Goal: Information Seeking & Learning: Learn about a topic

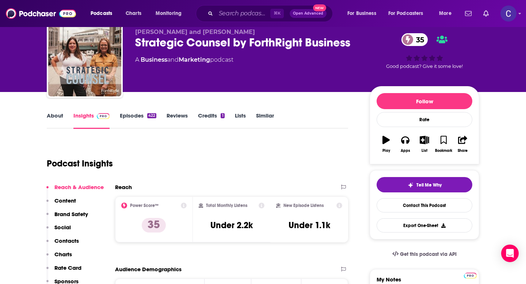
scroll to position [27, 0]
click at [231, 19] on input "Search podcasts, credits, & more..." at bounding box center [243, 14] width 54 height 12
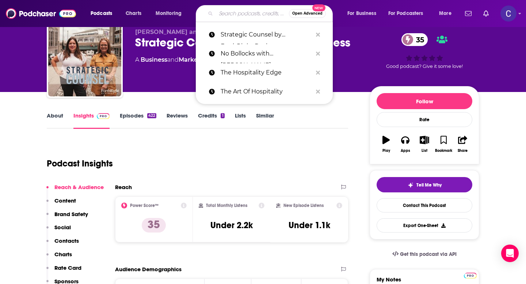
paste input "No Bollocks with Matt Haycox"
type input "No Bollocks with Matt Haycox"
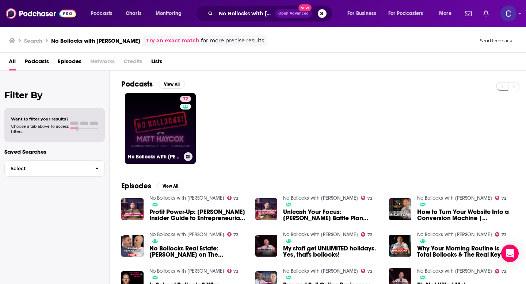
click at [172, 135] on link "72 No Bollocks with Matt Haycox" at bounding box center [160, 128] width 71 height 71
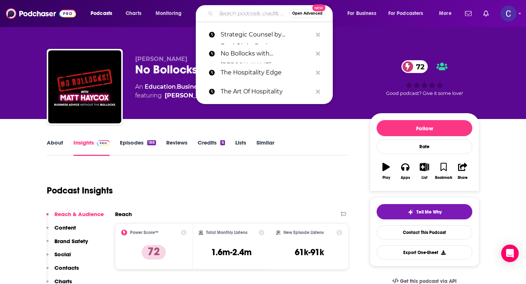
click at [221, 16] on input "Search podcasts, credits, & more..." at bounding box center [252, 14] width 73 height 12
paste input "The Hospitality Edge"
type input "The Hospitality Edge"
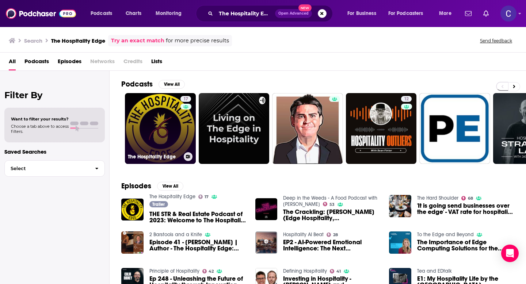
click at [173, 122] on link "17 The Hospitality Edge" at bounding box center [160, 128] width 71 height 71
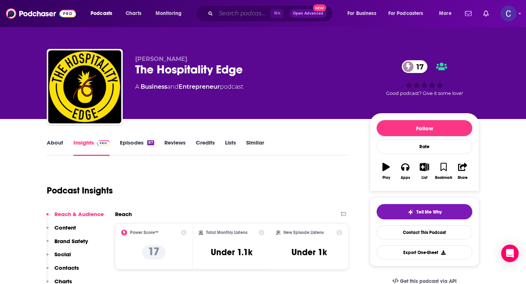
click at [236, 16] on input "Search podcasts, credits, & more..." at bounding box center [243, 14] width 54 height 12
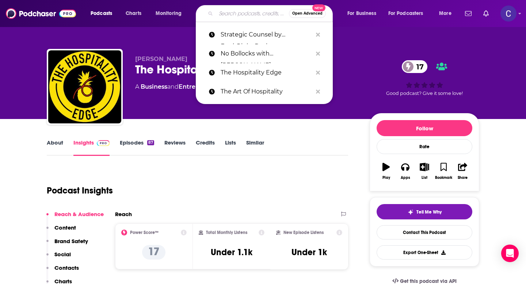
paste input "The Art Of Hospitality"
type input "The Art Of Hospitality"
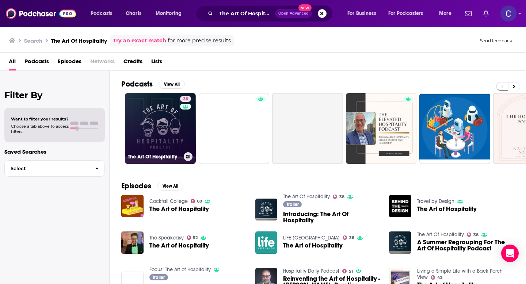
click at [182, 136] on div "38" at bounding box center [186, 124] width 13 height 56
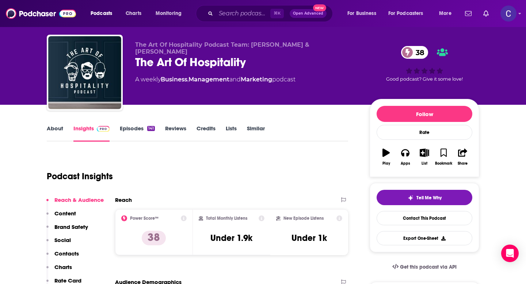
scroll to position [15, 0]
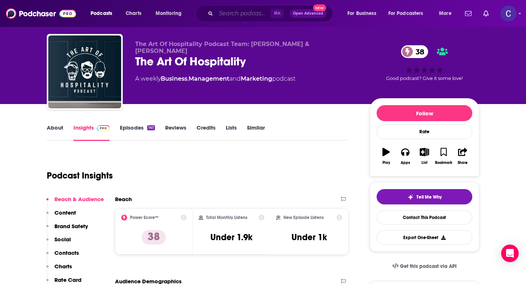
click at [237, 12] on input "Search podcasts, credits, & more..." at bounding box center [243, 14] width 54 height 12
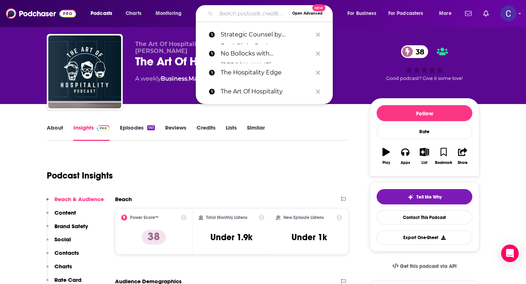
paste input "The Wealthy Entrepreneur"
type input "The Wealthy Entrepreneur"
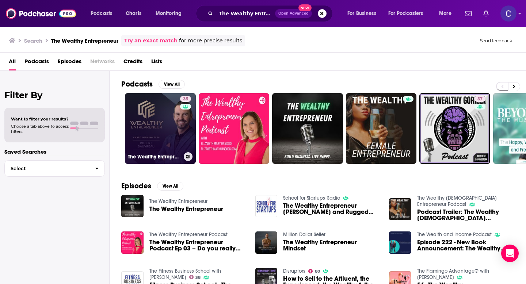
click at [162, 139] on link "35 The Wealthy Entrepreneur" at bounding box center [160, 128] width 71 height 71
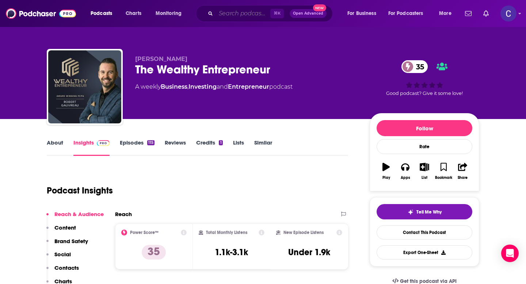
click at [242, 9] on input "Search podcasts, credits, & more..." at bounding box center [243, 14] width 54 height 12
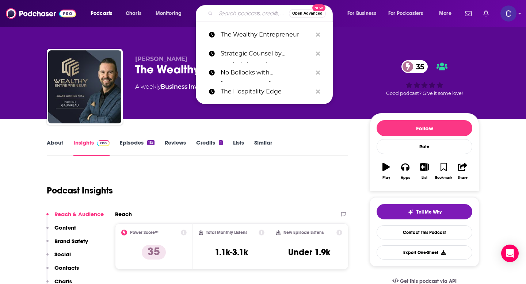
paste input "Hotel Investor"
type input "Hotel Investor"
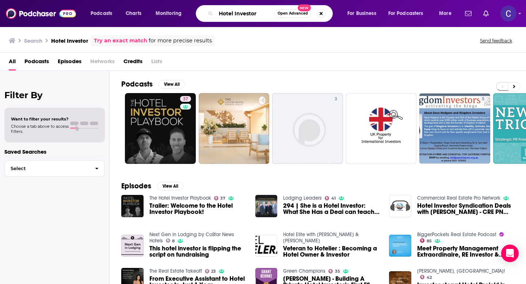
drag, startPoint x: 257, startPoint y: 15, endPoint x: 176, endPoint y: 15, distance: 80.8
click at [176, 15] on div "Podcasts Charts Monitoring Hotel Investor Open Advanced New For Business For Po…" at bounding box center [272, 13] width 373 height 17
paste input "Ignite: Conversations on Startups, Venture Capital, Tech, Future, and Society"
type input "Ignite: Conversations on Startups, Venture Capital, Tech, Future, and Society"
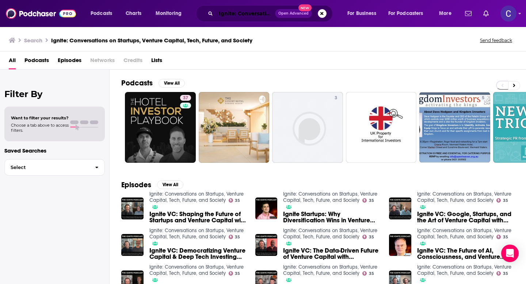
click at [245, 17] on input "Ignite: Conversations on Startups, Venture Capital, Tech, Future, and Society" at bounding box center [245, 14] width 59 height 12
click at [264, 16] on input "Ignite: Conversations on Startups, Venture Capital, Tech, Future, and Society" at bounding box center [245, 14] width 59 height 12
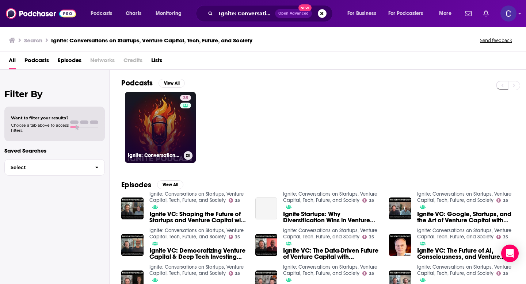
click at [154, 128] on link "35 Ignite: Conversations on Startups, Venture Capital, Tech, Future, and Society" at bounding box center [160, 127] width 71 height 71
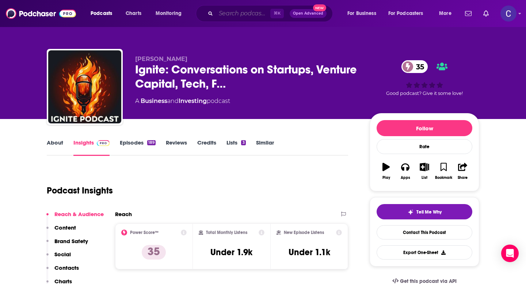
click at [224, 10] on input "Search podcasts, credits, & more..." at bounding box center [243, 14] width 54 height 12
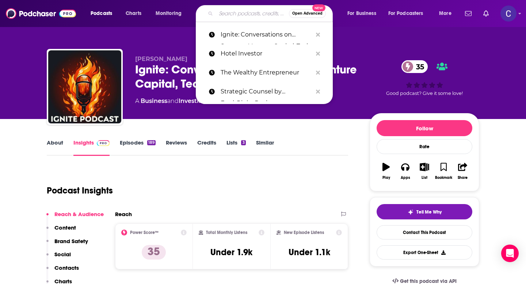
paste input "AI-Powered Marketing"
type input "AI-Powered Marketing"
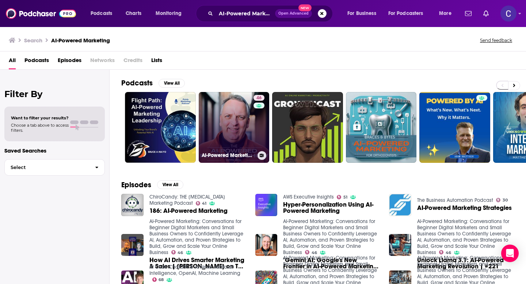
click at [220, 128] on link "46 AI-Powered Marketing: Conversations for Beginner Digital Marketers and Small…" at bounding box center [234, 127] width 71 height 71
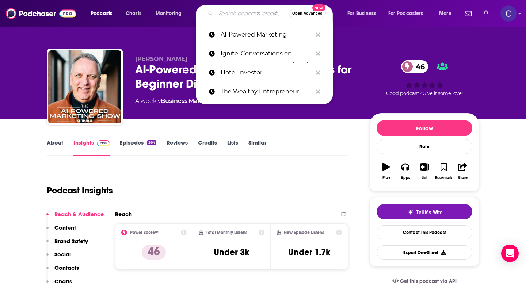
click at [231, 14] on input "Search podcasts, credits, & more..." at bounding box center [252, 14] width 73 height 12
paste input "Closing Time: quick insights from sales & marketing experts"
type input "Closing Time: quick insights from sales & marketing experts"
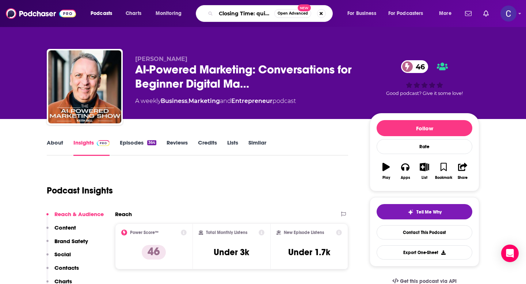
scroll to position [0, 109]
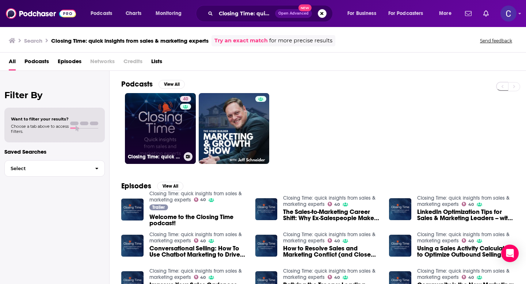
click at [144, 137] on link "40 Closing Time: quick insights from sales & marketing experts" at bounding box center [160, 128] width 71 height 71
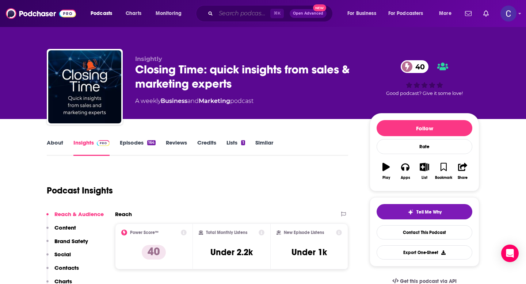
click at [229, 16] on input "Search podcasts, credits, & more..." at bounding box center [243, 14] width 54 height 12
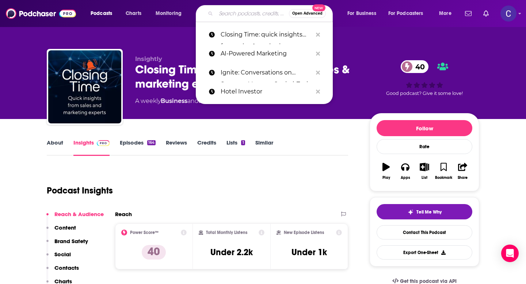
paste input "Internet Marketing Secrets (From The Best SEO Podcast"
type input "Internet Marketing Secrets (From The Best SEO Podcast"
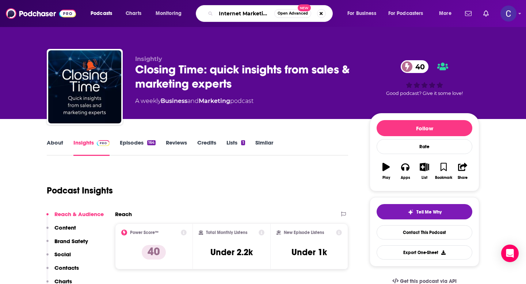
scroll to position [0, 98]
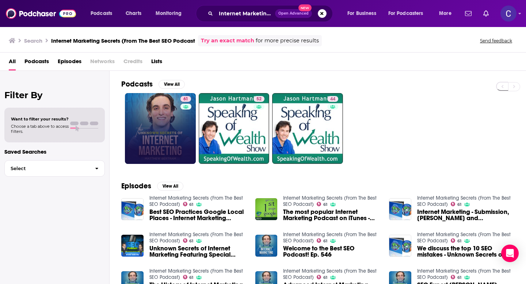
click at [166, 143] on link "61" at bounding box center [160, 128] width 71 height 71
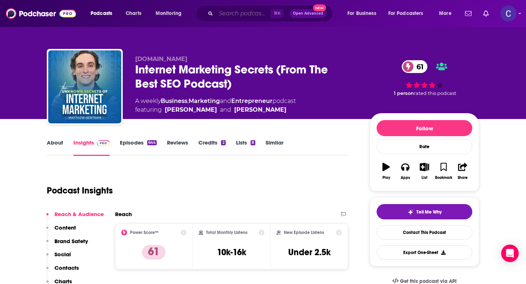
click at [235, 16] on input "Search podcasts, credits, & more..." at bounding box center [243, 14] width 54 height 12
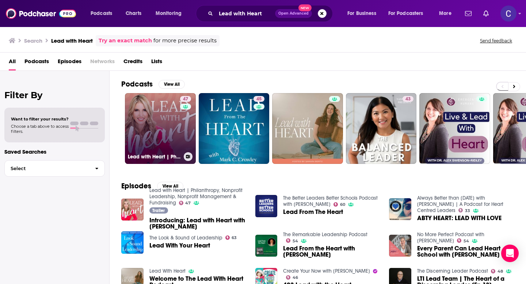
click at [156, 113] on link "47 Lead with Heart | Philanthropy, Nonprofit Leadership, Nonprofit Management &…" at bounding box center [160, 128] width 71 height 71
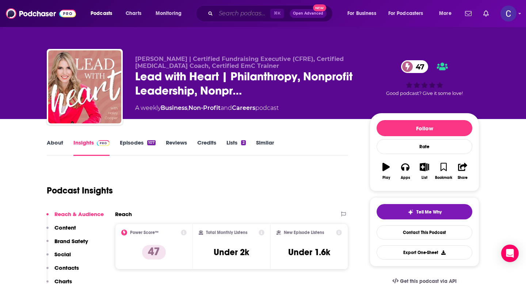
click at [230, 15] on input "Search podcasts, credits, & more..." at bounding box center [243, 14] width 54 height 12
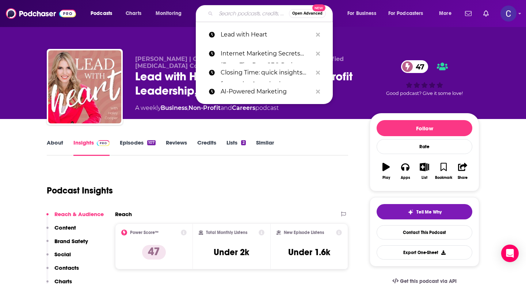
paste input "Overcoming Distractions-Thriving with ADHD, ADD"
type input "Overcoming Distractions-Thriving with ADHD, ADD"
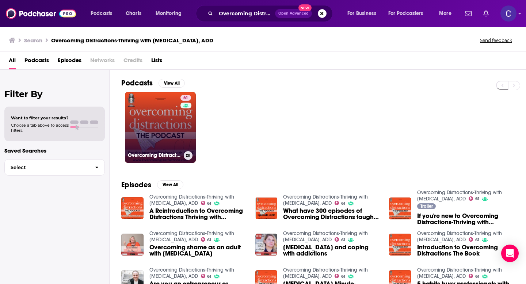
click at [148, 149] on link "61 Overcoming Distractions-Thriving with ADHD, ADD" at bounding box center [160, 127] width 71 height 71
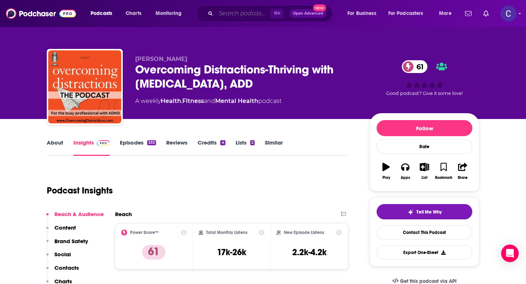
click at [250, 15] on input "Search podcasts, credits, & more..." at bounding box center [243, 14] width 54 height 12
paste input "The Mental Health Toolbox"
type input "The Mental Health Toolbox"
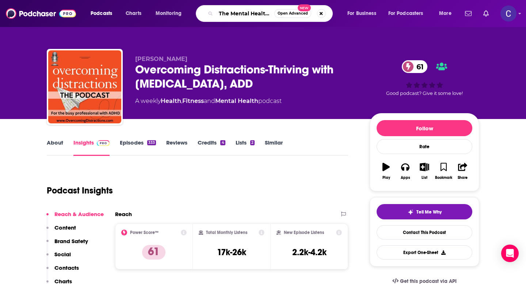
scroll to position [0, 20]
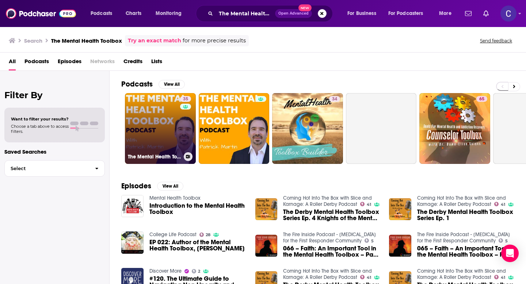
click at [160, 122] on link "35 The Mental Health Toolbox Podcast" at bounding box center [160, 128] width 71 height 71
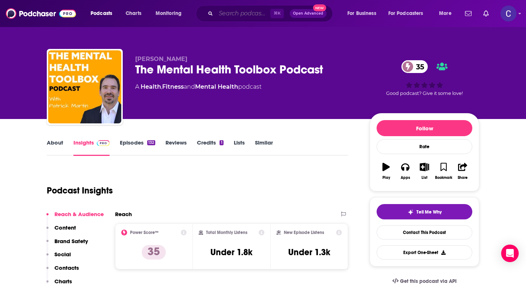
click at [235, 15] on input "Search podcasts, credits, & more..." at bounding box center [243, 14] width 54 height 12
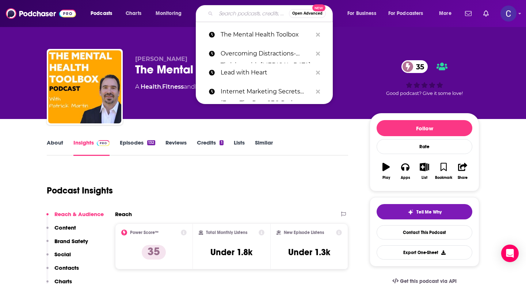
paste input "Hacking your ADHD"
type input "Hacking your ADHD"
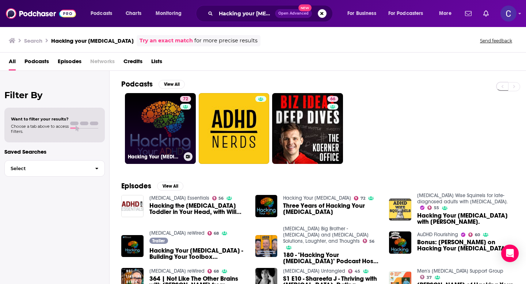
click at [163, 109] on link "72 Hacking Your ADHD" at bounding box center [160, 128] width 71 height 71
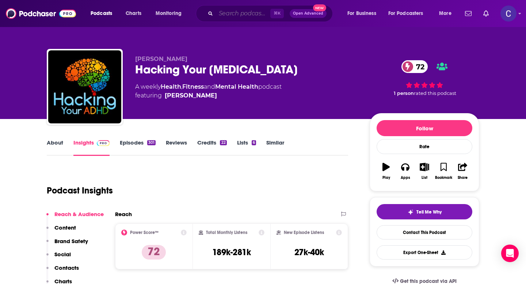
click at [241, 12] on input "Search podcasts, credits, & more..." at bounding box center [243, 14] width 54 height 12
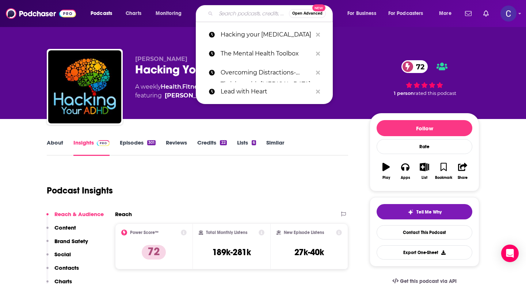
paste input "Brain Shaman"
type input "Brain Shaman"
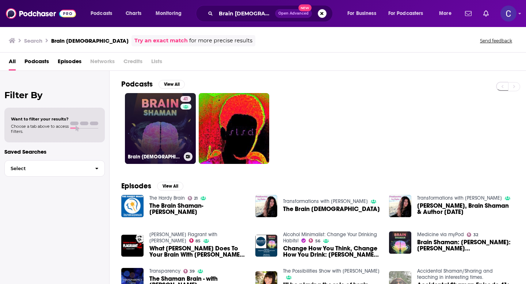
click at [182, 128] on div "41" at bounding box center [187, 124] width 12 height 56
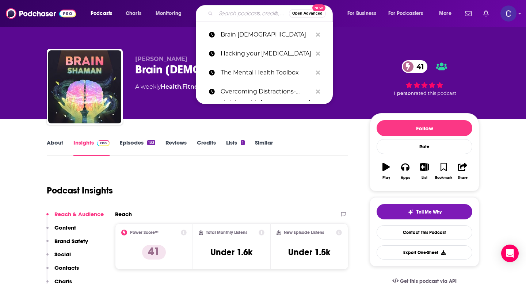
click at [242, 17] on input "Search podcasts, credits, & more..." at bounding box center [252, 14] width 73 height 12
paste input "ADHD Wise Squirrels"
type input "ADHD Wise Squirrels"
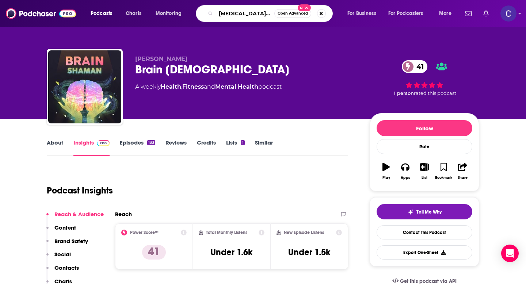
scroll to position [0, 4]
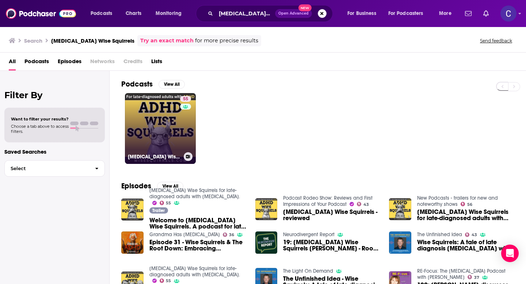
click at [185, 122] on div "55" at bounding box center [186, 124] width 13 height 56
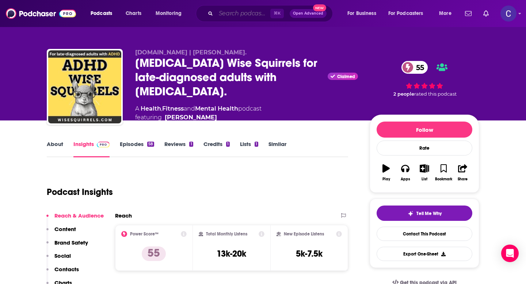
click at [249, 11] on input "Search podcasts, credits, & more..." at bounding box center [243, 14] width 54 height 12
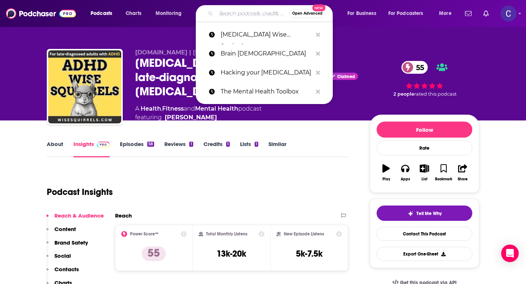
paste input "The Therapist Thrival Guide"
type input "The Therapist Thrival Guide"
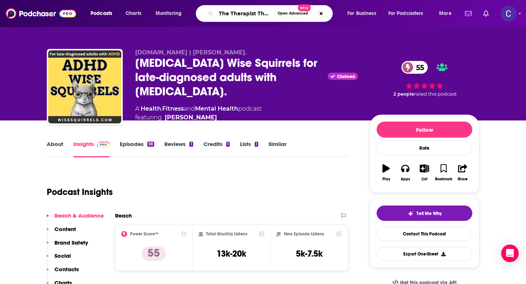
scroll to position [0, 22]
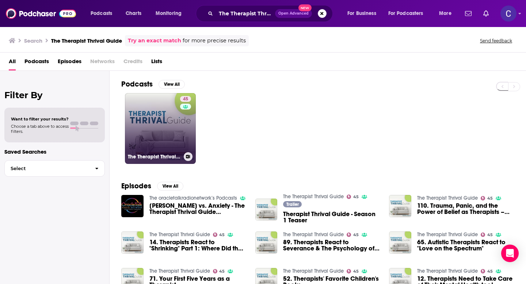
click at [153, 126] on link "45 The Therapist Thrival Guide" at bounding box center [160, 128] width 71 height 71
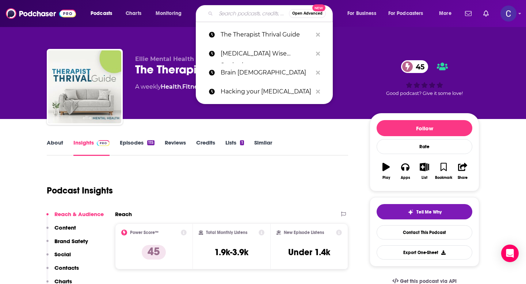
click at [226, 11] on input "Search podcasts, credits, & more..." at bounding box center [252, 14] width 73 height 12
paste input "The HR Lady, Podcast (Merged with HR Empowerment)"
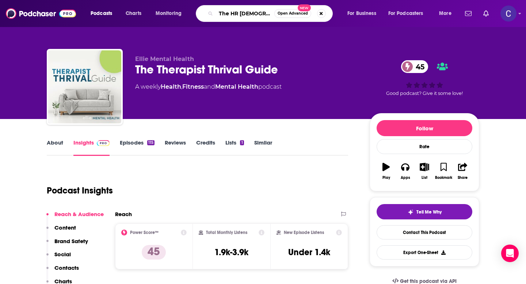
scroll to position [0, 96]
drag, startPoint x: 246, startPoint y: 11, endPoint x: 296, endPoint y: 11, distance: 49.3
click at [296, 11] on div "The HR Lady, Podcast (Merged with HR Empowerment) Open Advanced New" at bounding box center [264, 13] width 137 height 17
drag, startPoint x: 233, startPoint y: 13, endPoint x: 343, endPoint y: 13, distance: 110.0
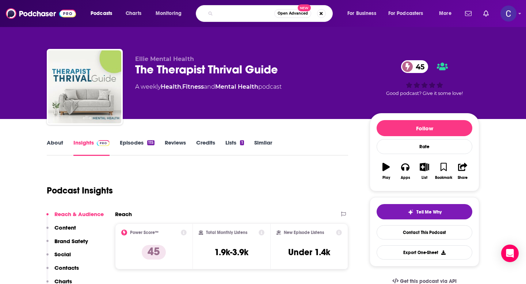
click at [343, 13] on div "Podcasts Charts Monitoring The HR Lady, Podcast (Merged with HR Empo Open Advan…" at bounding box center [272, 13] width 373 height 17
drag, startPoint x: 246, startPoint y: 13, endPoint x: 294, endPoint y: 16, distance: 48.4
click at [292, 16] on div "The HR Lady, Podcast (Merged Open Advanced New" at bounding box center [264, 13] width 137 height 17
type input "The HR Lady, Podcast"
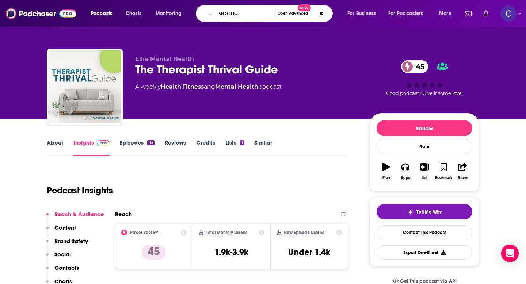
scroll to position [0, 6]
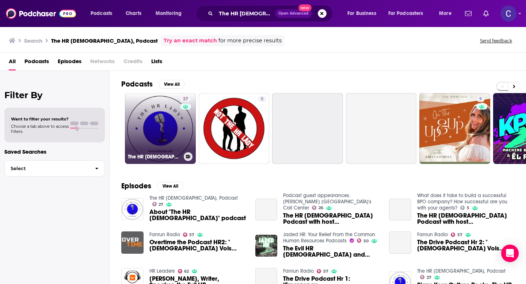
click at [158, 130] on link "27 The HR Lady, Podcast" at bounding box center [160, 128] width 71 height 71
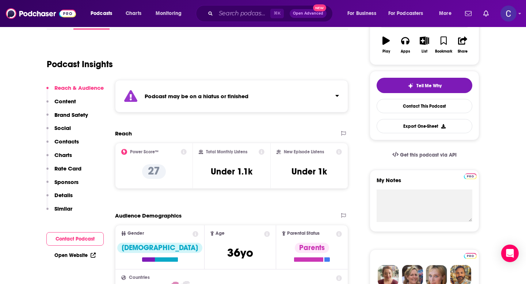
scroll to position [126, 0]
click at [247, 7] on div "⌘ K Open Advanced New" at bounding box center [264, 13] width 137 height 17
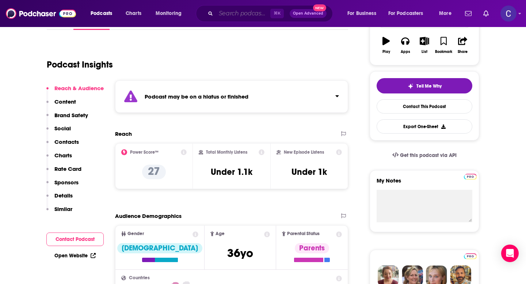
click at [250, 15] on input "Search podcasts, credits, & more..." at bounding box center [243, 14] width 54 height 12
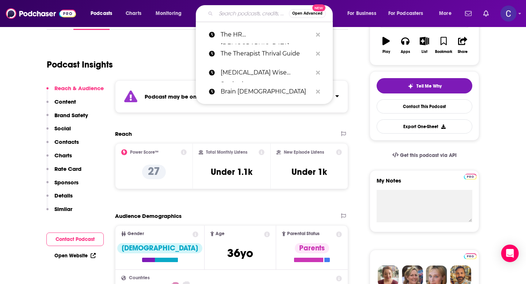
paste input "HR Empowerment"
type input "HR Empowerment"
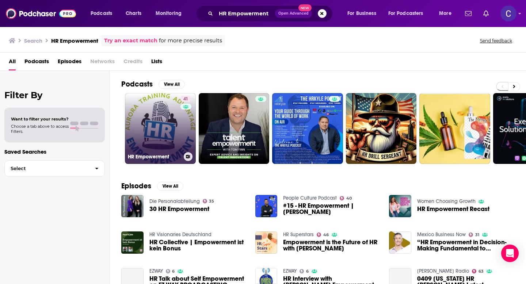
click at [161, 137] on link "41 HR Empowerment" at bounding box center [160, 128] width 71 height 71
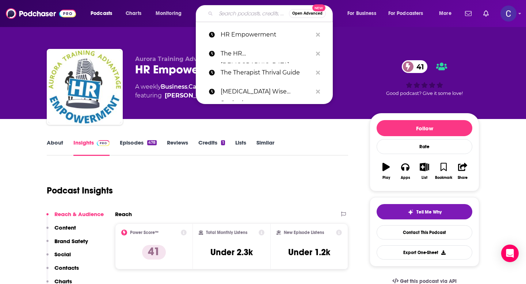
click at [236, 12] on input "Search podcasts, credits, & more..." at bounding box center [252, 14] width 73 height 12
type input "v"
paste input "Real Talk with Tina and Ann"
type input "Real Talk with Tina and Ann"
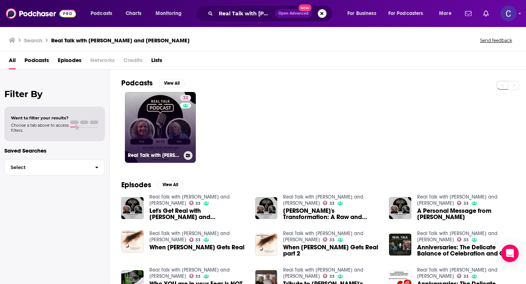
click at [160, 113] on link "33 Real Talk with Tina and Ann" at bounding box center [160, 127] width 71 height 71
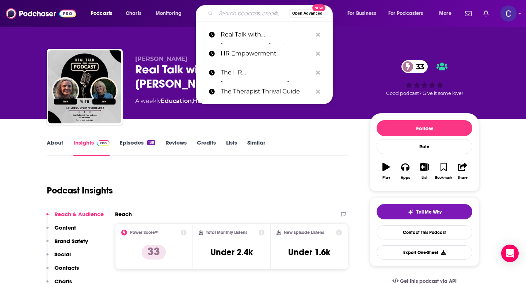
click at [220, 13] on input "Search podcasts, credits, & more..." at bounding box center [252, 14] width 73 height 12
paste input "Abundant Practice Podcast"
type input "Abundant Practice Podcast"
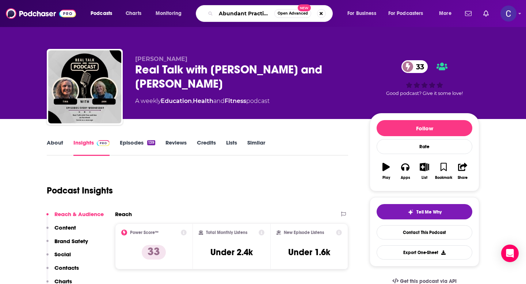
scroll to position [0, 22]
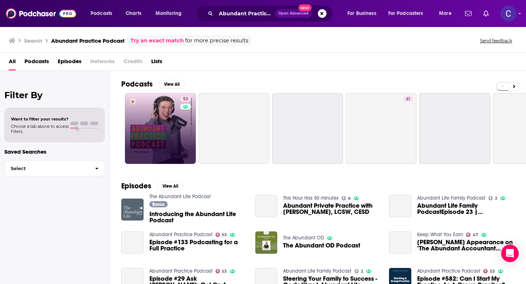
click at [155, 109] on link "53" at bounding box center [160, 128] width 71 height 71
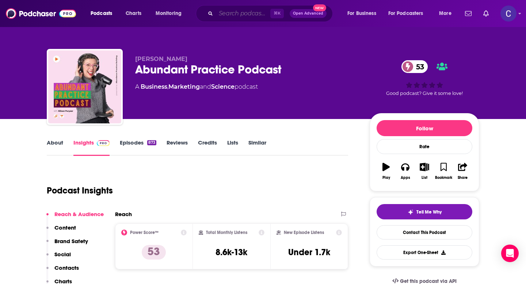
click at [230, 15] on input "Search podcasts, credits, & more..." at bounding box center [243, 14] width 54 height 12
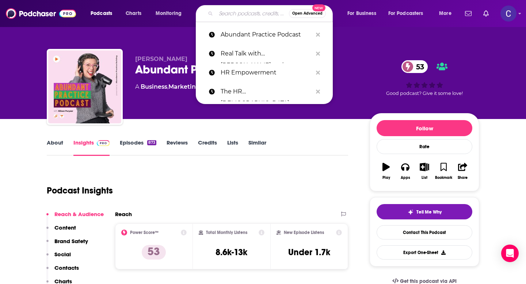
paste input "Pete Vs Anxiety!!!!!"
type input "Pete Vs Anxiety!!!!!"
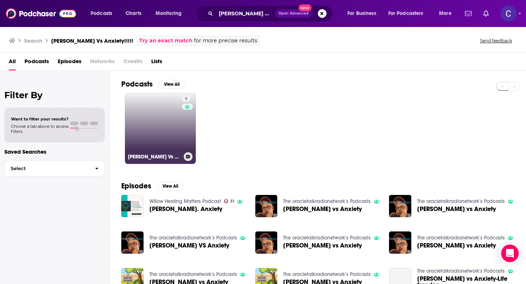
click at [153, 130] on link "9 Pete Vs Anxiety!!!!!" at bounding box center [160, 128] width 71 height 71
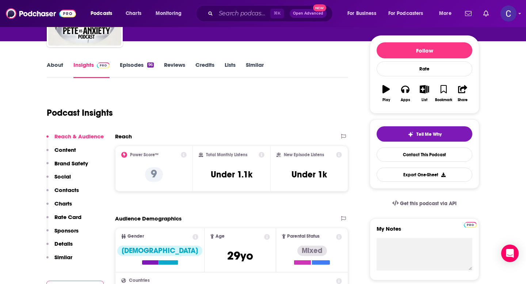
scroll to position [78, 0]
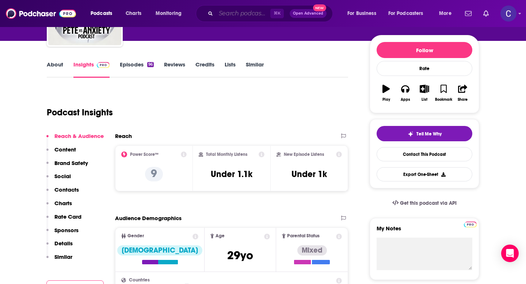
click at [234, 16] on input "Search podcasts, credits, & more..." at bounding box center [243, 14] width 54 height 12
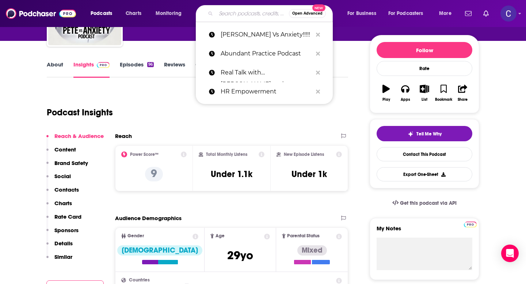
paste input "FULFILLMENT THERAPY"
type input "FULFILLMENT THERAPY"
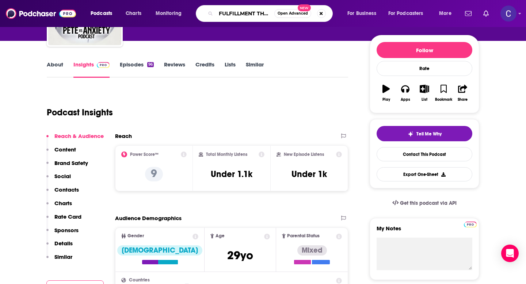
scroll to position [0, 12]
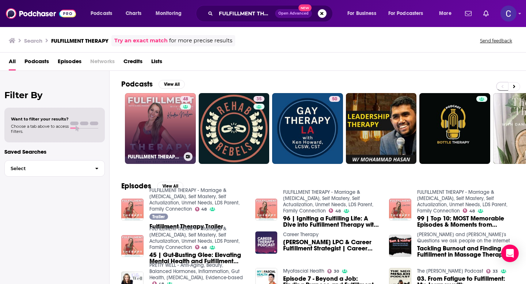
click at [160, 132] on link "48 FULFILLMENT THERAPY - Marriage & Family Therapy, Self Mastery, Self Actualiz…" at bounding box center [160, 128] width 71 height 71
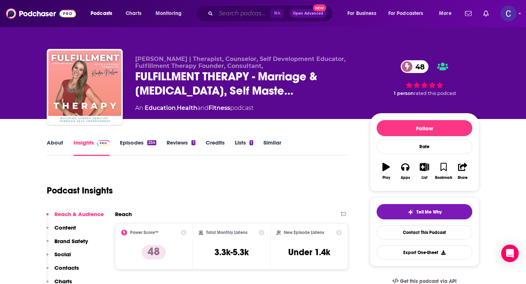
click at [226, 16] on input "Search podcasts, credits, & more..." at bounding box center [243, 14] width 54 height 12
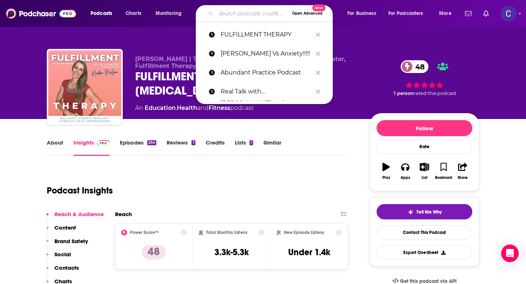
paste input "Resilient Entrepreneurs"
type input "Resilient Entrepreneurs"
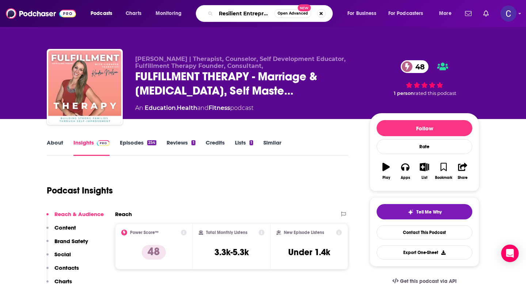
scroll to position [0, 11]
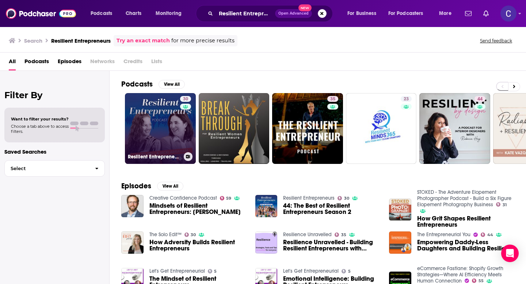
click at [169, 134] on link "30 Resilient Entrepreneurs" at bounding box center [160, 128] width 71 height 71
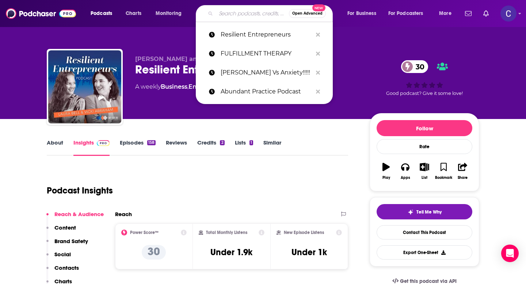
click at [248, 16] on input "Search podcasts, credits, & more..." at bounding box center [252, 14] width 73 height 12
paste input "The BraveHearted Woman"
type input "The BraveHearted Woman"
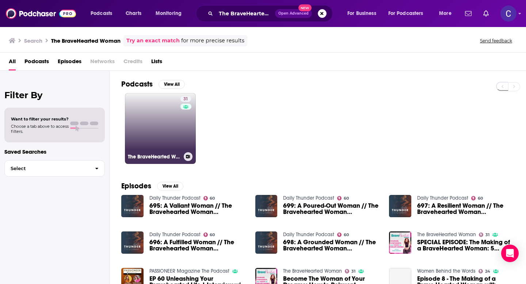
click at [190, 127] on div "31" at bounding box center [187, 124] width 12 height 56
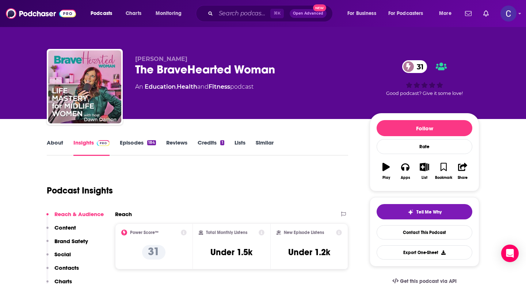
scroll to position [17, 0]
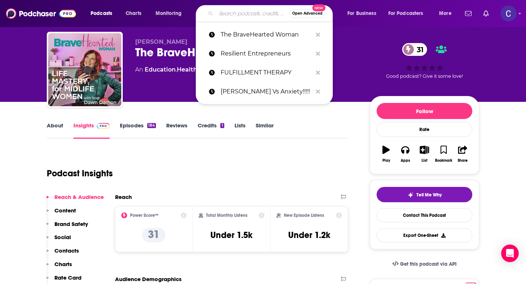
click at [224, 12] on input "Search podcasts, credits, & more..." at bounding box center [252, 14] width 73 height 12
paste input "The Couch Next Door"
type input "The Couch Next Door"
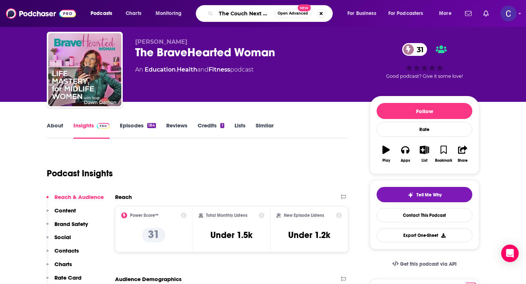
scroll to position [0, 5]
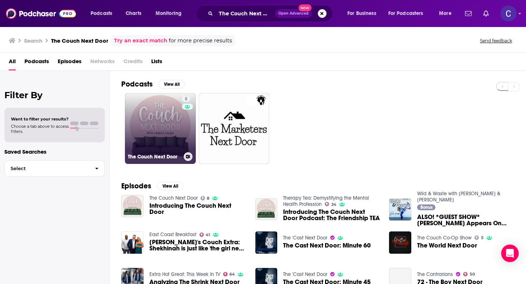
click at [153, 127] on link "8 The Couch Next Door" at bounding box center [160, 128] width 71 height 71
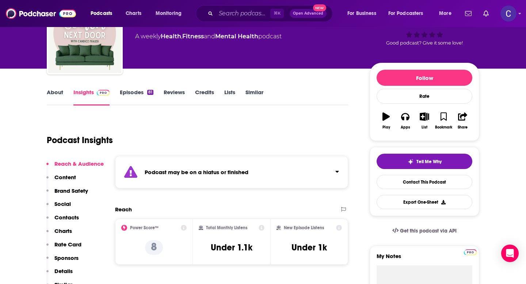
scroll to position [54, 0]
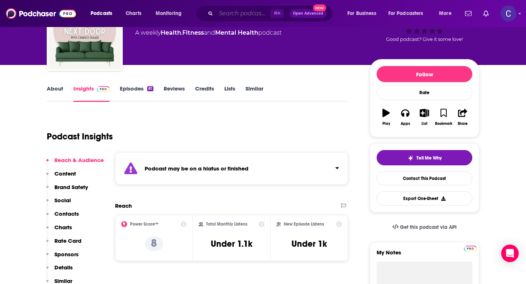
click at [220, 13] on input "Search podcasts, credits, & more..." at bounding box center [243, 14] width 54 height 12
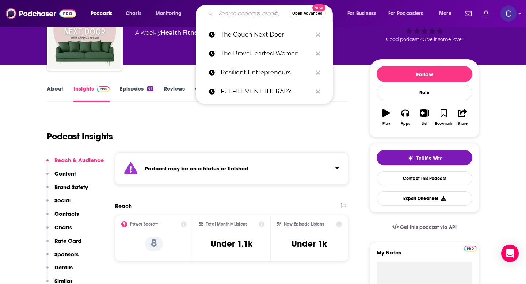
paste input "Neurodiversity Podcast"
type input "Neurodiversity Podcast"
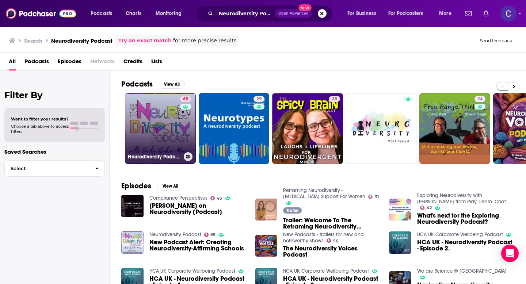
click at [167, 127] on link "65 Neurodiversity Podcast" at bounding box center [160, 128] width 71 height 71
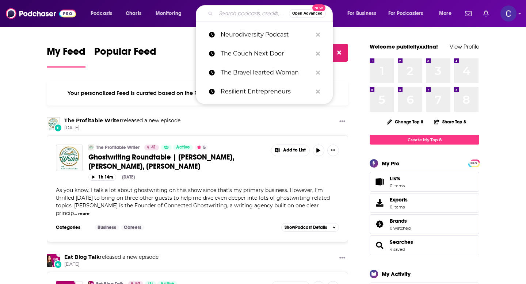
click at [236, 16] on input "Search podcasts, credits, & more..." at bounding box center [252, 14] width 73 height 12
paste input "The Cathy Heller Podcast with Cathy Heller"
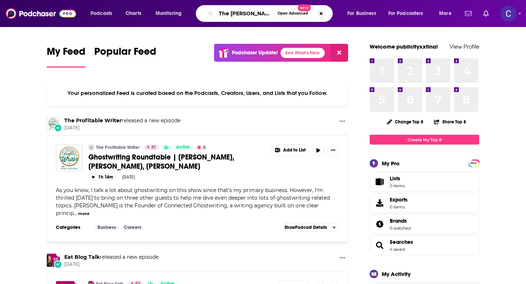
scroll to position [0, 64]
type input "The Cathy Heller Podcast with Cathy Heller"
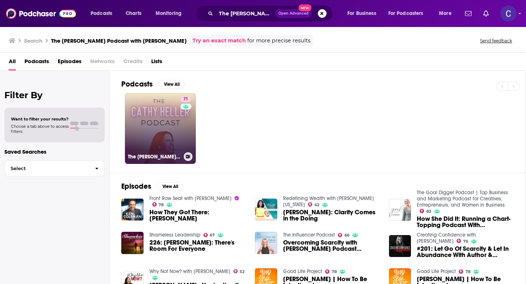
click at [185, 135] on div "71" at bounding box center [187, 124] width 12 height 56
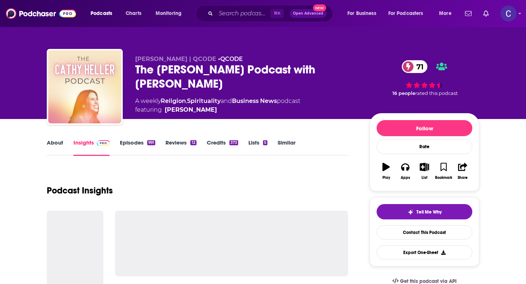
click at [137, 146] on link "Episodes 991" at bounding box center [137, 147] width 35 height 17
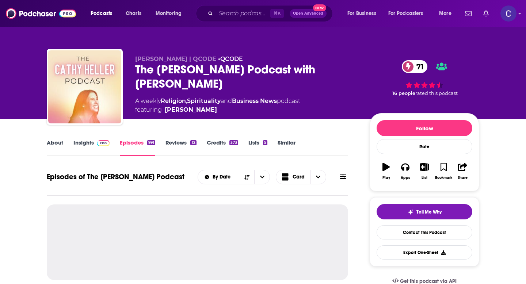
click at [78, 147] on link "Insights" at bounding box center [91, 147] width 36 height 17
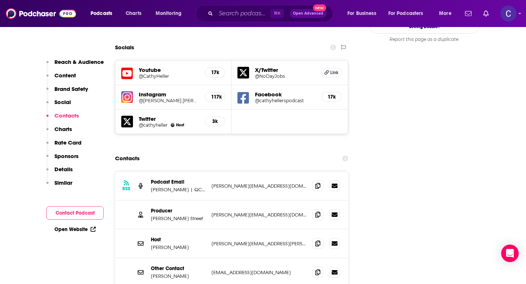
scroll to position [839, 0]
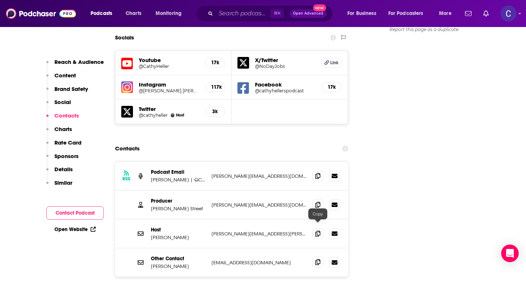
click at [316, 260] on icon at bounding box center [317, 263] width 5 height 6
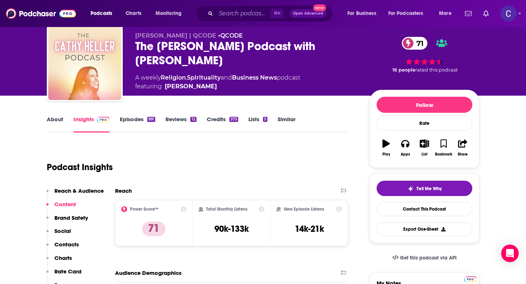
scroll to position [0, 0]
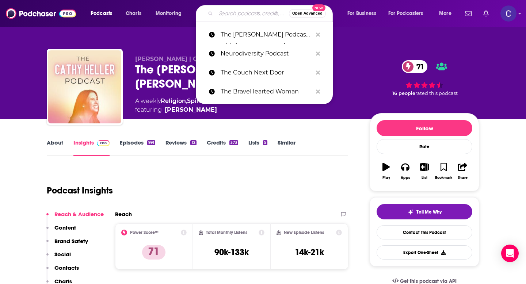
click at [247, 12] on input "Search podcasts, credits, & more..." at bounding box center [252, 14] width 73 height 12
paste input "Belong Wellness"
type input "Belong Wellness"
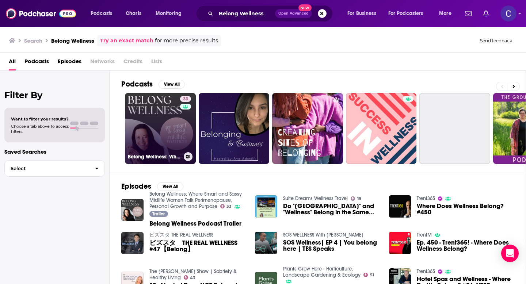
click at [173, 131] on link "33 Belong Wellness: Where Smart and Sassy Midlife Women Talk Perimenopause, Per…" at bounding box center [160, 128] width 71 height 71
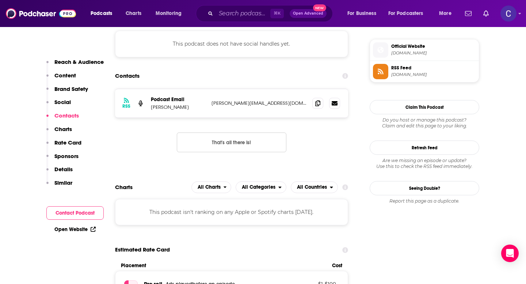
scroll to position [589, 0]
click at [318, 105] on icon at bounding box center [317, 104] width 5 height 6
click at [236, 11] on input "Search podcasts, credits, & more..." at bounding box center [243, 14] width 54 height 12
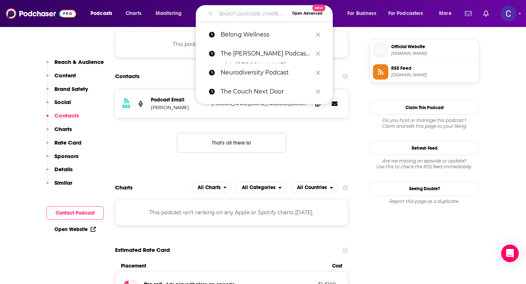
paste input "The Melissa Ambrosini Show"
type input "The Melissa Ambrosini Show"
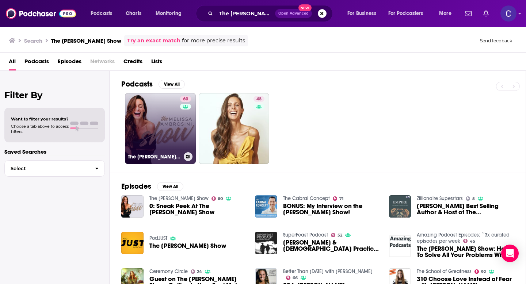
click at [173, 140] on link "60 The Melissa Ambrosini Show" at bounding box center [160, 128] width 71 height 71
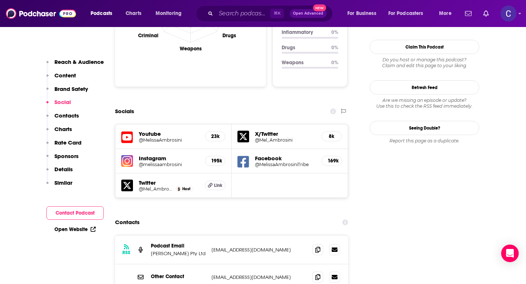
scroll to position [912, 0]
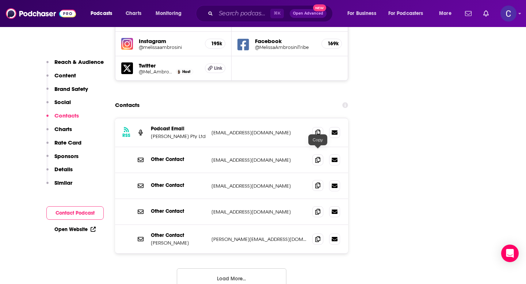
click at [316, 183] on icon at bounding box center [317, 186] width 5 height 6
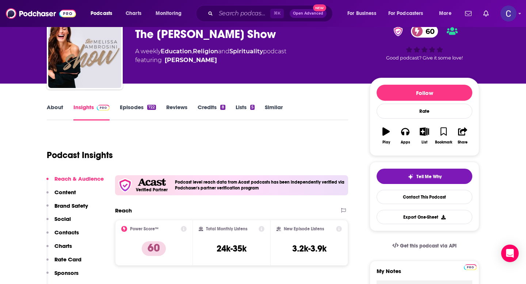
scroll to position [0, 0]
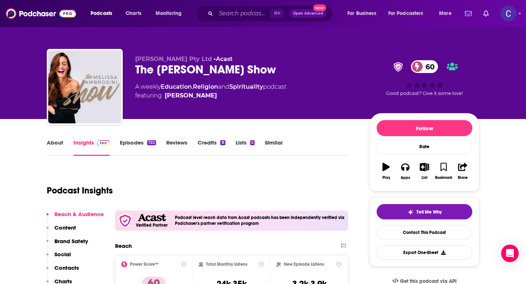
click at [273, 145] on link "Similar" at bounding box center [274, 147] width 18 height 17
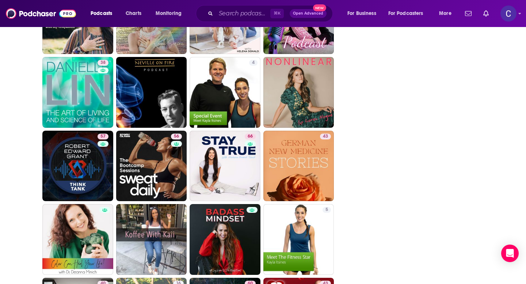
scroll to position [1318, 0]
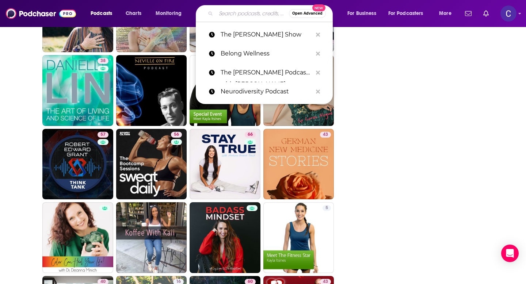
click at [239, 12] on input "Search podcasts, credits, & more..." at bounding box center [252, 14] width 73 height 12
paste input "Belong Wellness"
type input "Belong Wellness"
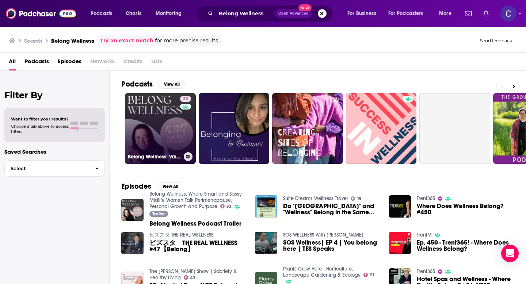
click at [170, 128] on link "33 Belong Wellness: Where Smart and Sassy Midlife Women Talk Perimenopause, Per…" at bounding box center [160, 128] width 71 height 71
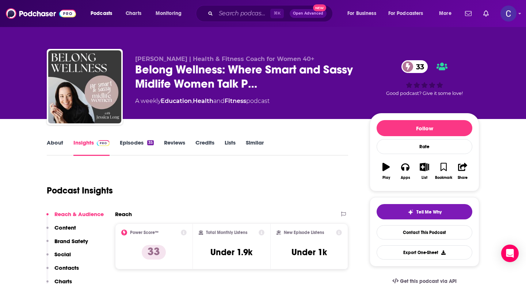
click at [258, 143] on link "Similar" at bounding box center [255, 147] width 18 height 17
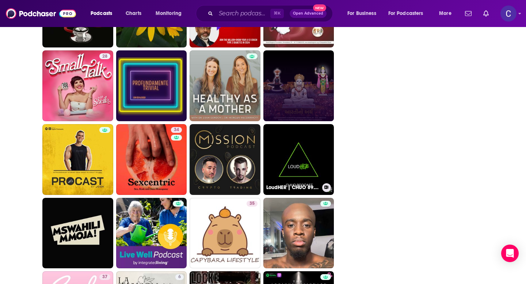
scroll to position [1763, 0]
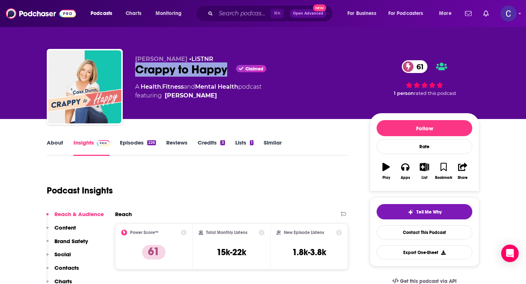
drag, startPoint x: 227, startPoint y: 72, endPoint x: 136, endPoint y: 72, distance: 90.6
click at [136, 72] on div "Crappy to Happy Claimed 61" at bounding box center [246, 70] width 223 height 14
copy h2 "Crappy to Happy"
click at [271, 148] on link "Similar" at bounding box center [273, 147] width 18 height 17
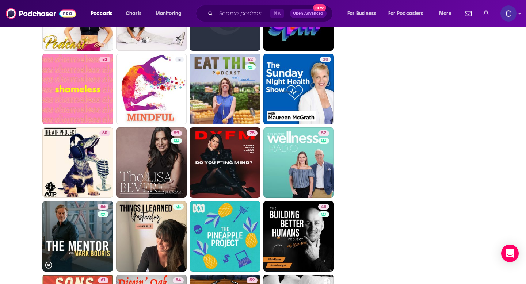
scroll to position [1099, 0]
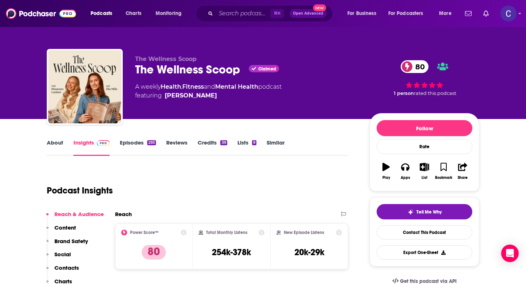
click at [53, 141] on link "About" at bounding box center [55, 147] width 16 height 17
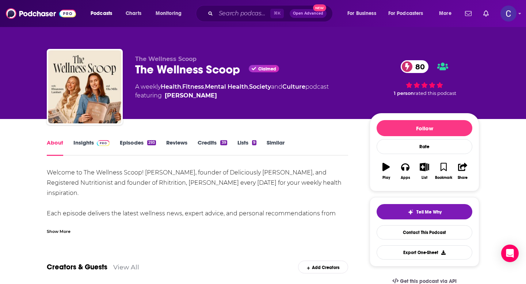
click at [138, 146] on link "Episodes 293" at bounding box center [138, 147] width 36 height 17
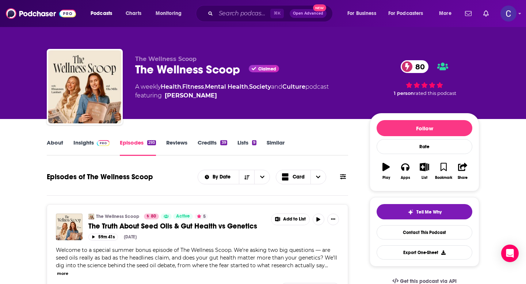
click at [80, 143] on link "Insights" at bounding box center [91, 147] width 36 height 17
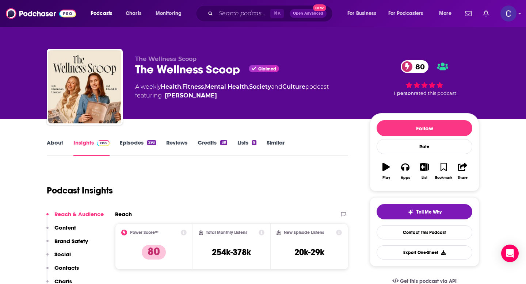
click at [282, 145] on link "Similar" at bounding box center [276, 147] width 18 height 17
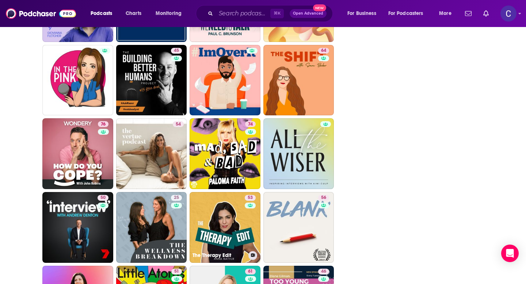
scroll to position [1743, 0]
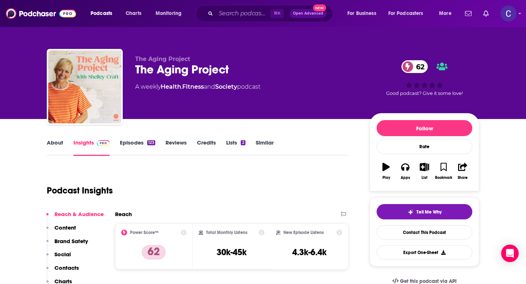
click at [50, 148] on link "About" at bounding box center [55, 147] width 16 height 17
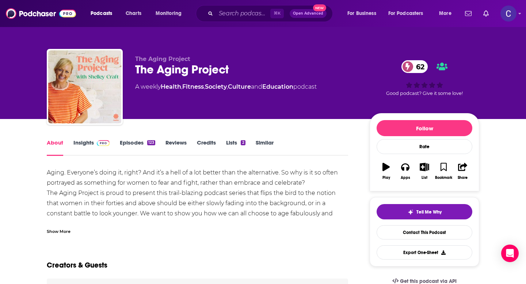
click at [64, 229] on div "Show More" at bounding box center [59, 231] width 24 height 7
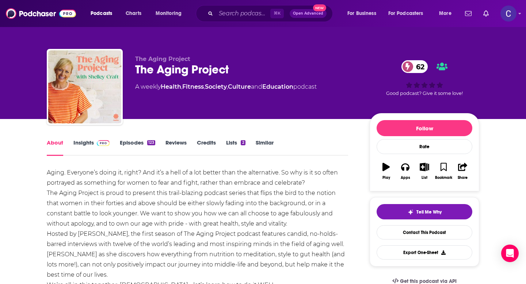
click at [141, 143] on link "Episodes 123" at bounding box center [137, 147] width 35 height 17
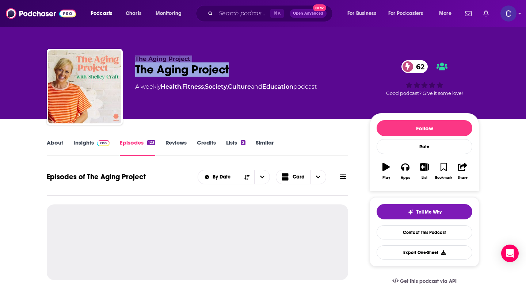
drag, startPoint x: 235, startPoint y: 73, endPoint x: 139, endPoint y: 72, distance: 96.5
click at [120, 73] on div "The Aging Project The Aging Project 62 A weekly Health , Fitness , Society , Cu…" at bounding box center [263, 88] width 433 height 79
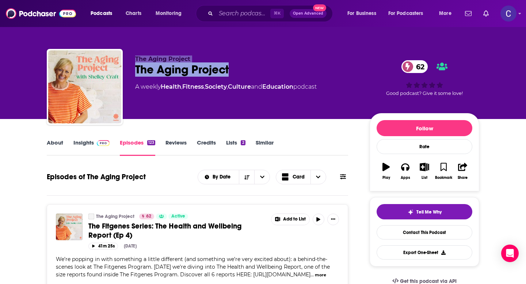
click at [139, 72] on div "The Aging Project 62" at bounding box center [246, 70] width 223 height 14
drag, startPoint x: 135, startPoint y: 71, endPoint x: 263, endPoint y: 74, distance: 127.6
click at [263, 74] on div "The Aging Project 62" at bounding box center [246, 70] width 223 height 14
copy h2 "The Aging Project"
click at [58, 140] on link "About" at bounding box center [55, 147] width 16 height 17
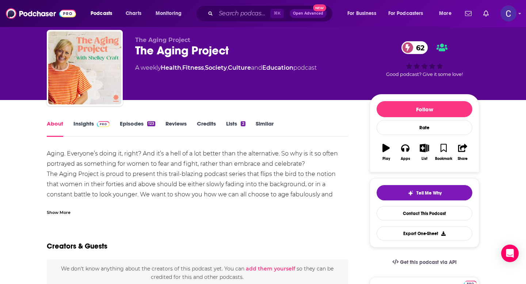
scroll to position [20, 0]
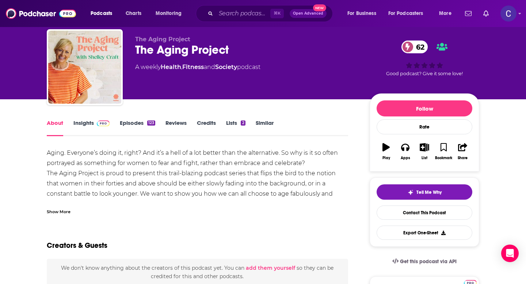
click at [63, 212] on div "Show More" at bounding box center [59, 211] width 24 height 7
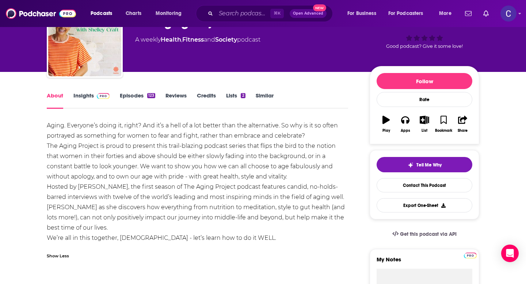
scroll to position [56, 0]
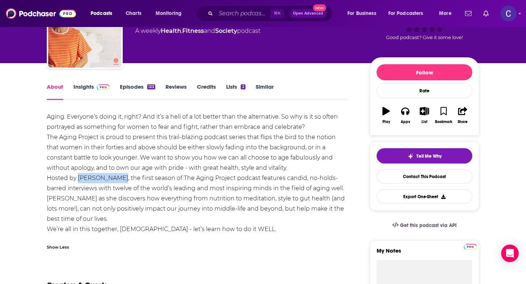
drag, startPoint x: 78, startPoint y: 178, endPoint x: 114, endPoint y: 179, distance: 36.2
click at [114, 179] on div "Aging. Everyone’s doing it, right? And it’s a hell of a lot better than the alt…" at bounding box center [198, 173] width 302 height 123
copy div "Shelley Craft"
click at [86, 84] on link "Insights" at bounding box center [91, 91] width 36 height 17
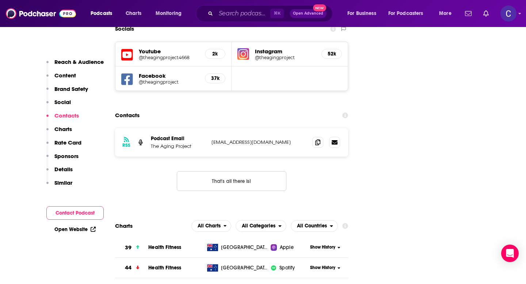
scroll to position [864, 0]
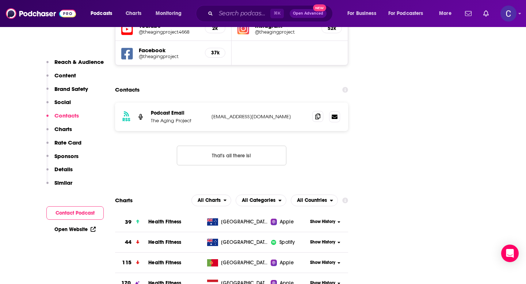
click at [319, 114] on icon at bounding box center [317, 117] width 5 height 6
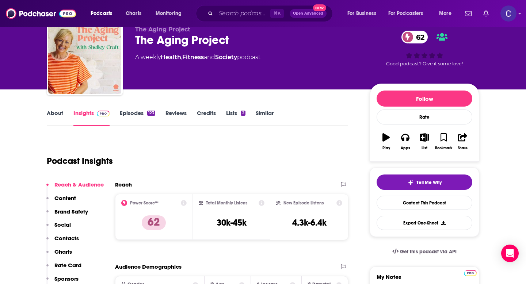
scroll to position [0, 0]
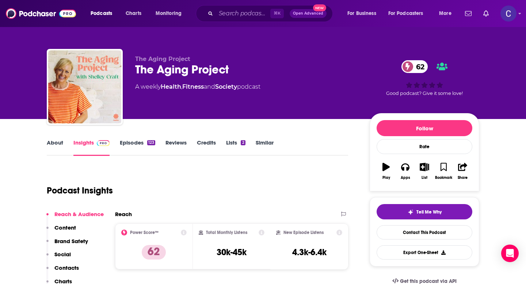
click at [265, 144] on link "Similar" at bounding box center [265, 147] width 18 height 17
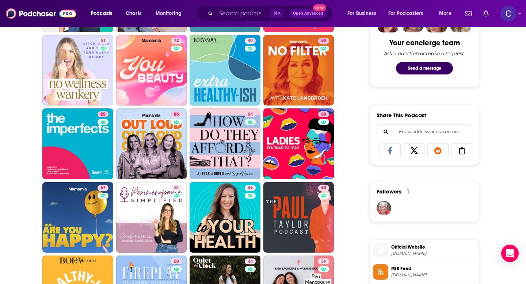
scroll to position [382, 0]
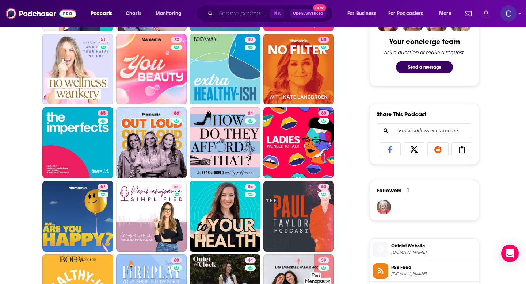
click at [234, 11] on input "Search podcasts, credits, & more..." at bounding box center [243, 14] width 54 height 12
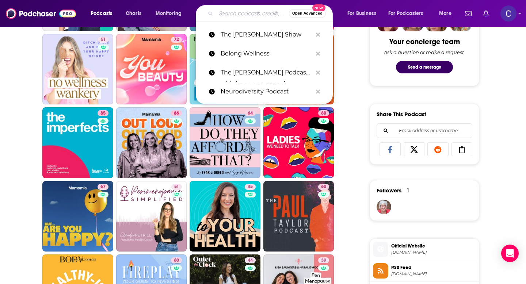
paste input "Belong Wellness"
type input "Belong Wellness"
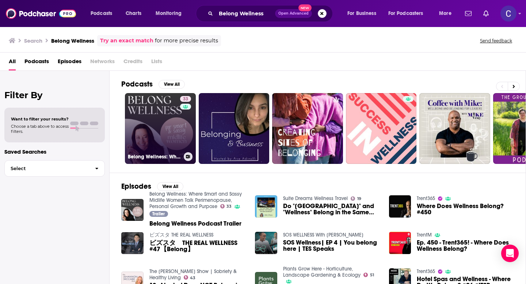
click at [155, 110] on link "33 Belong Wellness: Where Smart and Sassy Midlife Women Talk Perimenopause, Per…" at bounding box center [160, 128] width 71 height 71
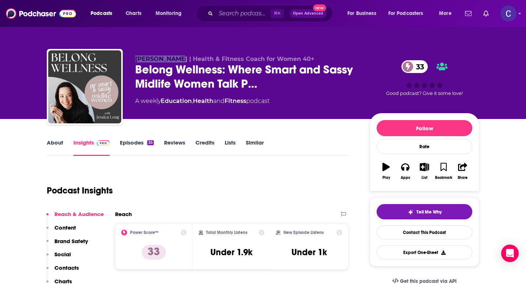
drag, startPoint x: 132, startPoint y: 58, endPoint x: 173, endPoint y: 62, distance: 40.4
click at [173, 62] on div "Jessica Long | Health & Fitness Coach for Women 40+ Belong Wellness: Where Smar…" at bounding box center [263, 88] width 433 height 79
copy span "Jessica Long"
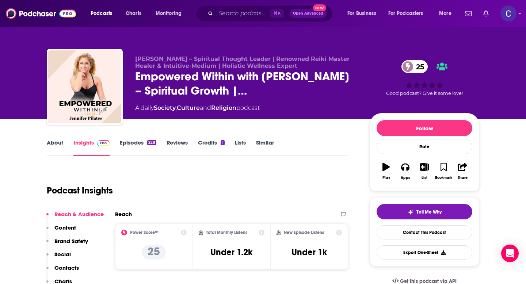
click at [59, 142] on link "About" at bounding box center [55, 147] width 16 height 17
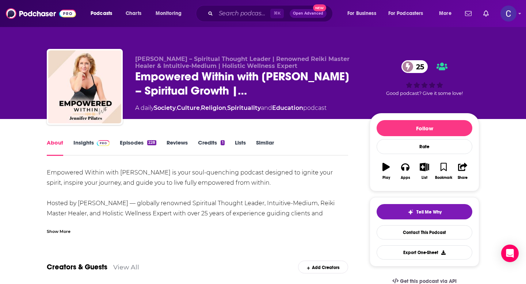
click at [74, 230] on div "Show More" at bounding box center [198, 229] width 302 height 12
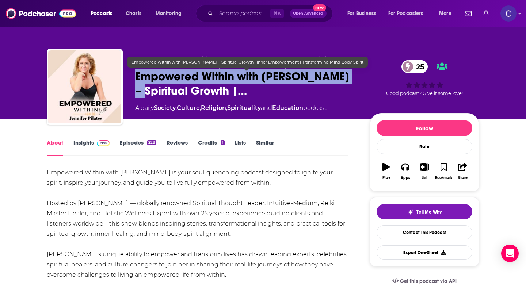
drag, startPoint x: 345, startPoint y: 79, endPoint x: 135, endPoint y: 75, distance: 209.8
click at [135, 75] on span "Empowered Within with [PERSON_NAME] – Spiritual Growth |…" at bounding box center [246, 83] width 223 height 29
copy h1 "Empowered Within with [PERSON_NAME]"
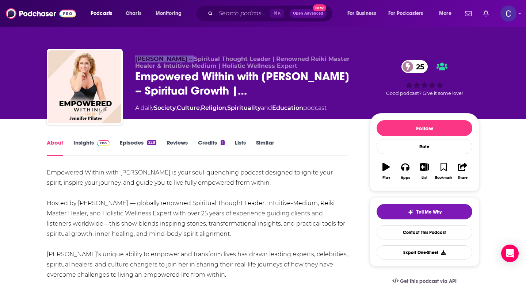
drag, startPoint x: 132, startPoint y: 57, endPoint x: 182, endPoint y: 61, distance: 50.2
click at [182, 61] on div "[PERSON_NAME] – Spiritual Thought Leader | Renowned Reiki Master Healer & Intui…" at bounding box center [263, 88] width 433 height 79
copy span "[PERSON_NAME]"
click at [86, 143] on link "Insights" at bounding box center [91, 147] width 36 height 17
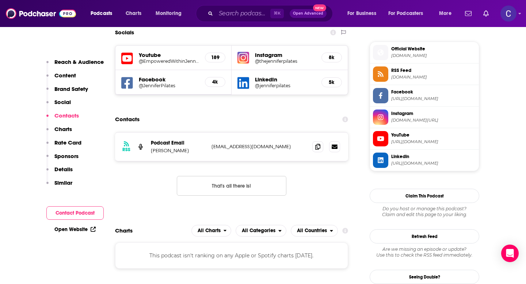
scroll to position [588, 0]
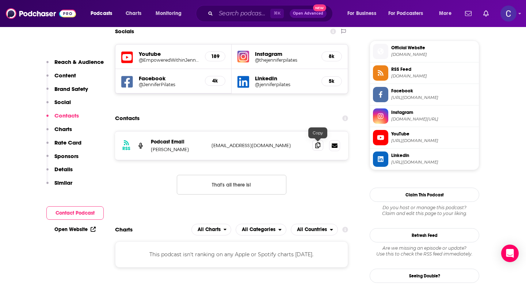
click at [314, 148] on span at bounding box center [318, 145] width 11 height 11
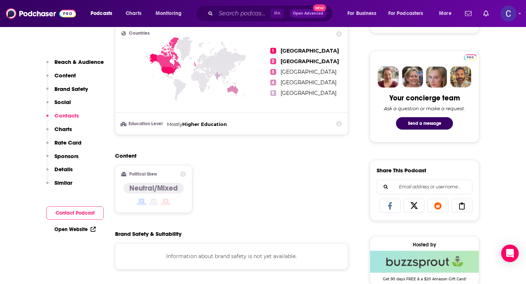
scroll to position [0, 0]
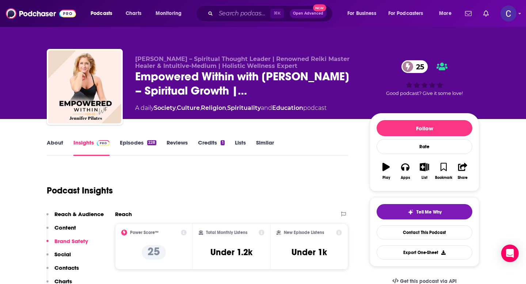
click at [269, 147] on link "Similar" at bounding box center [265, 147] width 18 height 17
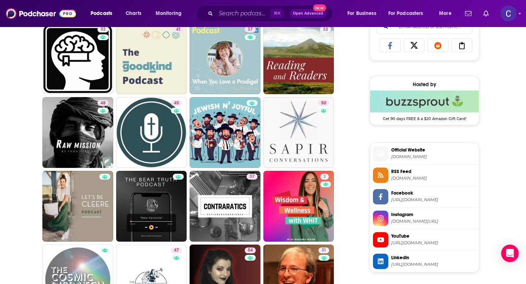
scroll to position [508, 0]
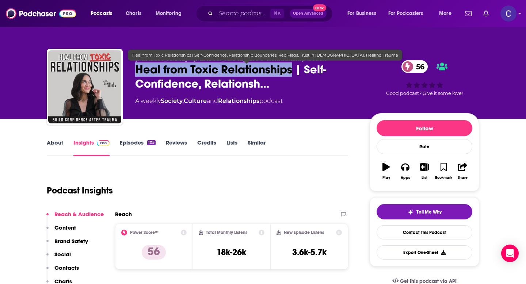
drag, startPoint x: 294, startPoint y: 71, endPoint x: 137, endPoint y: 70, distance: 156.8
click at [137, 70] on span "Heal from Toxic Relationships | Self-Confidence, Relationsh…" at bounding box center [246, 77] width 223 height 29
copy h2 "Heal from Toxic Relationships"
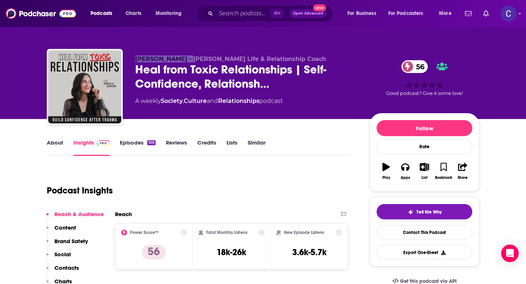
drag, startPoint x: 136, startPoint y: 58, endPoint x: 186, endPoint y: 58, distance: 49.7
click at [186, 58] on span "[PERSON_NAME] - [PERSON_NAME] Life & Relationship Coach" at bounding box center [230, 59] width 191 height 7
copy span "[PERSON_NAME]"
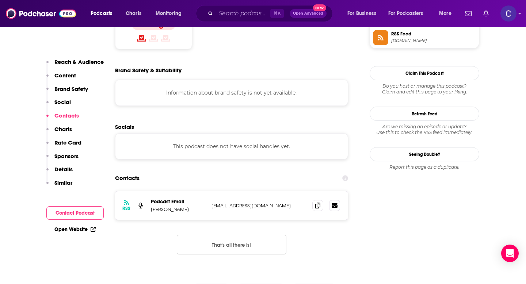
scroll to position [624, 0]
click at [318, 202] on icon at bounding box center [317, 205] width 5 height 6
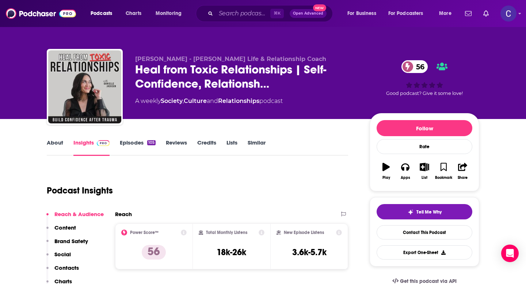
click at [260, 143] on link "Similar" at bounding box center [257, 147] width 18 height 17
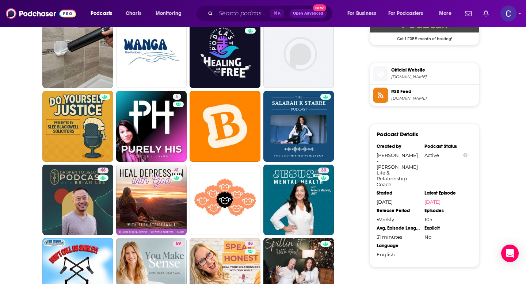
scroll to position [566, 0]
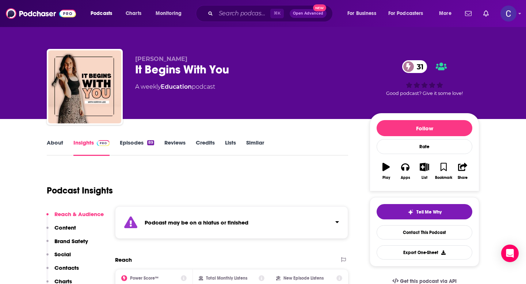
click at [260, 147] on link "Similar" at bounding box center [255, 147] width 18 height 17
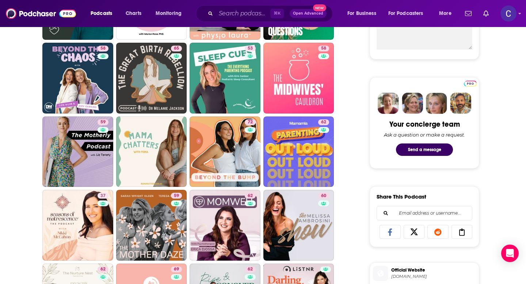
scroll to position [300, 0]
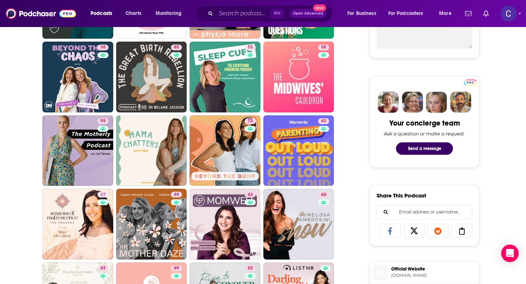
click at [232, 7] on div "⌘ K Open Advanced New" at bounding box center [264, 13] width 137 height 17
click at [235, 12] on input "Search podcasts, credits, & more..." at bounding box center [243, 14] width 54 height 12
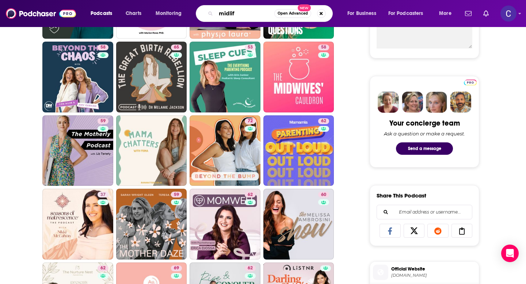
type input "midlife"
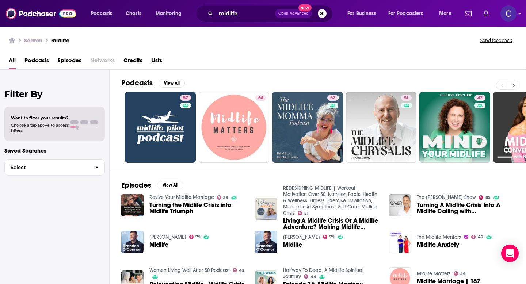
click at [511, 88] on button at bounding box center [514, 85] width 12 height 9
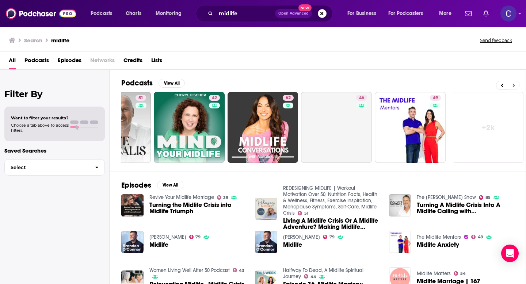
scroll to position [0, 266]
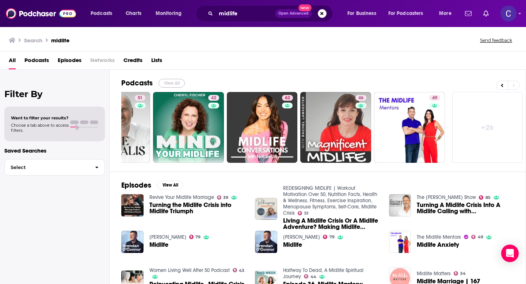
click at [170, 82] on button "View All" at bounding box center [172, 83] width 26 height 9
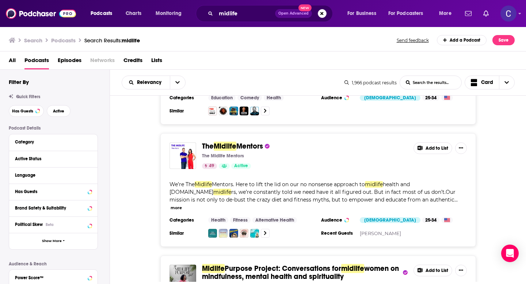
scroll to position [953, 0]
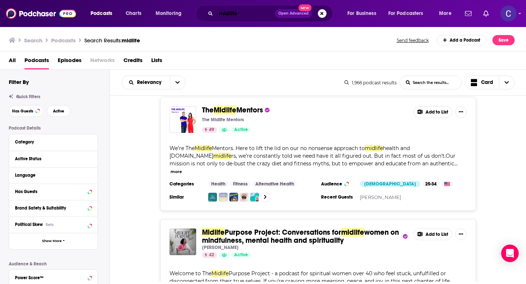
click at [246, 17] on input "midlife" at bounding box center [245, 14] width 59 height 12
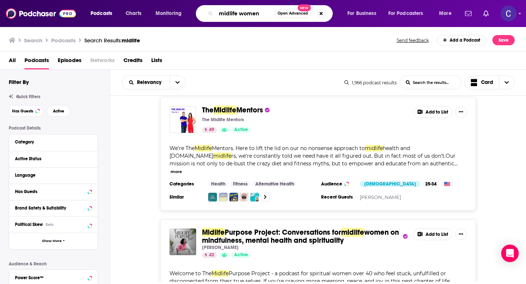
type input "midlife women"
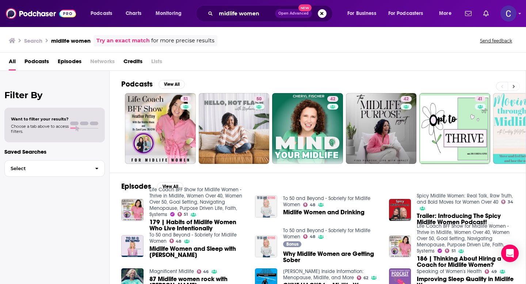
click at [515, 88] on icon at bounding box center [514, 86] width 3 height 5
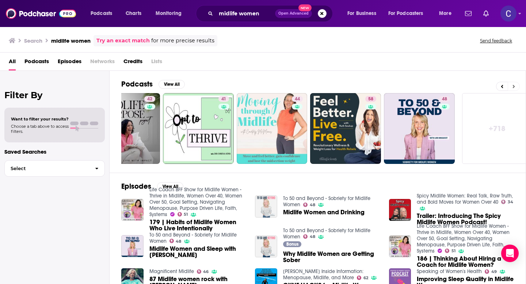
scroll to position [0, 266]
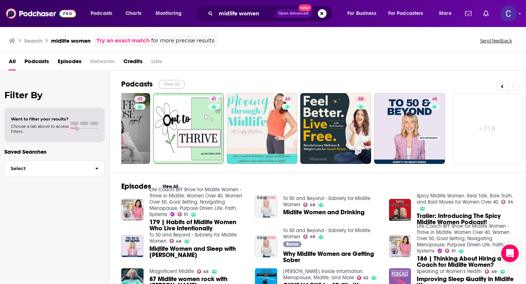
click at [170, 83] on button "View All" at bounding box center [172, 84] width 26 height 9
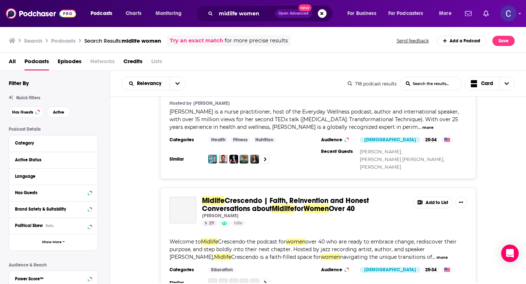
scroll to position [1197, 0]
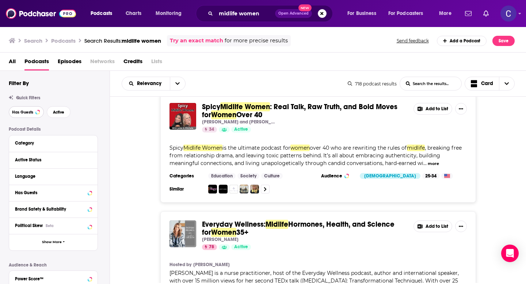
click at [34, 115] on button "Has Guests" at bounding box center [26, 112] width 35 height 12
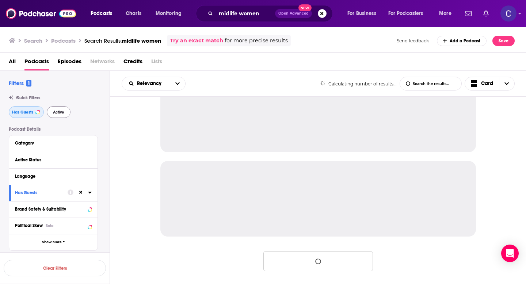
scroll to position [704, 0]
click at [53, 115] on button "Active" at bounding box center [59, 112] width 24 height 12
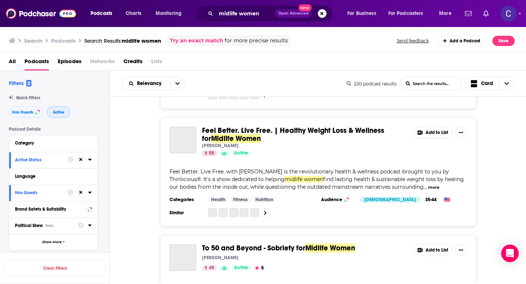
scroll to position [2207, 0]
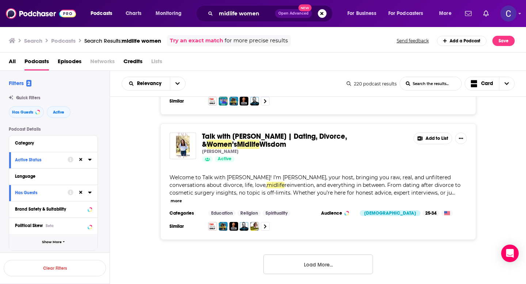
click at [49, 247] on button "Show More" at bounding box center [53, 242] width 88 height 16
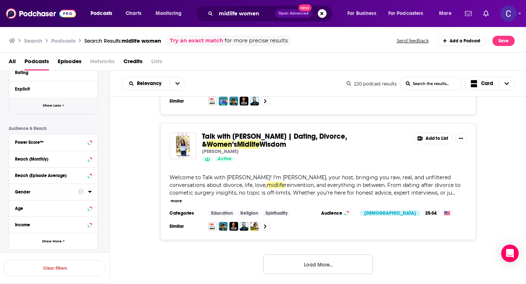
scroll to position [287, 0]
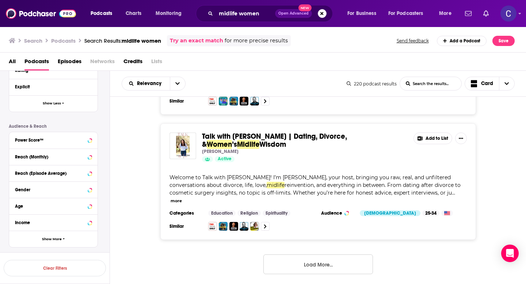
click at [72, 146] on div "Power Score™" at bounding box center [53, 140] width 88 height 16
click at [49, 141] on div "Power Score™" at bounding box center [44, 140] width 58 height 5
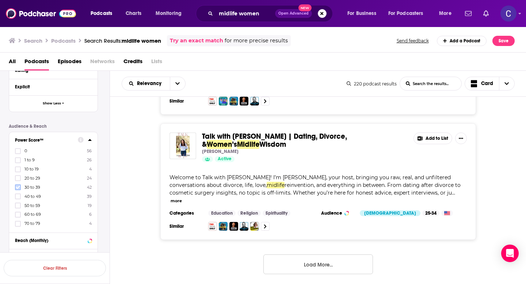
click at [19, 187] on icon at bounding box center [18, 187] width 4 height 4
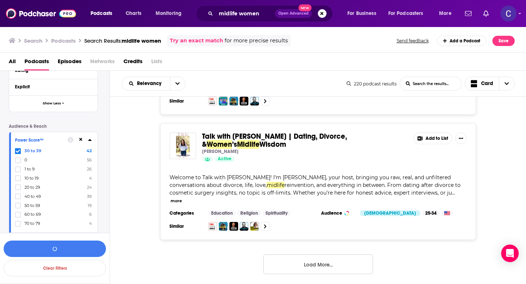
click at [19, 200] on div "30 to 39 42 0 56 1 to 9 26 10 to 19 4 20 to 29 24 40 to 49 39 50 to 59 19 60 to…" at bounding box center [53, 187] width 77 height 79
click at [20, 208] on div "30 to 39 42 0 56 1 to 9 26 10 to 19 4 20 to 29 24 40 to 49 39 50 to 59 19 60 to…" at bounding box center [53, 187] width 77 height 79
click at [19, 198] on label at bounding box center [18, 197] width 6 height 6
click at [19, 205] on icon at bounding box center [18, 205] width 4 height 3
click at [68, 249] on button "View 100 Results" at bounding box center [55, 249] width 102 height 16
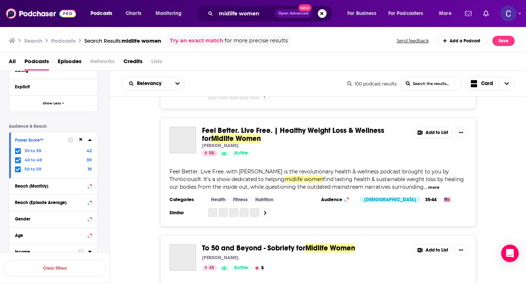
scroll to position [2204, 0]
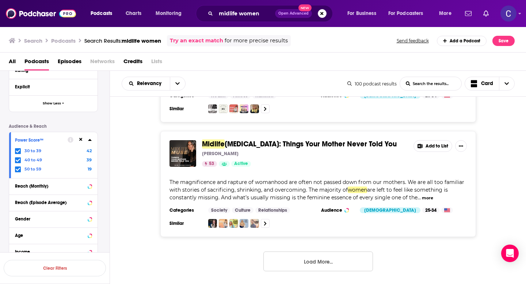
click at [306, 257] on button "Load More..." at bounding box center [319, 262] width 110 height 20
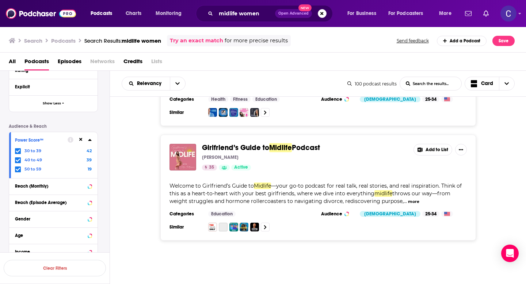
scroll to position [2907, 0]
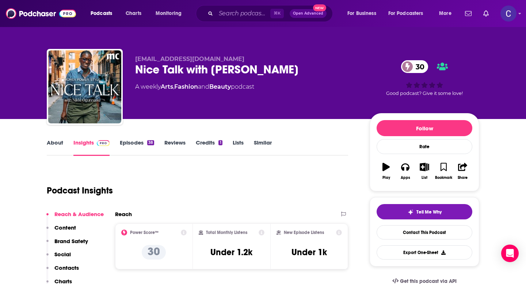
click at [56, 148] on link "About" at bounding box center [55, 147] width 16 height 17
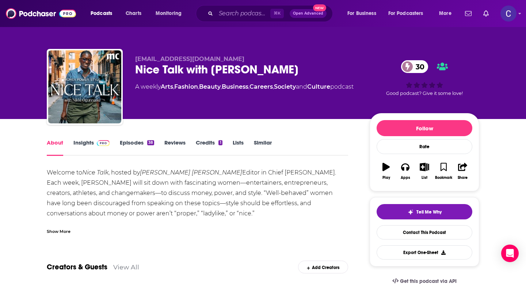
drag, startPoint x: 322, startPoint y: 69, endPoint x: 136, endPoint y: 68, distance: 186.8
click at [136, 68] on div "Nice Talk with Nikki Ogunnaike 30" at bounding box center [246, 70] width 223 height 14
copy h1 "Nice Talk with Nikki Ogunnaike"
click at [87, 145] on link "Insights" at bounding box center [91, 147] width 36 height 17
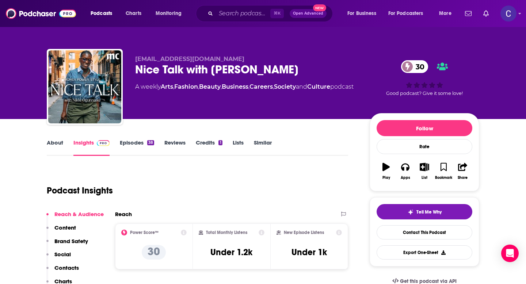
click at [60, 147] on link "About" at bounding box center [55, 147] width 16 height 17
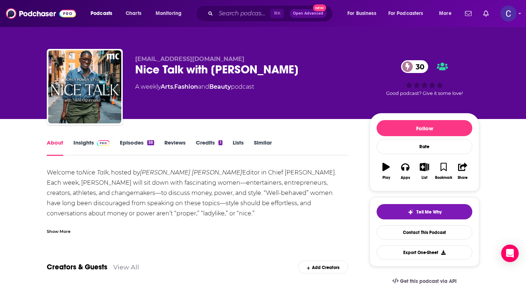
click at [205, 172] on div "Welcome to Nice Talk , hosted by Marie Claire Editor in Chief Nikki Ogunnaike. …" at bounding box center [198, 214] width 302 height 92
drag, startPoint x: 221, startPoint y: 173, endPoint x: 269, endPoint y: 175, distance: 47.9
click at [269, 175] on div "Welcome to Nice Talk , hosted by Marie Claire Editor in Chief Nikki Ogunnaike. …" at bounding box center [198, 214] width 302 height 92
copy div "Nikki Ogunnaike"
click at [87, 140] on link "Insights" at bounding box center [91, 147] width 36 height 17
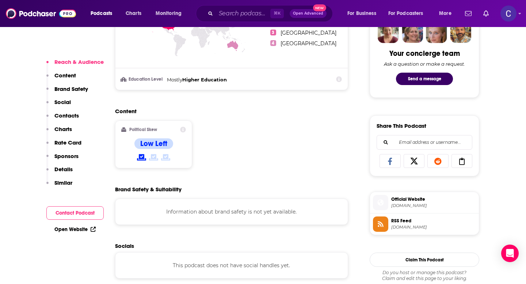
scroll to position [563, 0]
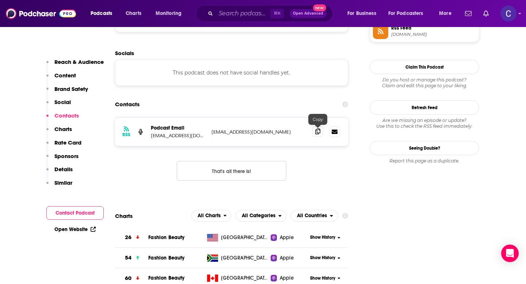
click at [314, 132] on span at bounding box center [318, 131] width 11 height 11
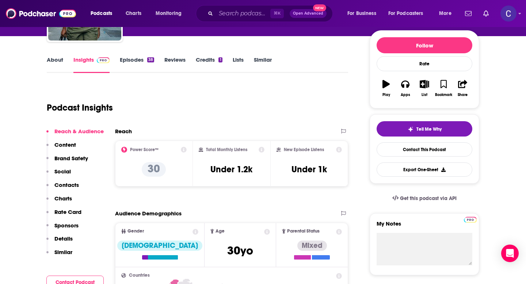
scroll to position [0, 0]
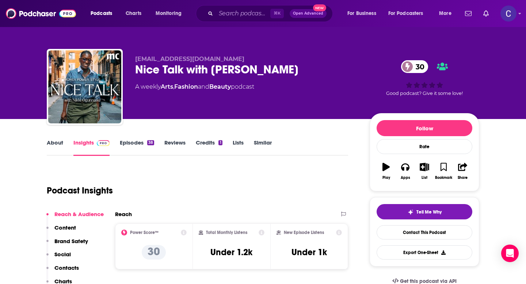
click at [259, 141] on link "Similar" at bounding box center [263, 147] width 18 height 17
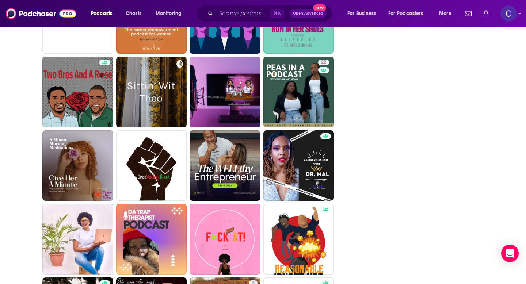
scroll to position [948, 0]
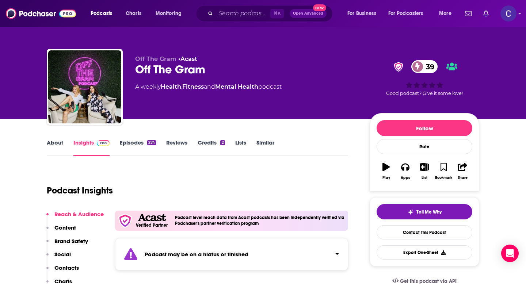
click at [261, 143] on link "Similar" at bounding box center [266, 147] width 18 height 17
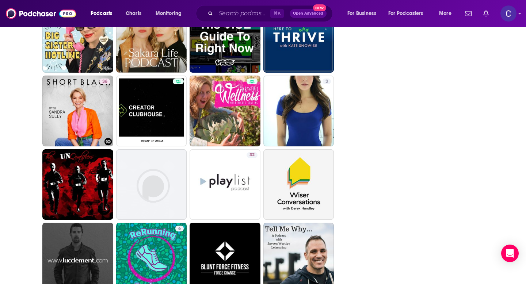
scroll to position [1078, 0]
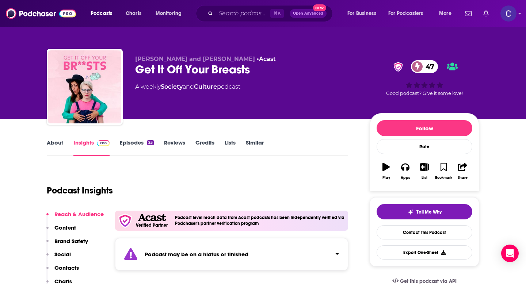
click at [249, 147] on link "Similar" at bounding box center [255, 147] width 18 height 17
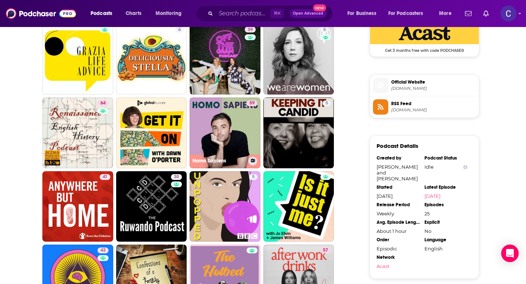
scroll to position [621, 0]
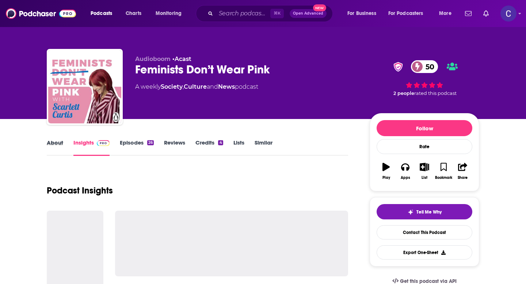
click at [63, 147] on div "About" at bounding box center [60, 147] width 27 height 17
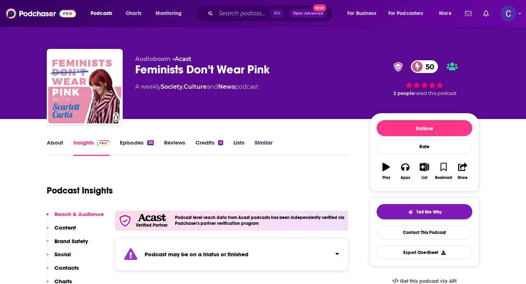
click at [263, 142] on link "Similar" at bounding box center [264, 147] width 18 height 17
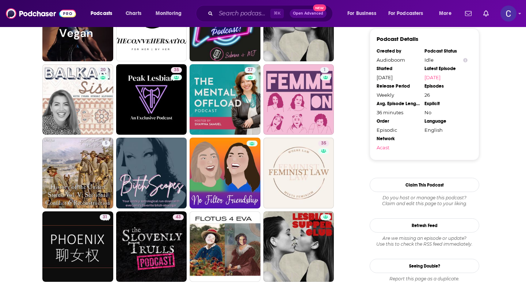
scroll to position [715, 0]
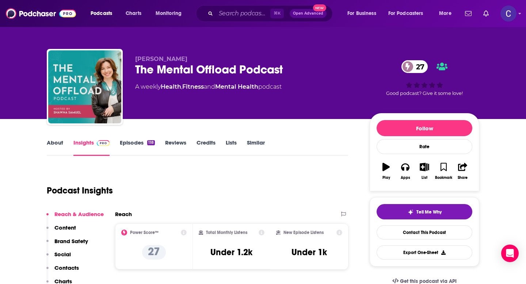
click at [53, 148] on link "About" at bounding box center [55, 147] width 16 height 17
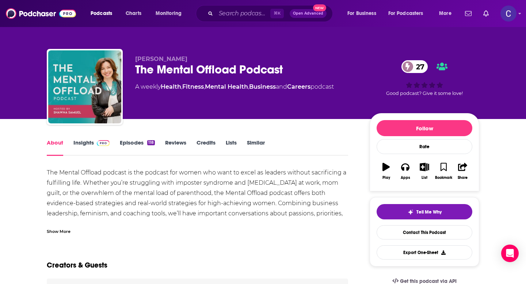
click at [50, 230] on div "Show More" at bounding box center [59, 231] width 24 height 7
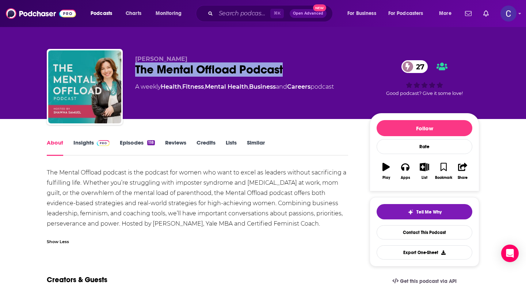
drag, startPoint x: 132, startPoint y: 67, endPoint x: 315, endPoint y: 67, distance: 183.5
click at [315, 67] on div "[PERSON_NAME] The Mental Offload Podcast 27 A weekly Health , Fitness , Mental …" at bounding box center [263, 88] width 433 height 79
copy h1 "The Mental Offload Podcast"
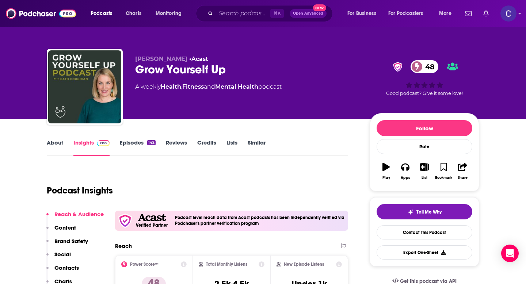
click at [53, 148] on link "About" at bounding box center [55, 147] width 16 height 17
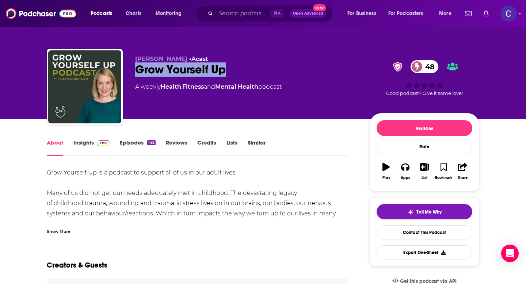
drag, startPoint x: 237, startPoint y: 70, endPoint x: 133, endPoint y: 67, distance: 104.6
click at [133, 67] on div "Catherine Counihan • Acast Grow Yourself Up 48 A weekly Health , Fitness and Me…" at bounding box center [263, 88] width 433 height 79
copy h1 "Grow Yourself Up"
click at [257, 142] on link "Similar" at bounding box center [257, 147] width 18 height 17
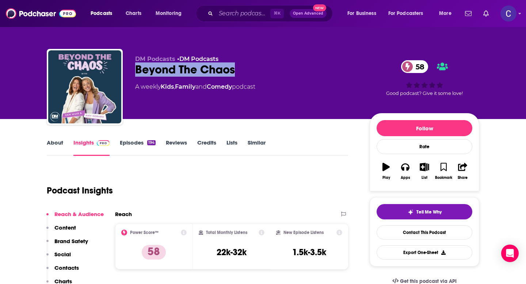
drag, startPoint x: 135, startPoint y: 71, endPoint x: 249, endPoint y: 76, distance: 114.5
click at [249, 76] on div "DM Podcasts • DM Podcasts Beyond The Chaos 58 A weekly Kids , Family and Comedy…" at bounding box center [263, 88] width 433 height 79
copy h2 "Beyond The Chaos"
click at [51, 144] on link "About" at bounding box center [55, 147] width 16 height 17
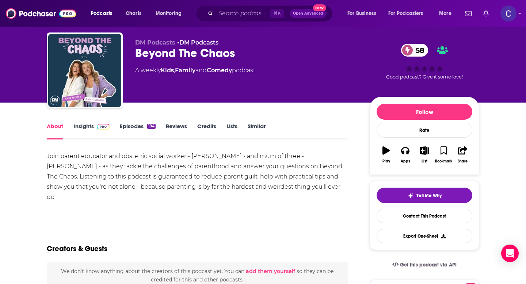
scroll to position [17, 0]
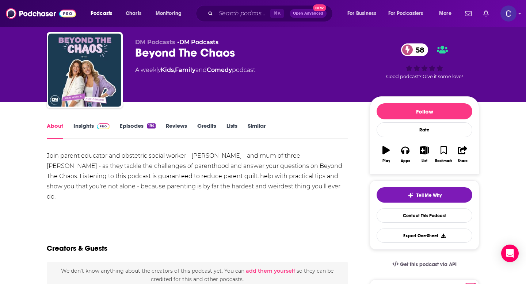
click at [84, 128] on link "Insights" at bounding box center [91, 130] width 36 height 17
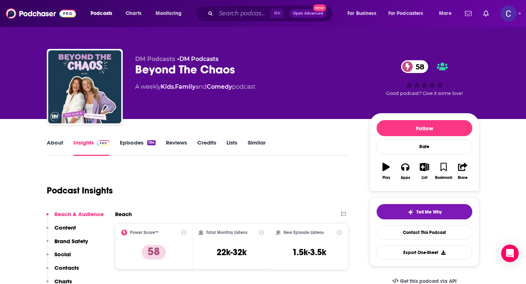
click at [254, 146] on link "Similar" at bounding box center [257, 147] width 18 height 17
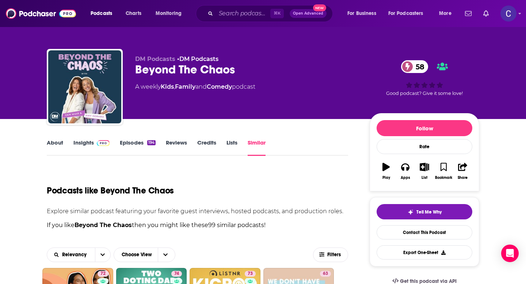
scroll to position [144, 0]
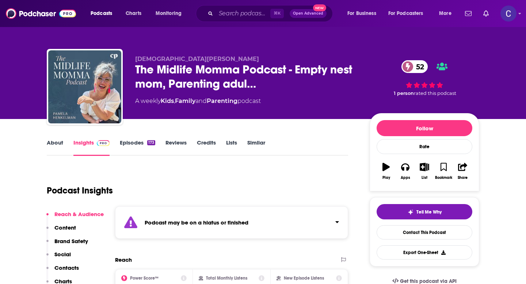
click at [253, 141] on link "Similar" at bounding box center [256, 147] width 18 height 17
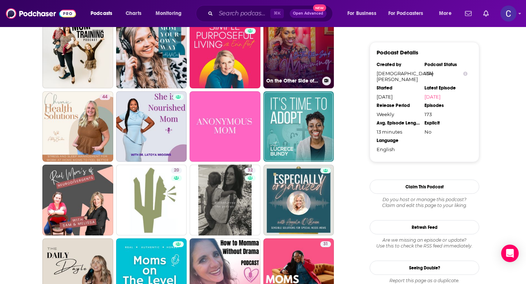
scroll to position [640, 0]
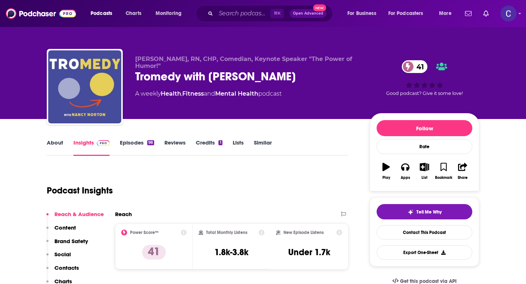
click at [55, 145] on link "About" at bounding box center [55, 147] width 16 height 17
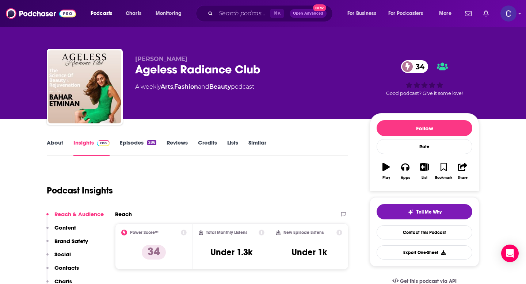
click at [52, 142] on link "About" at bounding box center [55, 147] width 16 height 17
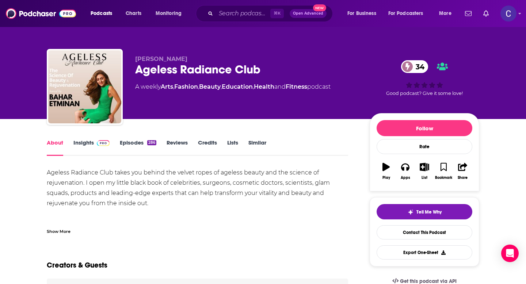
click at [80, 141] on link "Insights" at bounding box center [91, 147] width 36 height 17
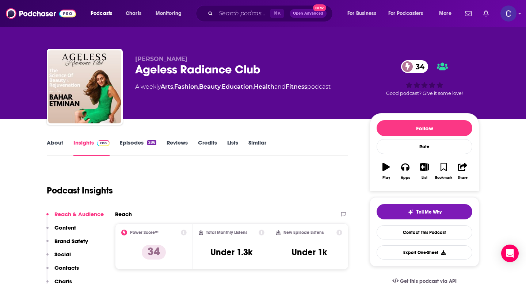
click at [56, 141] on link "About" at bounding box center [55, 147] width 16 height 17
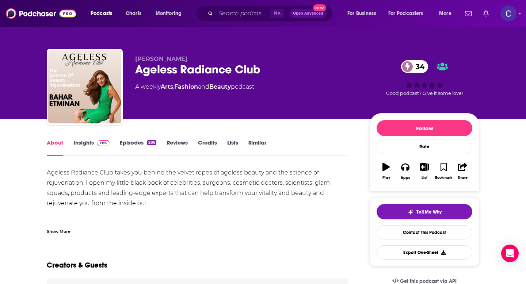
click at [120, 143] on link "Episodes 286" at bounding box center [138, 147] width 37 height 17
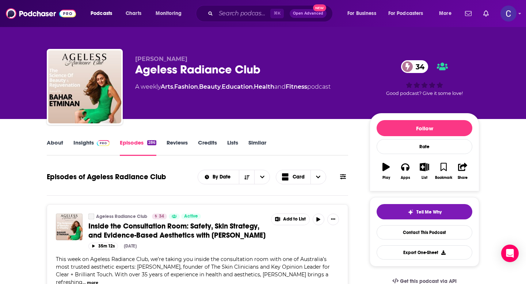
click at [261, 143] on link "Similar" at bounding box center [258, 147] width 18 height 17
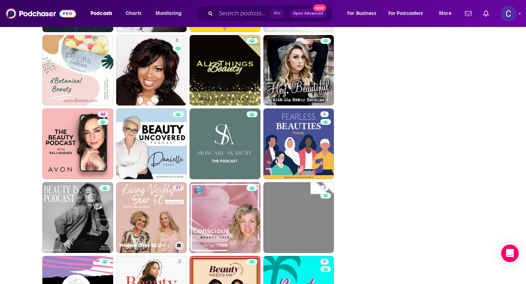
scroll to position [1191, 0]
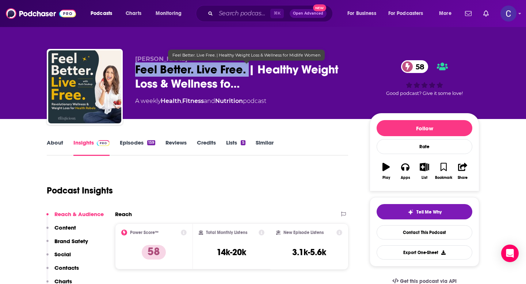
drag, startPoint x: 137, startPoint y: 69, endPoint x: 247, endPoint y: 76, distance: 110.2
click at [247, 76] on span "Feel Better. Live Free. | Healthy Weight Loss & Wellness fo…" at bounding box center [246, 77] width 223 height 29
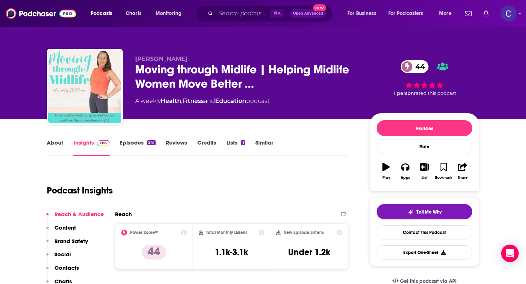
drag, startPoint x: 137, startPoint y: 60, endPoint x: 247, endPoint y: 60, distance: 110.7
click at [247, 60] on p "Courtney McManus" at bounding box center [246, 59] width 223 height 7
copy span "Courtney McManus"
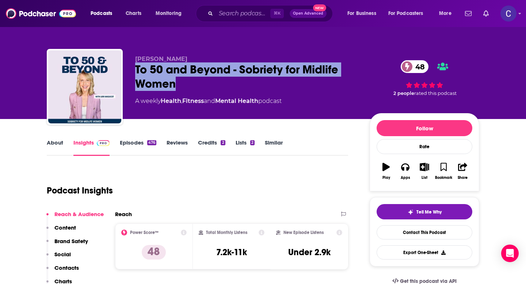
drag, startPoint x: 130, startPoint y: 69, endPoint x: 192, endPoint y: 84, distance: 63.2
click at [192, 84] on div "Lori Massicot To 50 and Beyond - Sobriety for Midlife Women 48 A weekly Health …" at bounding box center [263, 88] width 433 height 79
copy h2 "To 50 and Beyond - Sobriety for Midlife Women"
click at [289, 83] on div "To 50 and Beyond - Sobriety for Midlife Women 48" at bounding box center [246, 77] width 223 height 29
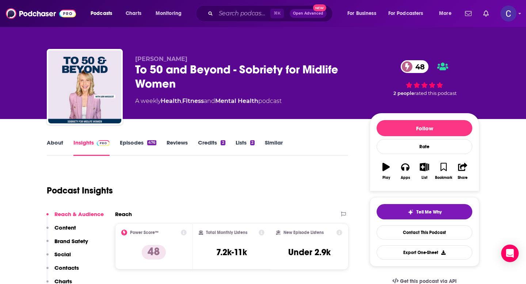
click at [277, 144] on link "Similar" at bounding box center [274, 147] width 18 height 17
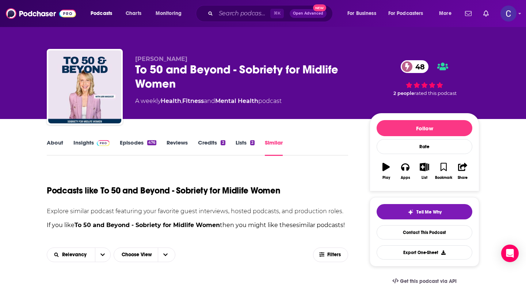
click at [137, 142] on link "Episodes 476" at bounding box center [138, 147] width 37 height 17
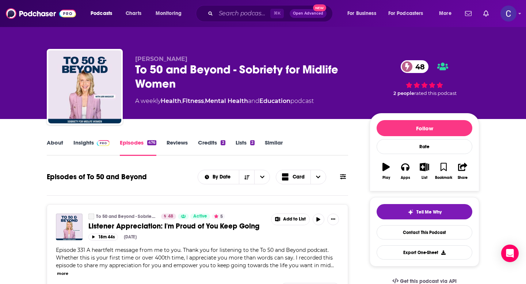
click at [279, 141] on link "Similar" at bounding box center [274, 147] width 18 height 17
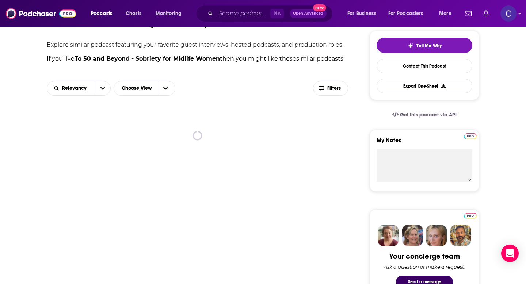
scroll to position [169, 0]
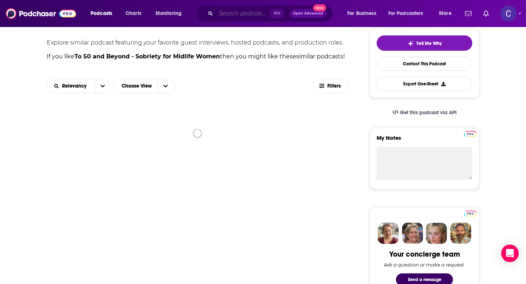
click at [230, 17] on input "Search podcasts, credits, & more..." at bounding box center [243, 14] width 54 height 12
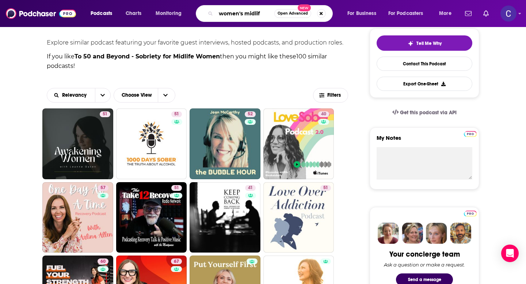
type input "women's midlife"
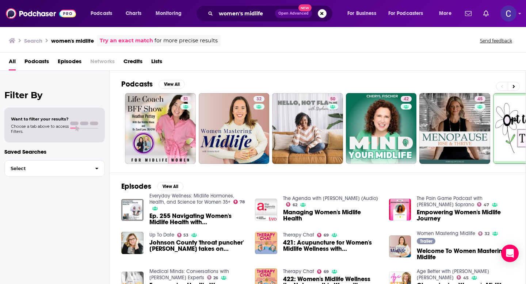
click at [79, 126] on div at bounding box center [84, 125] width 28 height 7
click at [72, 171] on span "Select" at bounding box center [47, 168] width 84 height 5
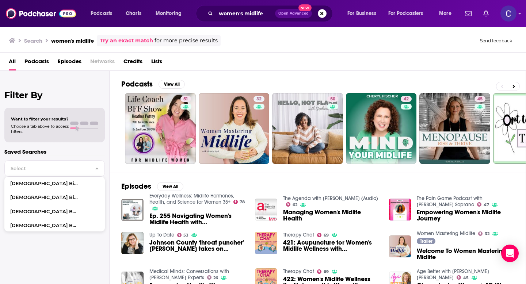
click at [84, 126] on div at bounding box center [84, 125] width 28 height 7
click at [171, 79] on div "Podcasts View All 51 32 50 42 45 41 43 42 + 718" at bounding box center [323, 122] width 405 height 102
click at [175, 81] on button "View All" at bounding box center [172, 84] width 26 height 9
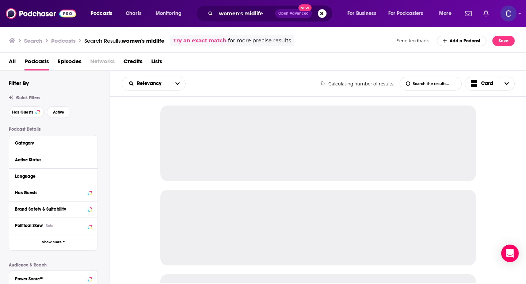
click at [21, 119] on div "Filter By Quick Filters Has Guests Active Podcast Details Category Active Statu…" at bounding box center [59, 239] width 101 height 319
click at [27, 119] on div "Filter By Quick Filters Has Guests Active Podcast Details Category Active Statu…" at bounding box center [59, 239] width 101 height 319
click at [35, 115] on button "Has Guests" at bounding box center [26, 112] width 35 height 12
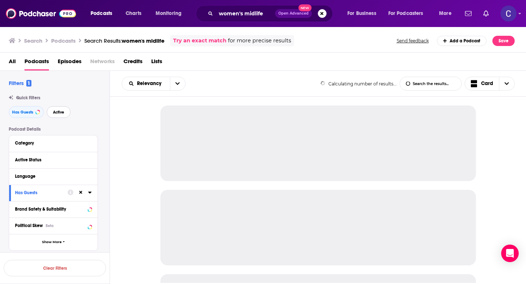
click at [55, 115] on button "Active" at bounding box center [59, 112] width 24 height 12
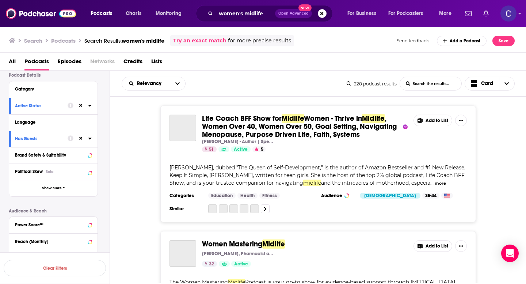
scroll to position [122, 0]
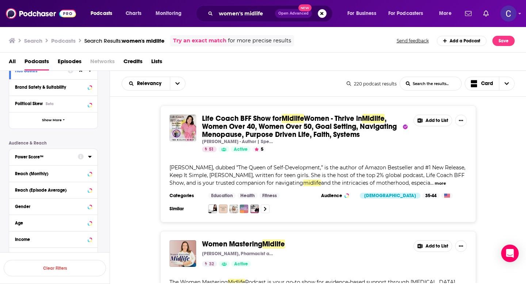
click at [52, 161] on button "Power Score™" at bounding box center [46, 156] width 63 height 9
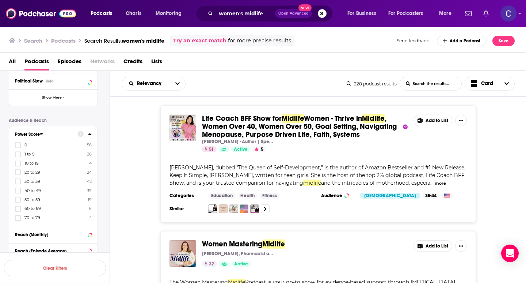
scroll to position [151, 0]
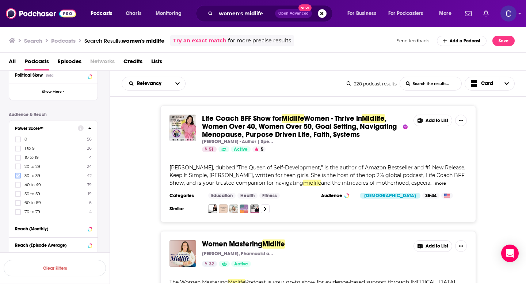
click at [16, 177] on icon at bounding box center [18, 175] width 4 height 3
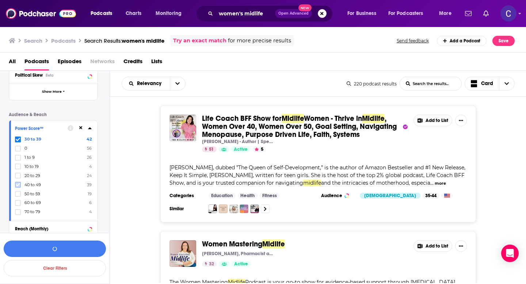
click at [18, 186] on icon at bounding box center [18, 185] width 4 height 4
click at [19, 194] on icon at bounding box center [18, 193] width 4 height 3
click at [81, 249] on button "View 81 Results" at bounding box center [55, 249] width 102 height 16
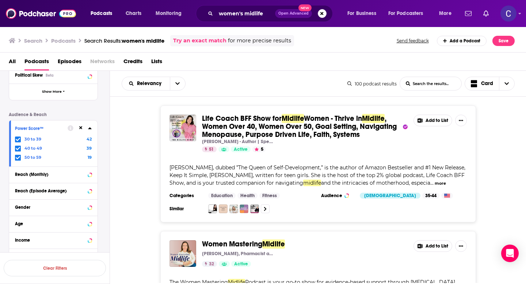
click at [18, 140] on icon at bounding box center [18, 139] width 4 height 3
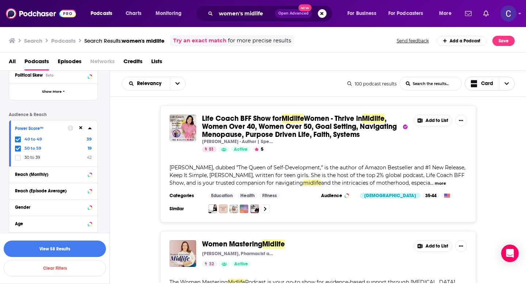
click at [477, 85] on span "Choose View" at bounding box center [476, 83] width 10 height 9
click at [165, 86] on span "Relevancy" at bounding box center [146, 83] width 48 height 5
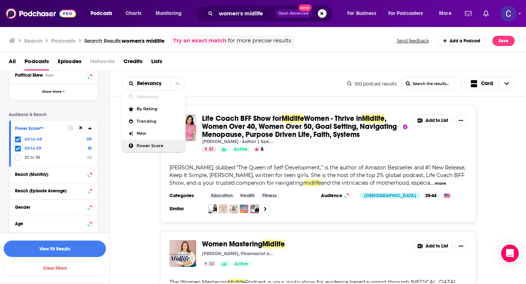
click at [164, 147] on span "Power Score" at bounding box center [158, 146] width 43 height 4
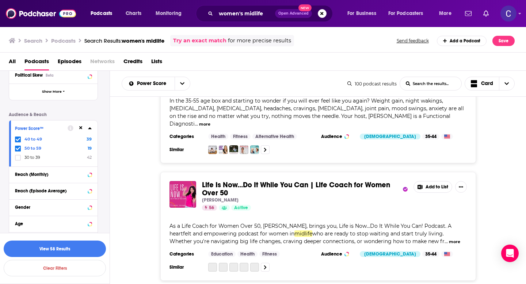
scroll to position [447, 0]
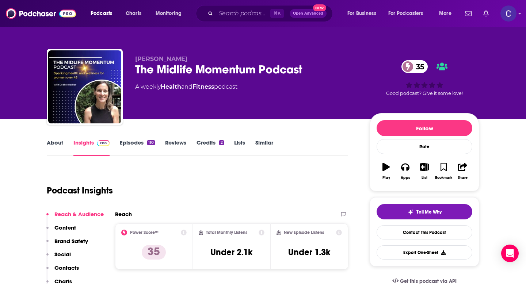
click at [49, 145] on link "About" at bounding box center [55, 147] width 16 height 17
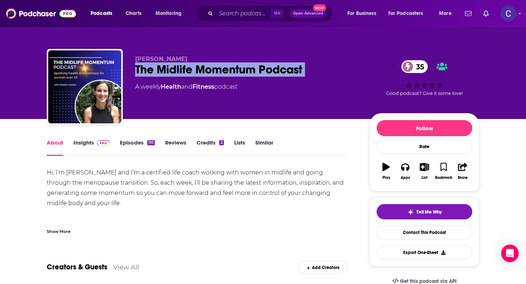
drag, startPoint x: 319, startPoint y: 82, endPoint x: 135, endPoint y: 71, distance: 184.9
click at [135, 71] on div "[PERSON_NAME] The Midlife Momentum Podcast 35 A weekly Health and Fitness podca…" at bounding box center [246, 85] width 223 height 58
copy div "The Midlife Momentum Podcast 35"
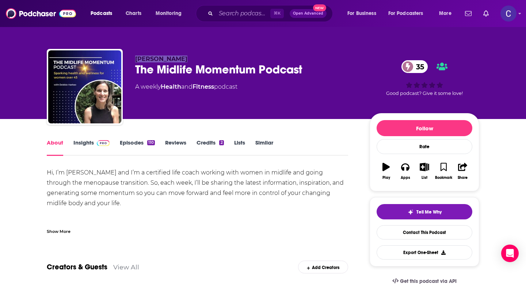
drag, startPoint x: 129, startPoint y: 58, endPoint x: 205, endPoint y: 58, distance: 75.7
click at [205, 58] on div "[PERSON_NAME] The Midlife Momentum Podcast 35 A weekly Health and Fitness podca…" at bounding box center [263, 88] width 433 height 79
copy span "[PERSON_NAME]"
click at [86, 144] on link "Insights" at bounding box center [91, 147] width 36 height 17
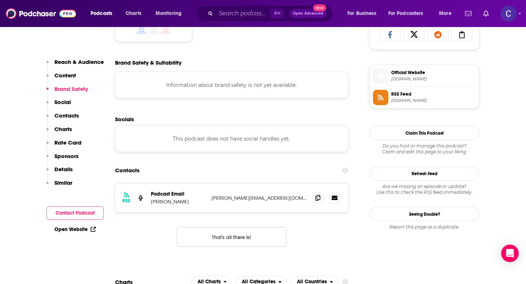
scroll to position [512, 0]
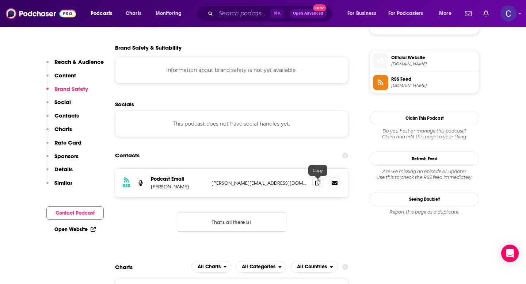
click at [319, 182] on icon at bounding box center [317, 183] width 5 height 6
click at [240, 13] on input "Search podcasts, credits, & more..." at bounding box center [243, 14] width 54 height 12
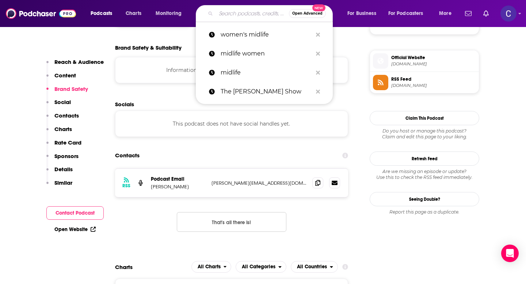
paste input "Nice Talk with Nikki Ogunnaike"
type input "Nice Talk with Nikki Ogunnaike"
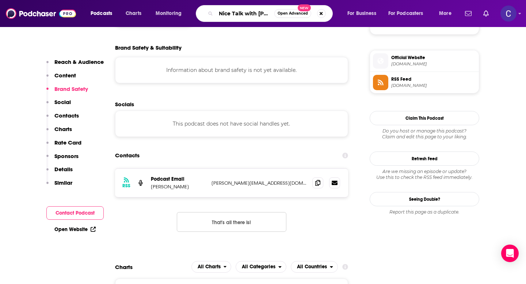
scroll to position [0, 33]
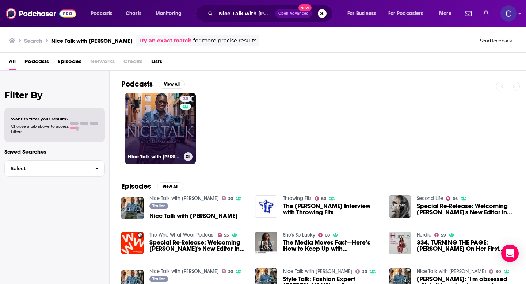
click at [178, 105] on link "30 Nice Talk with Nikki Ogunnaike" at bounding box center [160, 128] width 71 height 71
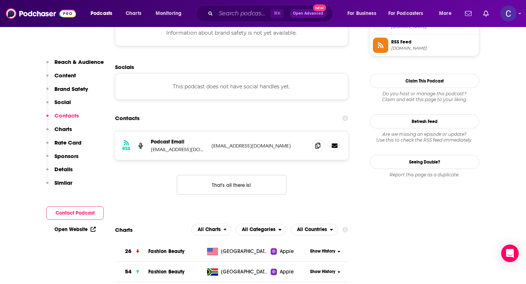
scroll to position [556, 0]
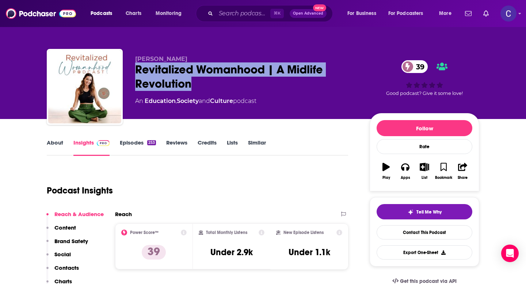
drag, startPoint x: 197, startPoint y: 85, endPoint x: 136, endPoint y: 67, distance: 64.1
click at [135, 67] on div "Revitalized Womanhood | A Midlife Revolution 39" at bounding box center [246, 77] width 223 height 29
copy h2 "Revitalized Womanhood | A Midlife Revolution"
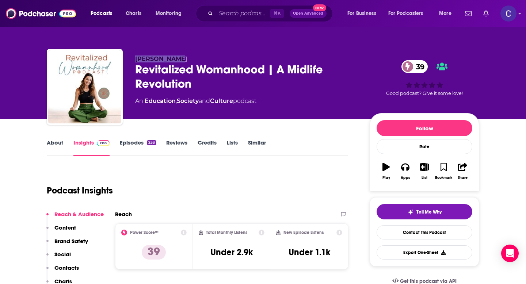
drag, startPoint x: 136, startPoint y: 58, endPoint x: 195, endPoint y: 58, distance: 59.2
click at [195, 58] on p "[PERSON_NAME]" at bounding box center [246, 59] width 223 height 7
copy span "Gina Trimmer"
click at [129, 144] on link "Episodes 253" at bounding box center [138, 147] width 36 height 17
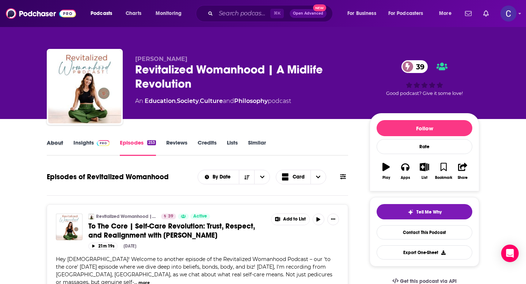
click at [69, 146] on div "About" at bounding box center [60, 147] width 27 height 17
click at [82, 144] on link "Insights" at bounding box center [91, 147] width 36 height 17
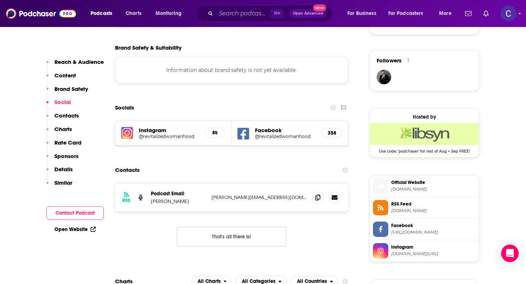
scroll to position [512, 0]
click at [321, 199] on span at bounding box center [318, 197] width 11 height 11
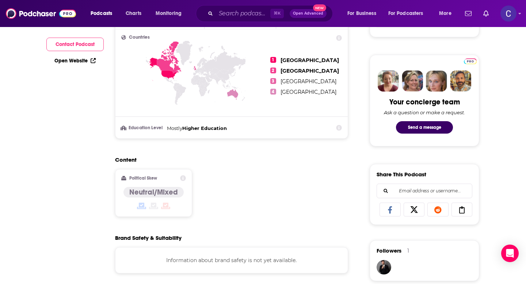
scroll to position [0, 0]
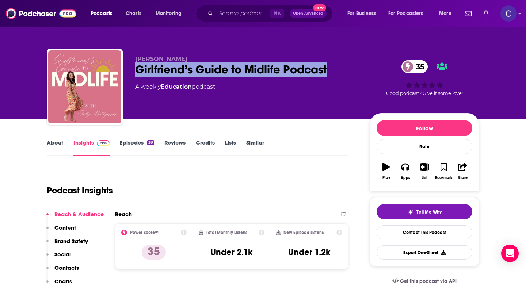
drag, startPoint x: 137, startPoint y: 67, endPoint x: 344, endPoint y: 67, distance: 206.9
click at [344, 67] on div "Girlfriend’s Guide to Midlife Podcast 35" at bounding box center [246, 70] width 223 height 14
copy h2 "Girlfriend’s Guide to Midlife Podcast"
click at [132, 145] on link "Episodes 38" at bounding box center [137, 147] width 34 height 17
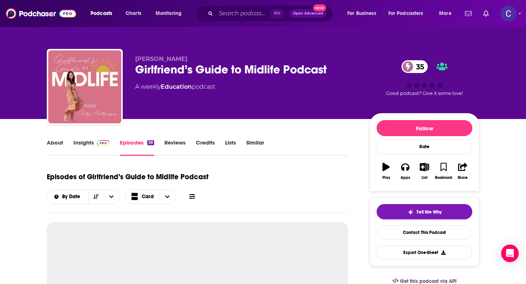
click at [54, 148] on link "About" at bounding box center [55, 147] width 16 height 17
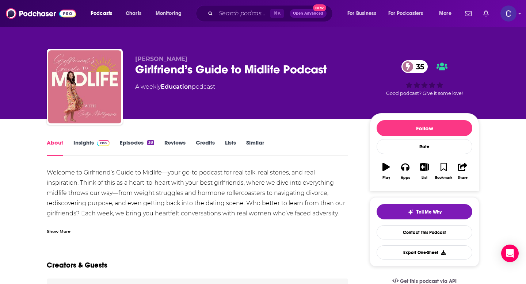
drag, startPoint x: 135, startPoint y: 61, endPoint x: 243, endPoint y: 61, distance: 107.8
click at [243, 61] on p "Cathy Matthynssens" at bounding box center [246, 59] width 223 height 7
copy span "Cathy Matthynssens"
click at [87, 144] on link "Insights" at bounding box center [91, 147] width 36 height 17
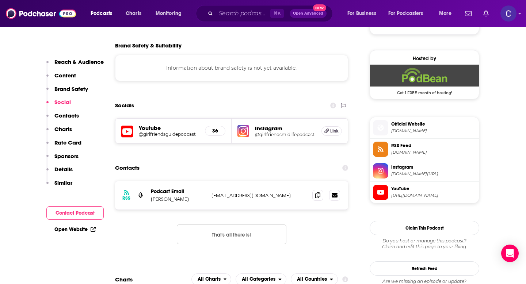
scroll to position [514, 0]
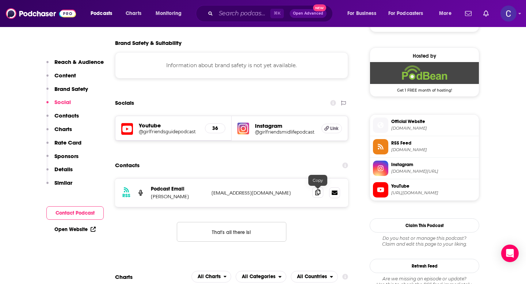
click at [318, 195] on icon at bounding box center [317, 193] width 5 height 6
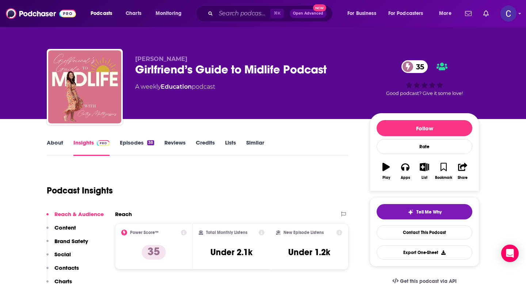
click at [249, 141] on link "Similar" at bounding box center [255, 147] width 18 height 17
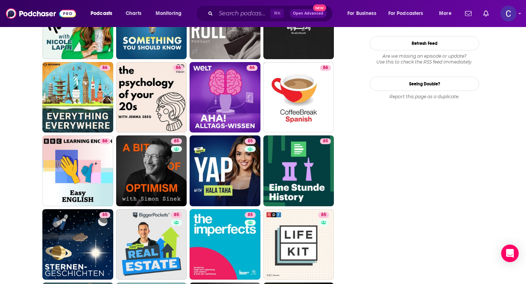
scroll to position [870, 0]
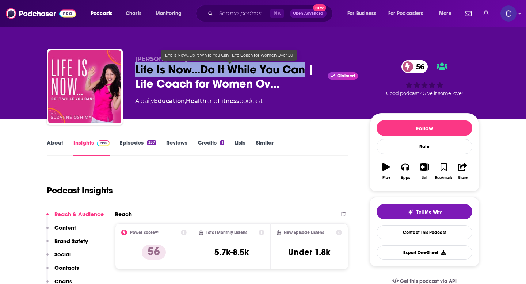
drag, startPoint x: 309, startPoint y: 67, endPoint x: 304, endPoint y: 70, distance: 6.3
click at [304, 70] on span "Life Is Now...Do It While You Can | Life Coach for Women Ov…" at bounding box center [230, 77] width 190 height 29
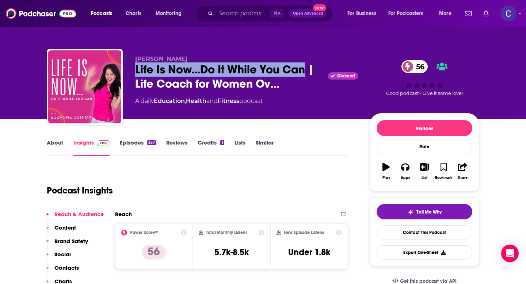
drag, startPoint x: 131, startPoint y: 60, endPoint x: 213, endPoint y: 60, distance: 81.9
click at [213, 60] on div "[PERSON_NAME] Life Is Now...Do It While You Can | Life Coach for Women Ov… Clai…" at bounding box center [263, 88] width 433 height 79
copy span "[PERSON_NAME]"
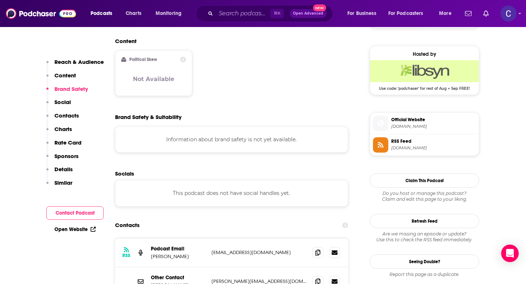
scroll to position [597, 0]
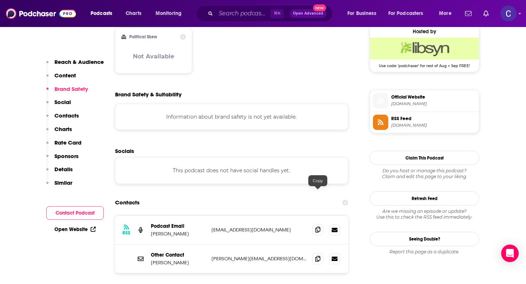
click at [317, 227] on icon at bounding box center [317, 230] width 5 height 6
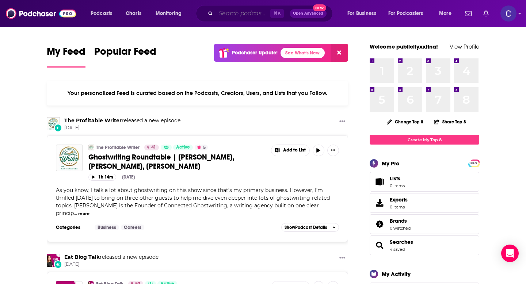
click at [235, 16] on input "Search podcasts, credits, & more..." at bounding box center [243, 14] width 54 height 12
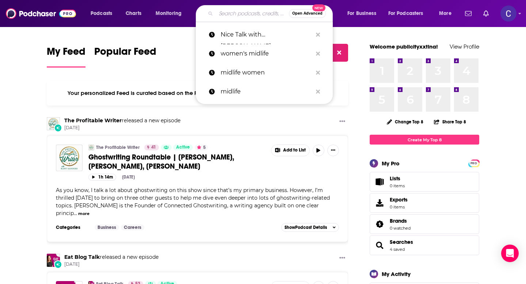
paste input "This Woman Can"
type input "This Woman Can"
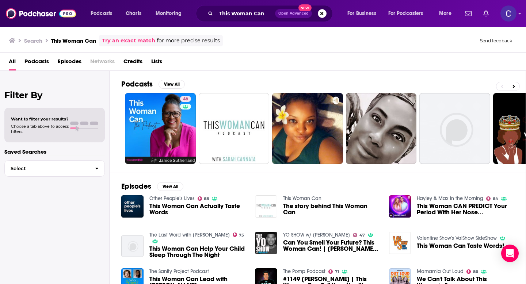
click at [183, 197] on link "Other People’s Lives" at bounding box center [171, 199] width 45 height 6
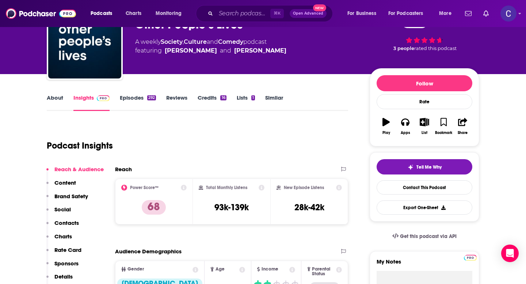
scroll to position [46, 0]
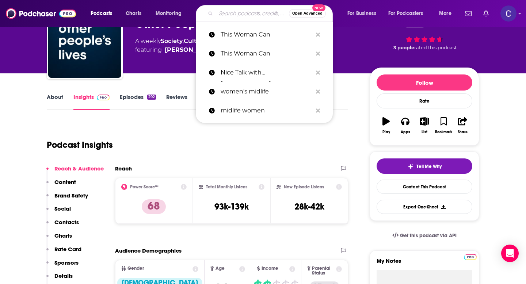
click at [244, 13] on input "Search podcasts, credits, & more..." at bounding box center [252, 14] width 73 height 12
paste input "FemTech Focus"
type input "FemTech Focus"
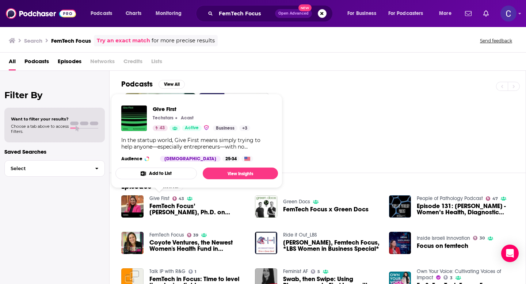
scroll to position [20, 0]
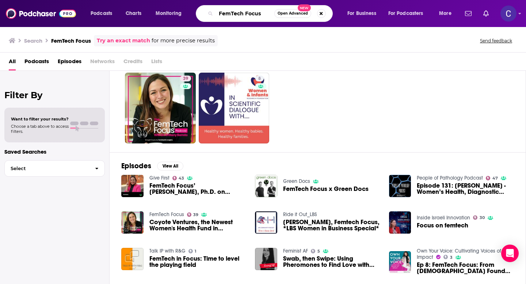
click at [259, 16] on input "FemTech Focus" at bounding box center [245, 14] width 58 height 12
drag, startPoint x: 262, startPoint y: 15, endPoint x: 188, endPoint y: 15, distance: 73.5
click at [188, 15] on div "Podcasts Charts Monitoring FemTech Focus Open Advanced New For Business For Pod…" at bounding box center [272, 13] width 373 height 17
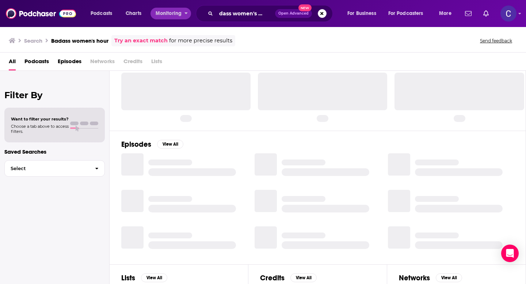
scroll to position [20, 0]
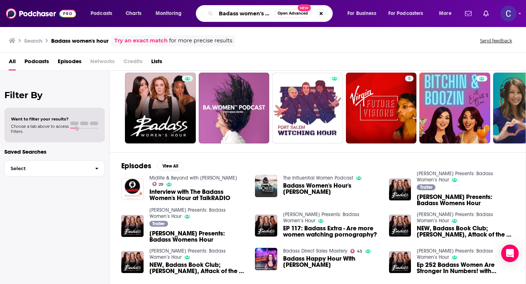
click at [241, 12] on input "Badass women's hour" at bounding box center [245, 14] width 58 height 12
drag, startPoint x: 237, startPoint y: 11, endPoint x: 197, endPoint y: 11, distance: 39.8
click at [197, 11] on div "Badass women's hour Open Advanced New" at bounding box center [264, 13] width 137 height 17
drag, startPoint x: 259, startPoint y: 13, endPoint x: 306, endPoint y: 15, distance: 46.8
click at [293, 14] on div "wise women's hour Open Advanced New" at bounding box center [264, 13] width 137 height 17
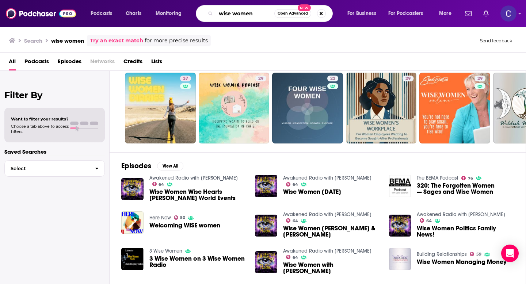
drag, startPoint x: 252, startPoint y: 15, endPoint x: 209, endPoint y: 13, distance: 43.2
click at [209, 13] on div "wise women Open Advanced New" at bounding box center [264, 13] width 137 height 17
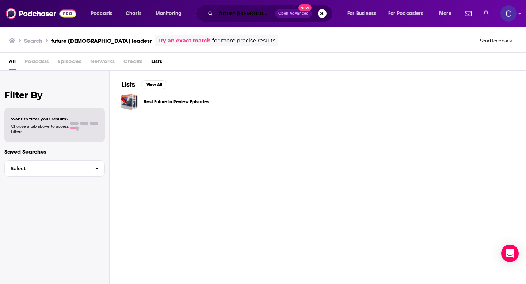
click at [240, 15] on input "future female leadesr" at bounding box center [245, 14] width 59 height 12
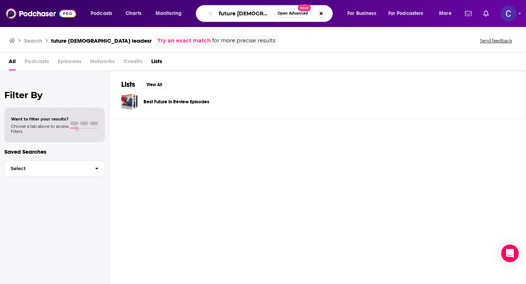
scroll to position [0, 5]
click at [268, 14] on input "future female leadesr" at bounding box center [245, 14] width 58 height 12
type input "future female leaders"
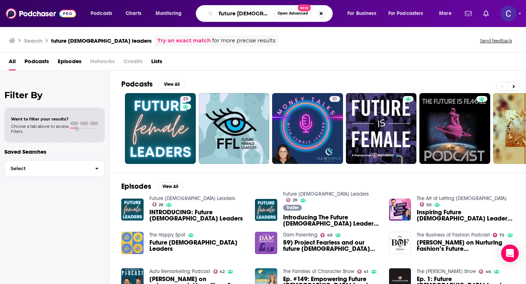
click at [249, 14] on input "future female leaders" at bounding box center [245, 14] width 58 height 12
drag, startPoint x: 220, startPoint y: 14, endPoint x: 319, endPoint y: 14, distance: 99.8
click at [319, 14] on div "future female leaders Open Advanced New" at bounding box center [264, 13] width 137 height 17
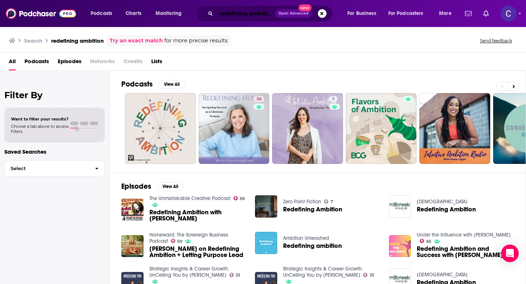
click at [242, 12] on input "redefining ambition" at bounding box center [245, 14] width 59 height 12
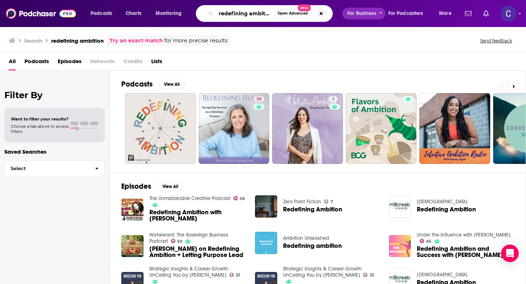
scroll to position [0, 2]
drag, startPoint x: 219, startPoint y: 14, endPoint x: 368, endPoint y: 14, distance: 149.1
click at [368, 14] on div "Podcasts Charts Monitoring redefining ambition Open Advanced New For Business F…" at bounding box center [272, 13] width 373 height 17
type input "c-suite persepctive"
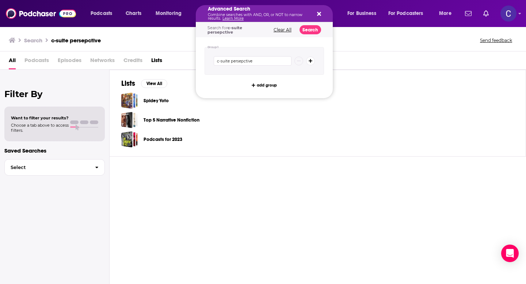
click at [323, 12] on div "Advanced Search Combine searches with AND, OR, or NOT to narrow results. Learn …" at bounding box center [264, 13] width 137 height 17
click at [318, 13] on icon "Search podcasts, credits, & more..." at bounding box center [319, 14] width 4 height 4
click at [319, 14] on icon "Search podcasts, credits, & more..." at bounding box center [319, 14] width 4 height 4
click at [317, 16] on icon "Search podcasts, credits, & more..." at bounding box center [319, 14] width 4 height 6
click at [315, 12] on button "Search podcasts, credits, & more..." at bounding box center [318, 14] width 6 height 6
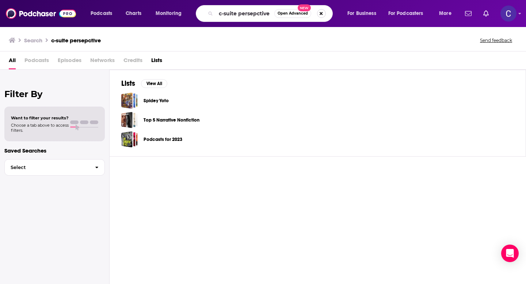
click at [324, 14] on button "Search podcasts, credits, & more..." at bounding box center [321, 13] width 9 height 9
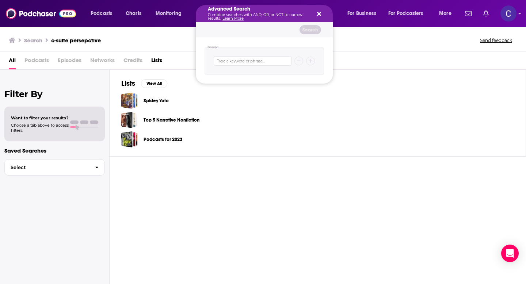
click at [322, 15] on div "Advanced Search Combine searches with AND, OR, or NOT to narrow results. Learn …" at bounding box center [264, 13] width 137 height 17
click at [319, 14] on icon "Search podcasts, credits, & more..." at bounding box center [319, 14] width 4 height 4
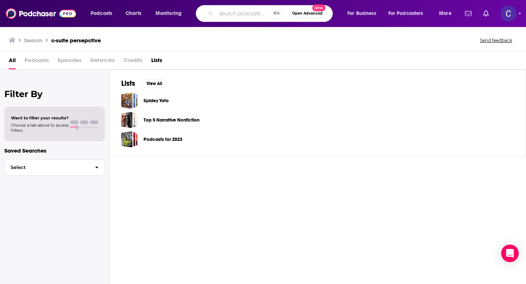
click at [226, 17] on input "Search podcasts, credits, & more..." at bounding box center [243, 14] width 54 height 12
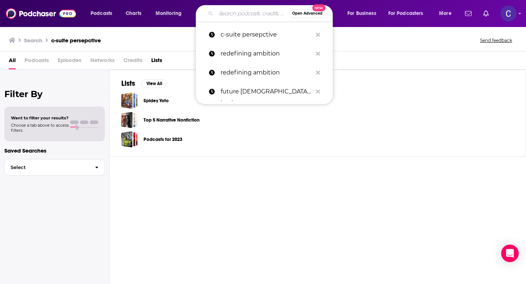
paste input "FemTech Focus"
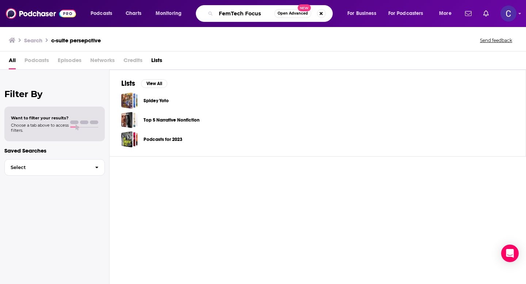
drag, startPoint x: 262, startPoint y: 13, endPoint x: 170, endPoint y: 5, distance: 93.2
click at [170, 5] on div "Podcasts Charts Monitoring FemTech Focus Open Advanced New For Business For Pod…" at bounding box center [272, 13] width 373 height 17
type input "C-suite"
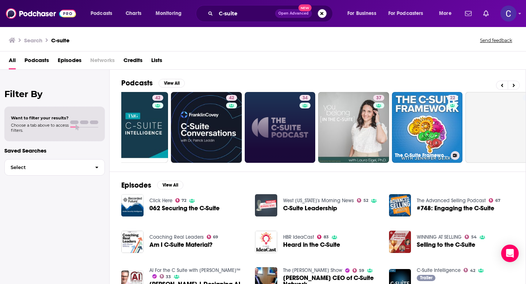
scroll to position [0, 102]
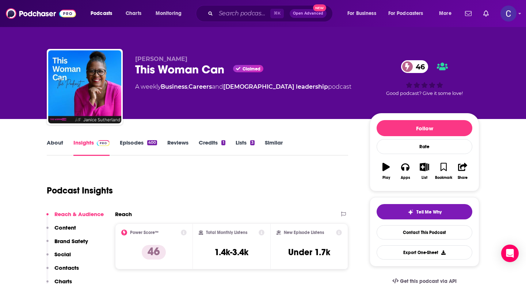
click at [54, 144] on link "About" at bounding box center [55, 147] width 16 height 17
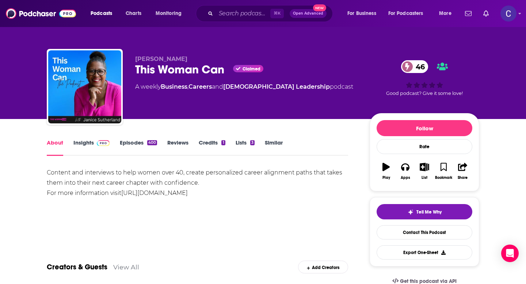
drag, startPoint x: 133, startPoint y: 60, endPoint x: 196, endPoint y: 60, distance: 62.9
click at [196, 60] on div "[PERSON_NAME] This Woman Can Claimed 46 A weekly Business , Careers and [DEMOGR…" at bounding box center [263, 88] width 433 height 79
copy span "[PERSON_NAME]"
click at [76, 143] on link "Insights" at bounding box center [91, 147] width 36 height 17
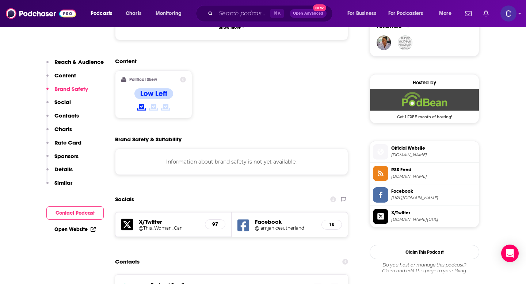
scroll to position [575, 0]
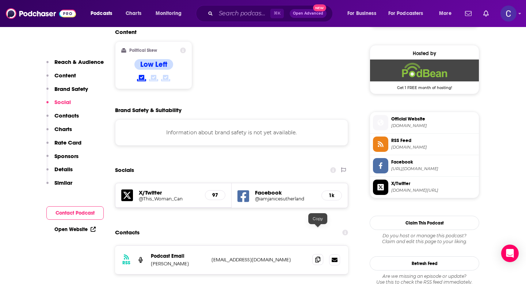
click at [318, 257] on icon at bounding box center [317, 260] width 5 height 6
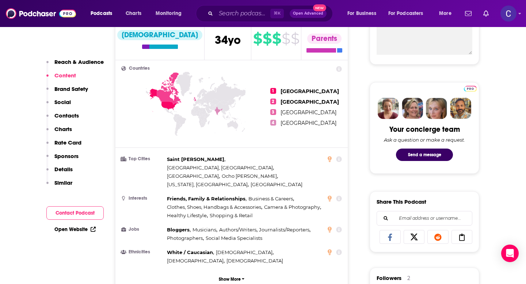
scroll to position [69, 0]
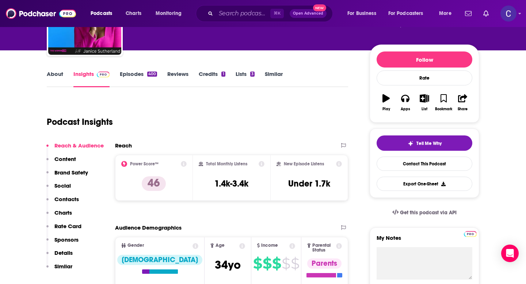
click at [275, 76] on link "Similar" at bounding box center [274, 79] width 18 height 17
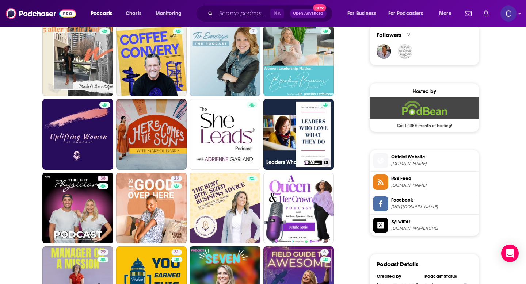
scroll to position [537, 0]
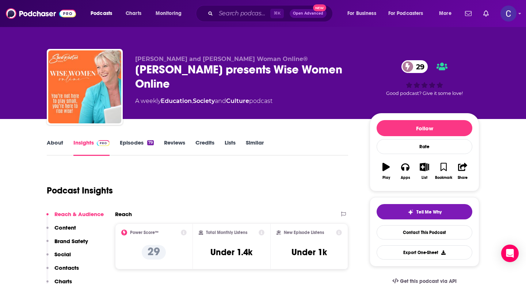
click at [54, 144] on link "About" at bounding box center [55, 147] width 16 height 17
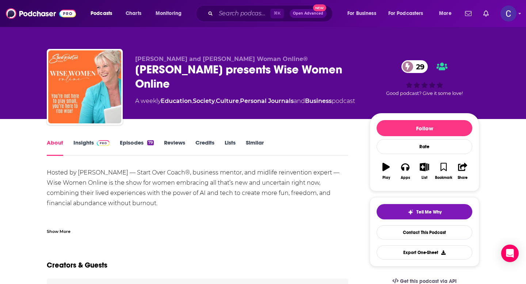
click at [252, 144] on link "Similar" at bounding box center [255, 147] width 18 height 17
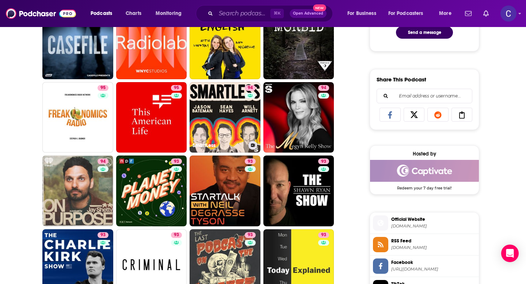
scroll to position [425, 0]
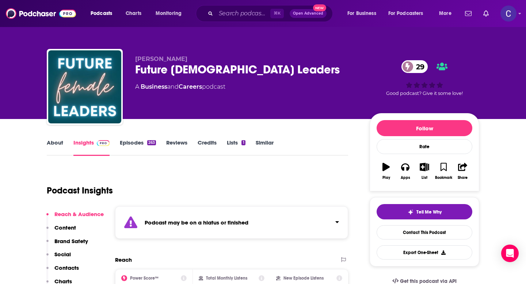
click at [261, 144] on link "Similar" at bounding box center [265, 147] width 18 height 17
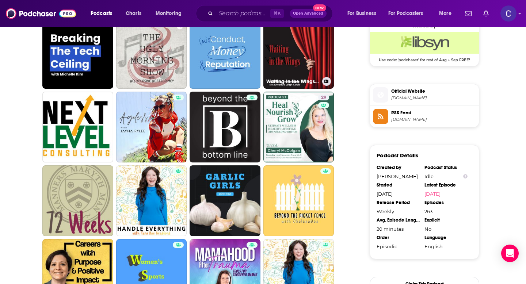
scroll to position [559, 0]
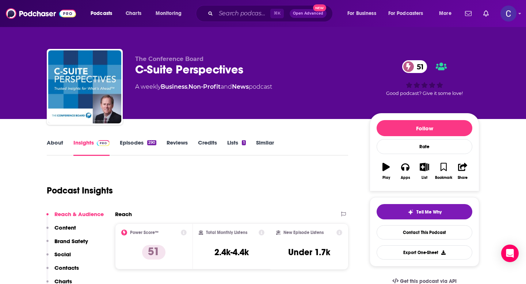
click at [55, 144] on link "About" at bounding box center [55, 147] width 16 height 17
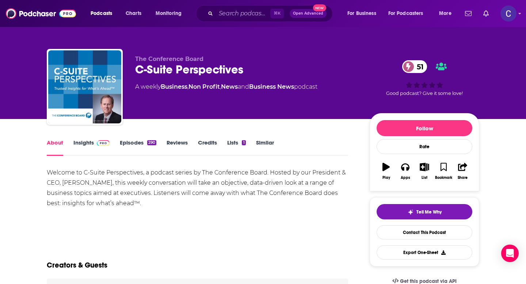
click at [261, 146] on link "Similar" at bounding box center [265, 147] width 18 height 17
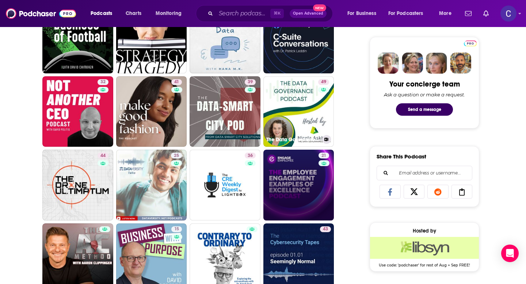
scroll to position [346, 0]
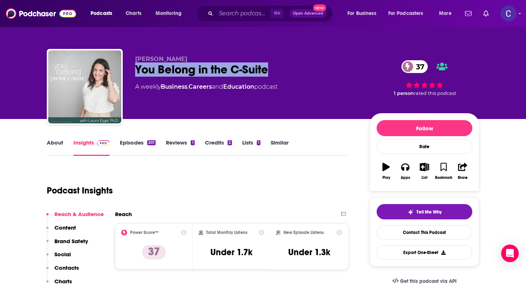
drag, startPoint x: 128, startPoint y: 69, endPoint x: 293, endPoint y: 69, distance: 164.8
click at [293, 69] on div "[PERSON_NAME] You Belong in the C-Suite 37 A weekly Business , Careers and Educ…" at bounding box center [263, 88] width 433 height 79
copy h2 "You Belong in the C-Suite"
click at [130, 143] on link "Episodes 201" at bounding box center [138, 147] width 36 height 17
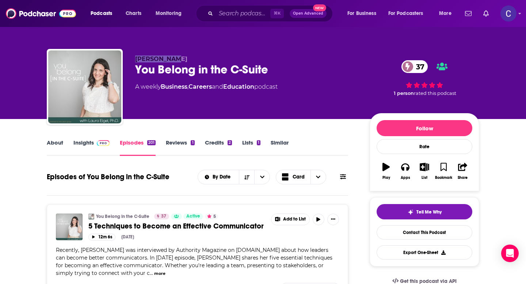
drag, startPoint x: 134, startPoint y: 60, endPoint x: 200, endPoint y: 60, distance: 65.8
click at [200, 60] on div "[PERSON_NAME] You Belong in the C-Suite 37 A weekly Business , Careers and Educ…" at bounding box center [263, 88] width 433 height 79
copy span "[PERSON_NAME]"
click at [80, 146] on link "Insights" at bounding box center [91, 147] width 36 height 17
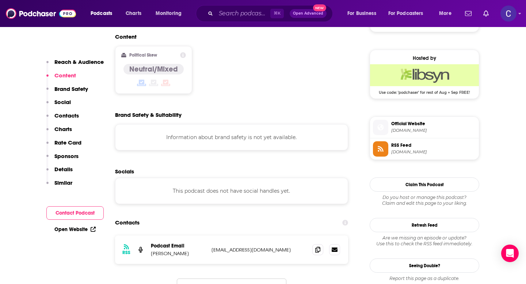
scroll to position [600, 0]
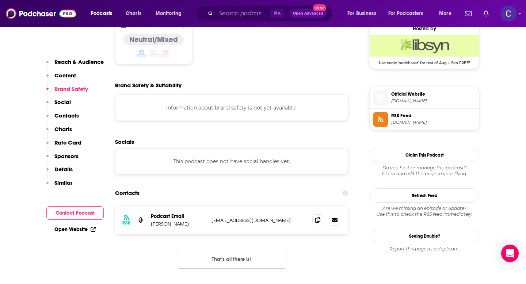
click at [318, 217] on icon at bounding box center [317, 220] width 5 height 6
click at [222, 13] on input "Search podcasts, credits, & more..." at bounding box center [243, 14] width 54 height 12
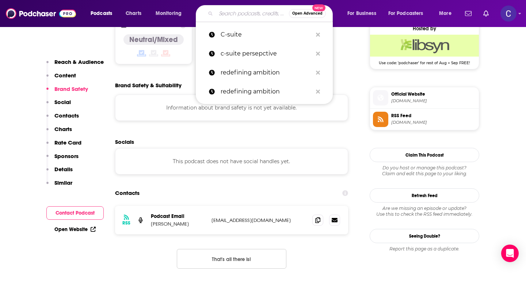
paste input "The Will to Change: Where Leadership Meets the Courage to Evolve"
type input "The Will to Change: Where Leadership Meets the Courage to Evolve"
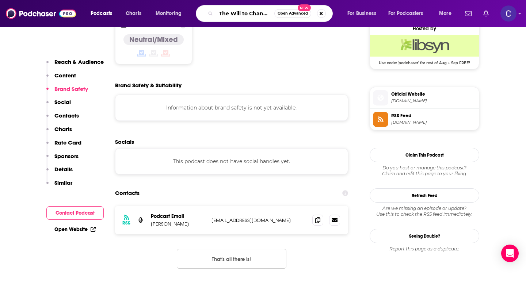
scroll to position [0, 129]
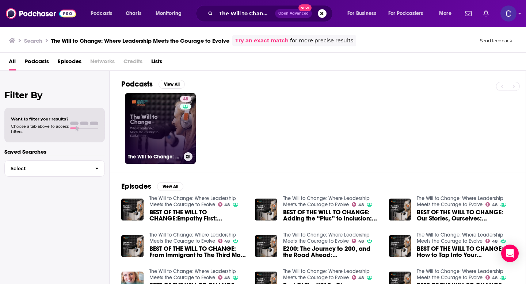
click at [166, 138] on link "48 The Will to Change: Where Leadership Meets the Courage to Evolve" at bounding box center [160, 128] width 71 height 71
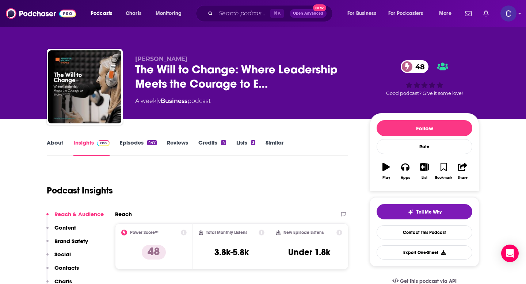
drag, startPoint x: 134, startPoint y: 60, endPoint x: 213, endPoint y: 60, distance: 79.3
click at [213, 60] on div "Jennifer Brown The Will to Change: Where Leadership Meets the Courage to E… 48 …" at bounding box center [263, 88] width 433 height 79
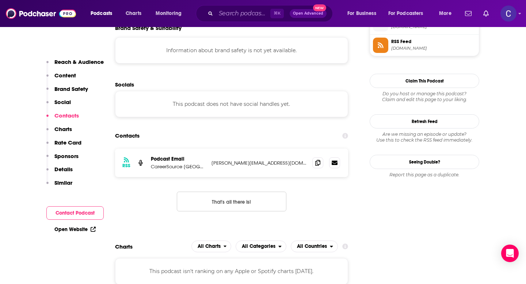
scroll to position [736, 0]
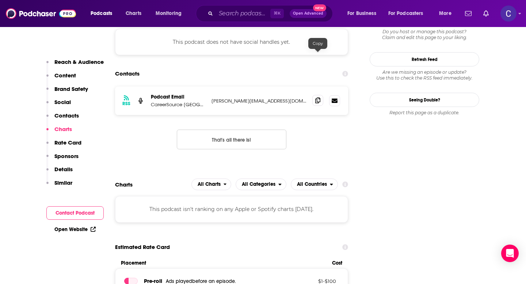
click at [315, 98] on icon at bounding box center [317, 101] width 5 height 6
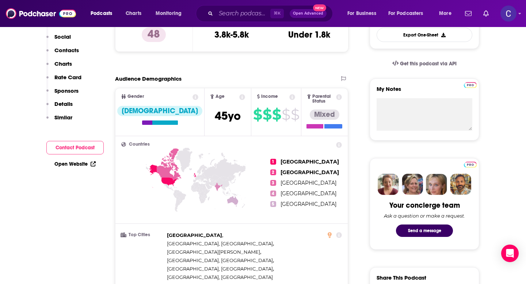
scroll to position [0, 0]
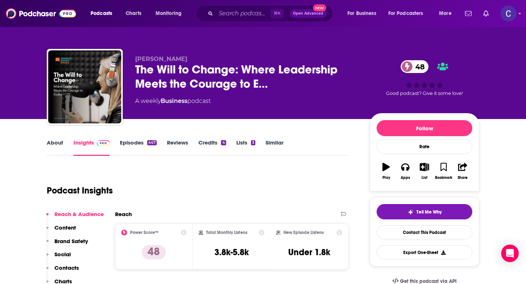
click at [275, 144] on link "Similar" at bounding box center [275, 147] width 18 height 17
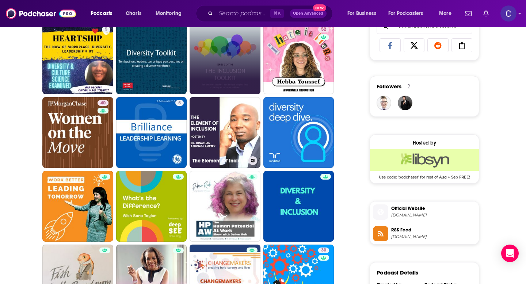
scroll to position [486, 0]
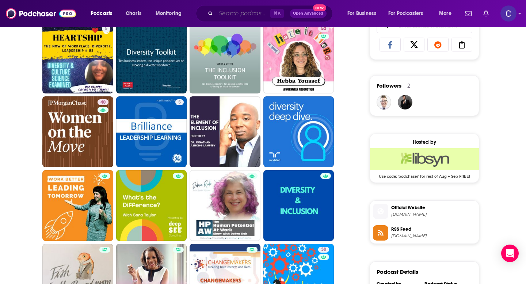
click at [237, 10] on input "Search podcasts, credits, & more..." at bounding box center [243, 14] width 54 height 12
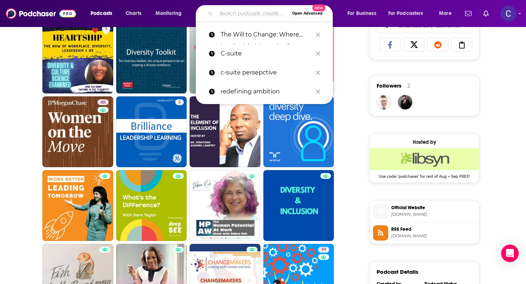
paste input "Career Contessa"
type input "Career Contessa"
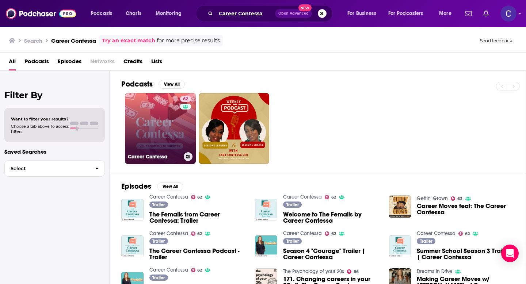
click at [146, 126] on link "62 Career Contessa" at bounding box center [160, 128] width 71 height 71
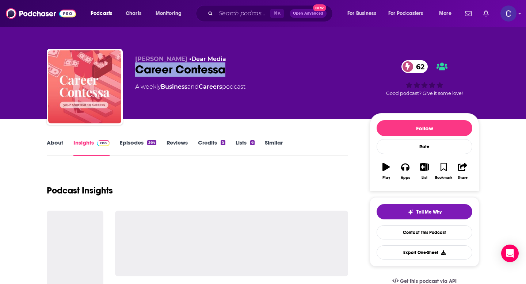
drag, startPoint x: 133, startPoint y: 69, endPoint x: 294, endPoint y: 69, distance: 160.5
click at [294, 69] on div "Lauren McGoodwin • Dear Media Career Contessa 62 A weekly Business and Careers …" at bounding box center [263, 88] width 433 height 79
copy h2 "Career Contessa"
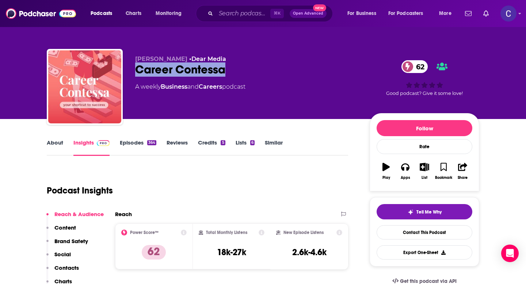
drag, startPoint x: 132, startPoint y: 53, endPoint x: 194, endPoint y: 60, distance: 62.6
click at [194, 60] on div "Lauren McGoodwin • Dear Media Career Contessa 62 A weekly Business and Careers …" at bounding box center [263, 88] width 433 height 79
copy span "Lauren McGoodwin"
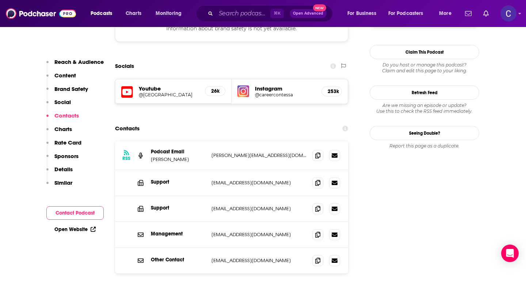
scroll to position [690, 0]
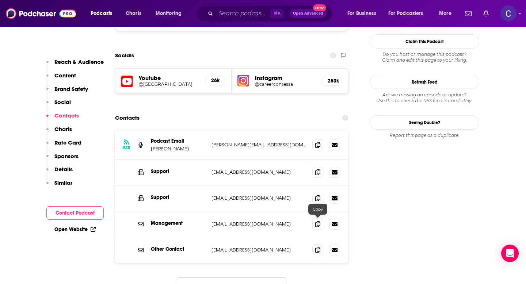
click at [318, 247] on icon at bounding box center [317, 250] width 5 height 6
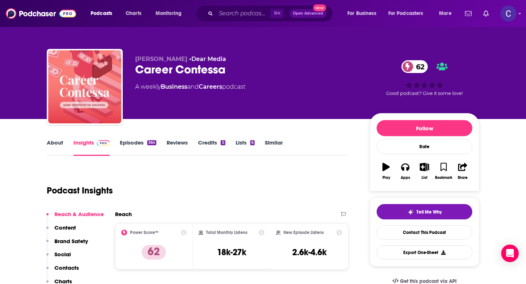
click at [280, 140] on link "Similar" at bounding box center [274, 147] width 18 height 17
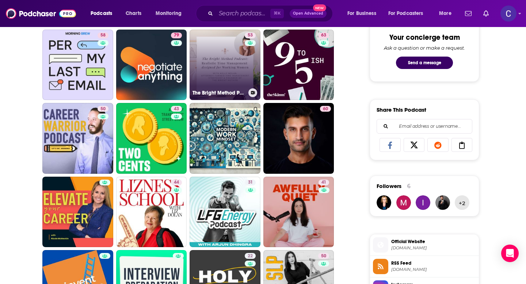
scroll to position [427, 0]
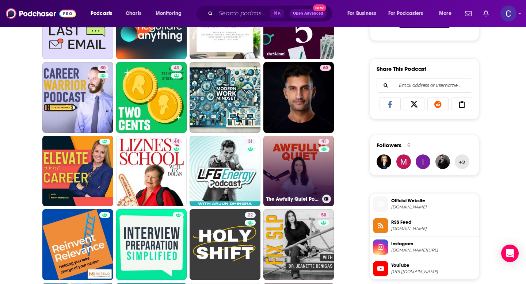
click at [291, 170] on link "41 The Awfully Quiet Podcast" at bounding box center [299, 171] width 71 height 71
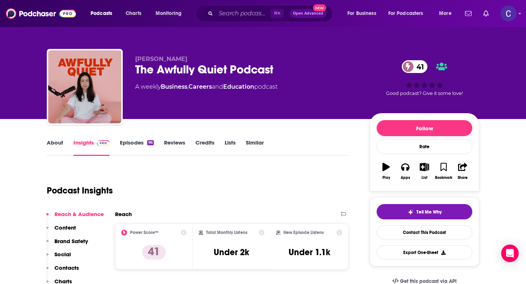
click at [58, 144] on link "About" at bounding box center [55, 147] width 16 height 17
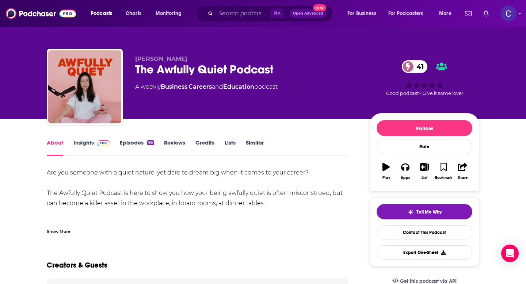
click at [53, 229] on div "Show More" at bounding box center [59, 231] width 24 height 7
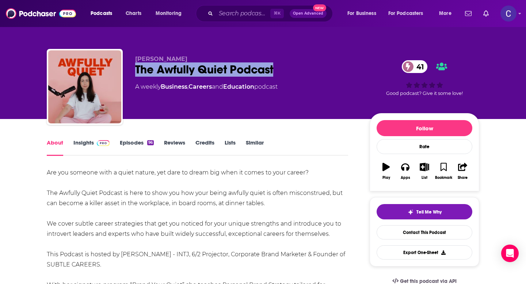
drag, startPoint x: 281, startPoint y: 69, endPoint x: 134, endPoint y: 67, distance: 146.9
click at [134, 67] on div "Hannah Sosa The Awfully Quiet Podcast 41 A weekly Business , Careers and Educat…" at bounding box center [263, 88] width 433 height 79
copy h1 "The Awfully Quiet Podcast"
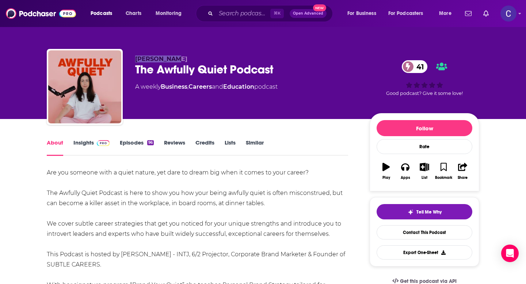
drag, startPoint x: 135, startPoint y: 60, endPoint x: 200, endPoint y: 60, distance: 65.1
click at [200, 60] on p "Hannah Sosa" at bounding box center [246, 59] width 223 height 7
copy span "Hannah Sosa"
drag, startPoint x: 80, startPoint y: 144, endPoint x: 387, endPoint y: 1, distance: 338.3
click at [81, 144] on link "Insights" at bounding box center [91, 147] width 36 height 17
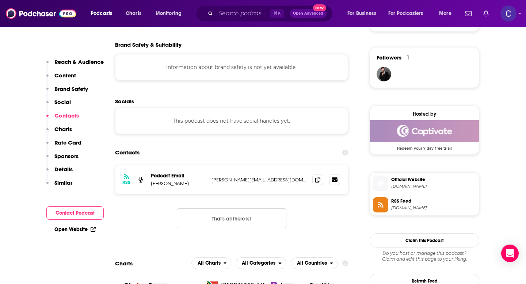
scroll to position [491, 0]
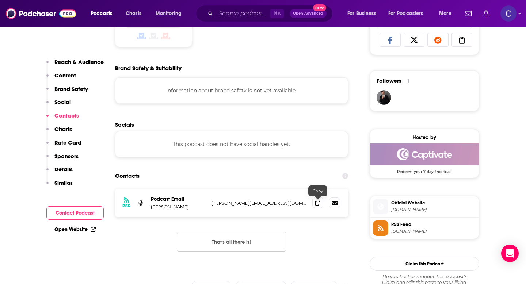
click at [315, 207] on span at bounding box center [318, 202] width 11 height 11
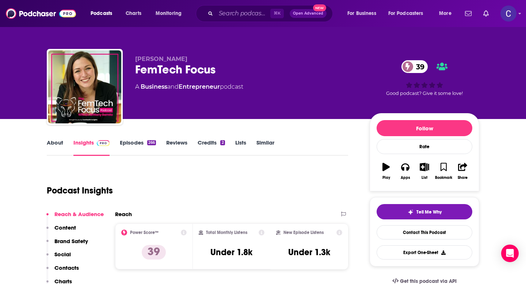
drag, startPoint x: 136, startPoint y: 60, endPoint x: 224, endPoint y: 60, distance: 87.7
click at [224, 60] on p "[PERSON_NAME]" at bounding box center [246, 59] width 223 height 7
copy span "[PERSON_NAME]"
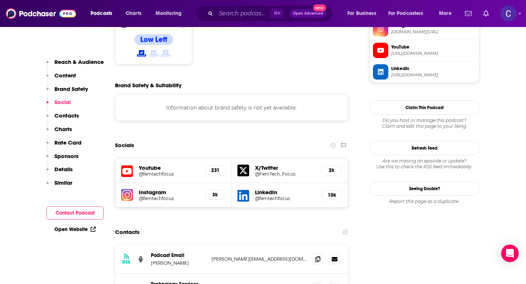
scroll to position [610, 0]
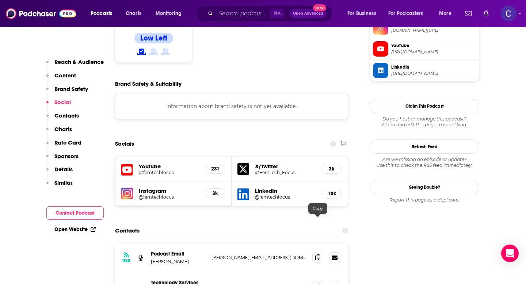
click at [318, 255] on icon at bounding box center [317, 258] width 5 height 6
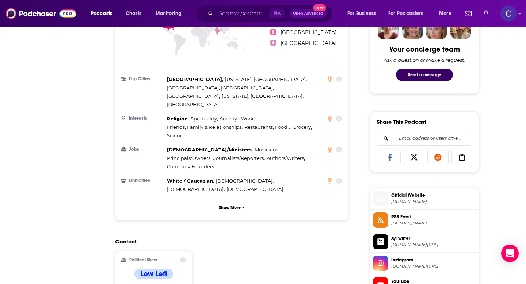
scroll to position [0, 0]
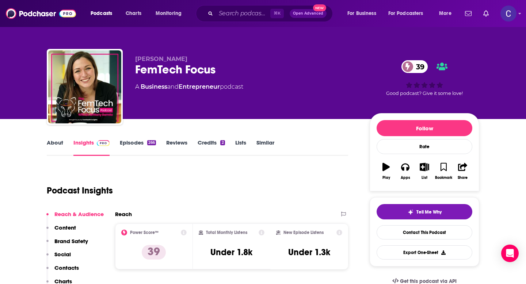
click at [262, 141] on link "Similar" at bounding box center [266, 147] width 18 height 17
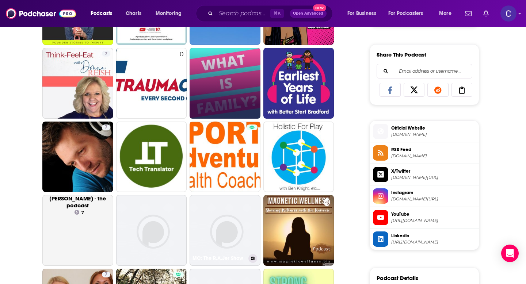
scroll to position [444, 0]
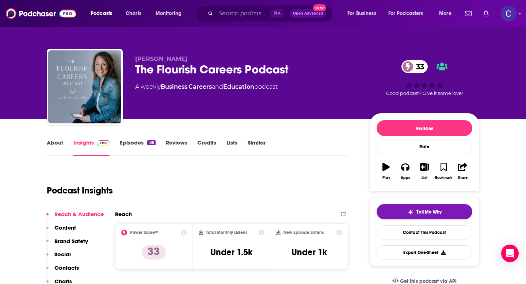
click at [52, 147] on link "About" at bounding box center [55, 147] width 16 height 17
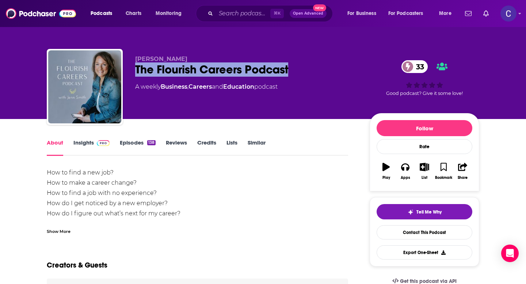
drag, startPoint x: 306, startPoint y: 70, endPoint x: 132, endPoint y: 69, distance: 173.6
click at [132, 69] on div "Jennifer Smith The Flourish Careers Podcast 33 A weekly Business , Careers and …" at bounding box center [263, 88] width 433 height 79
copy h1 "The Flourish Careers Podcast"
drag, startPoint x: 135, startPoint y: 58, endPoint x: 197, endPoint y: 58, distance: 62.1
click at [197, 58] on div "Jennifer Smith The Flourish Careers Podcast 33 A weekly Business , Careers and …" at bounding box center [263, 88] width 433 height 79
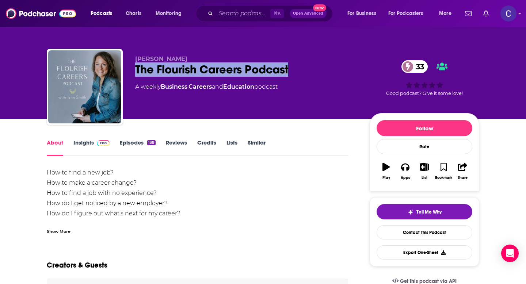
copy span "Jennifer Smith"
click at [80, 146] on link "Insights" at bounding box center [91, 147] width 36 height 17
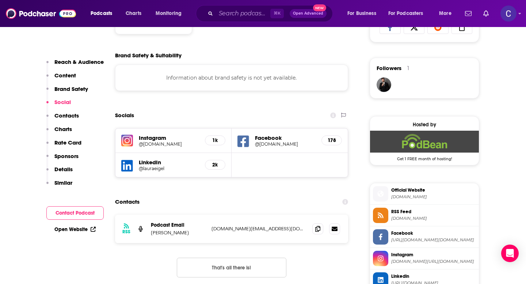
scroll to position [508, 0]
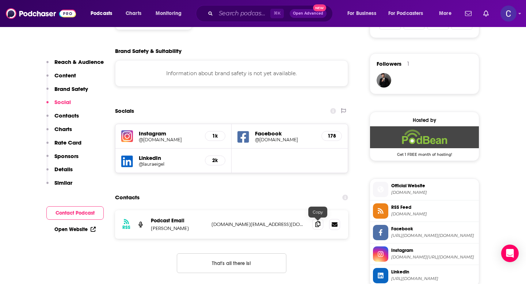
click at [317, 227] on icon at bounding box center [317, 224] width 5 height 6
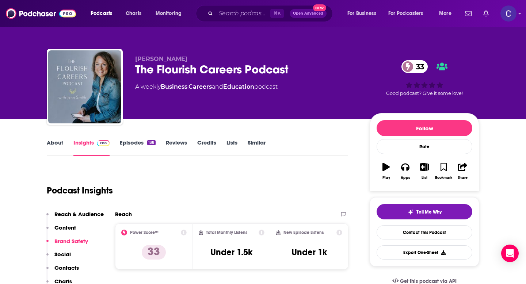
click at [249, 139] on div "About Insights Episodes 138 Reviews Credits Lists Similar" at bounding box center [198, 147] width 302 height 18
click at [262, 145] on link "Similar" at bounding box center [257, 147] width 18 height 17
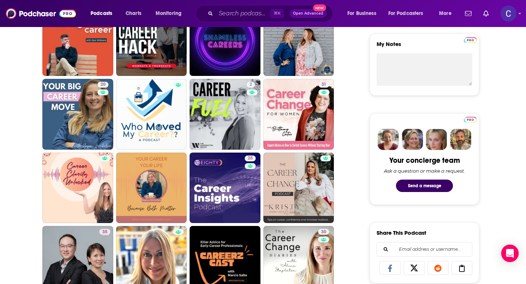
scroll to position [174, 0]
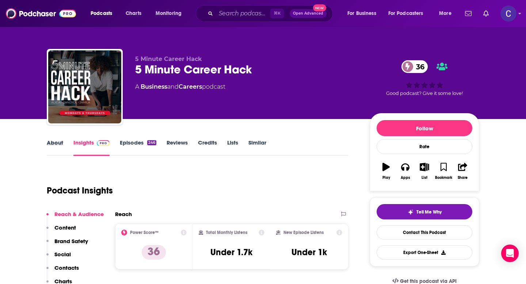
click at [63, 144] on div "About" at bounding box center [60, 147] width 27 height 17
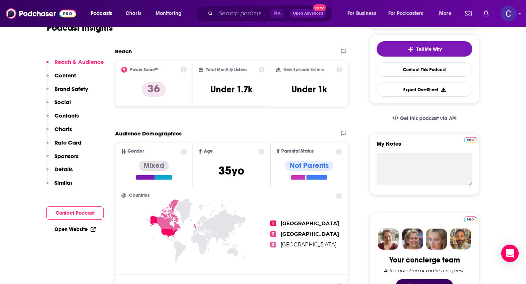
scroll to position [58, 0]
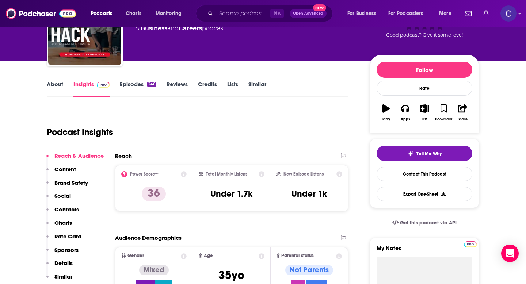
click at [50, 81] on link "About" at bounding box center [55, 89] width 16 height 17
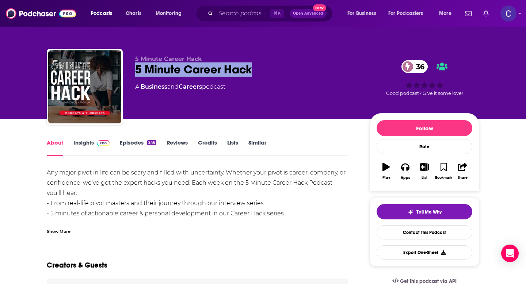
drag, startPoint x: 260, startPoint y: 71, endPoint x: 137, endPoint y: 71, distance: 122.4
click at [137, 71] on div "5 Minute Career Hack 36" at bounding box center [246, 70] width 223 height 14
copy h1 "5 Minute Career Hack"
click at [129, 145] on link "Episodes 246" at bounding box center [138, 147] width 37 height 17
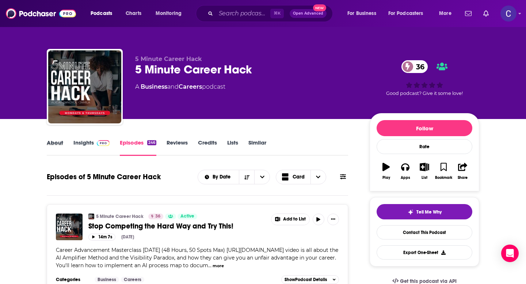
click at [64, 143] on div "About" at bounding box center [60, 147] width 27 height 17
click at [58, 143] on link "About" at bounding box center [55, 147] width 16 height 17
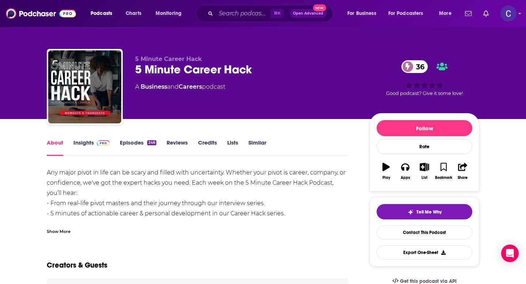
click at [65, 233] on div "Show More" at bounding box center [59, 231] width 24 height 7
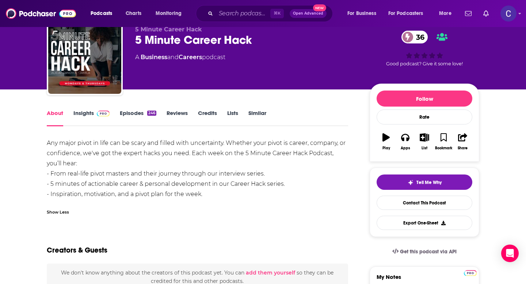
scroll to position [30, 0]
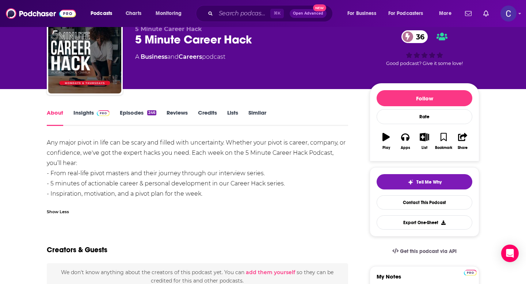
click at [84, 118] on link "Insights" at bounding box center [91, 117] width 36 height 17
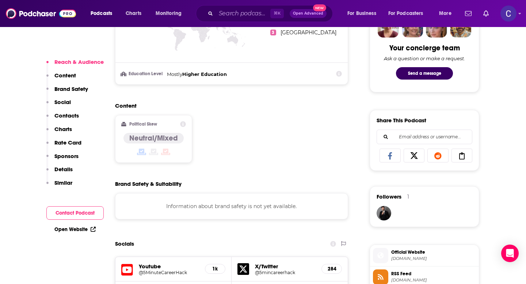
scroll to position [547, 0]
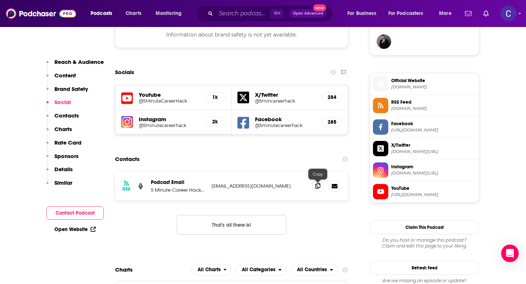
click at [318, 191] on span at bounding box center [318, 186] width 11 height 11
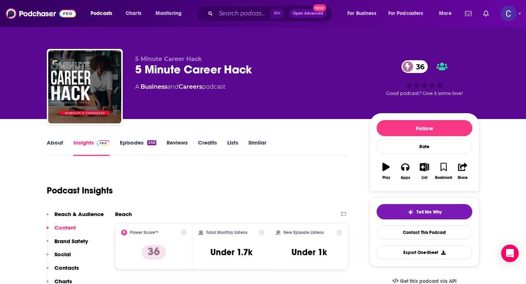
click at [251, 143] on link "Similar" at bounding box center [258, 147] width 18 height 17
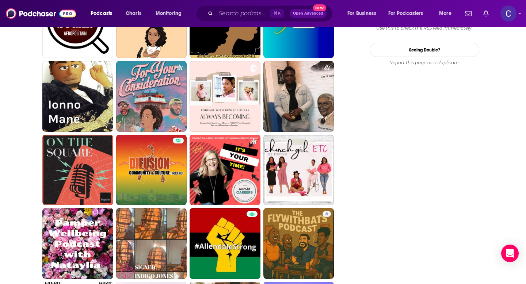
scroll to position [950, 0]
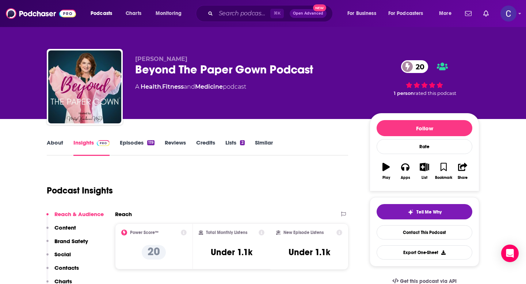
click at [56, 145] on link "About" at bounding box center [55, 147] width 16 height 17
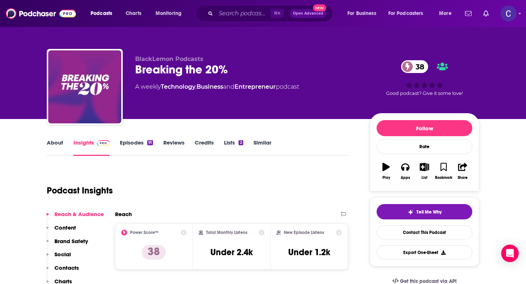
click at [59, 148] on link "About" at bounding box center [55, 147] width 16 height 17
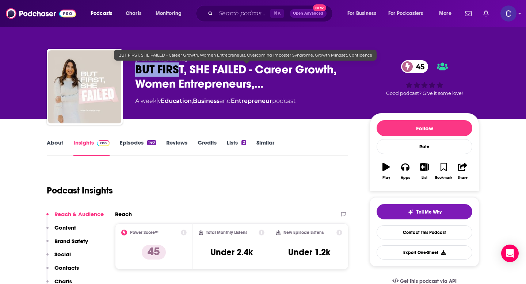
drag, startPoint x: 138, startPoint y: 69, endPoint x: 184, endPoint y: 74, distance: 46.7
click at [184, 74] on span "BUT FIRST, SHE FAILED - Career Growth, Women Entrepreneurs,…" at bounding box center [246, 77] width 223 height 29
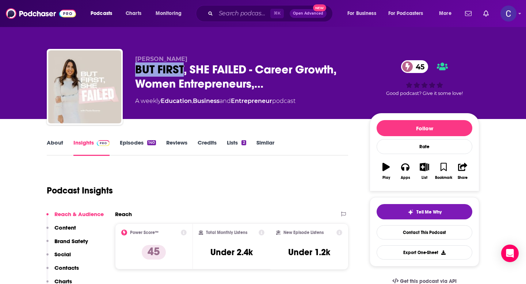
click at [61, 149] on link "About" at bounding box center [55, 147] width 16 height 17
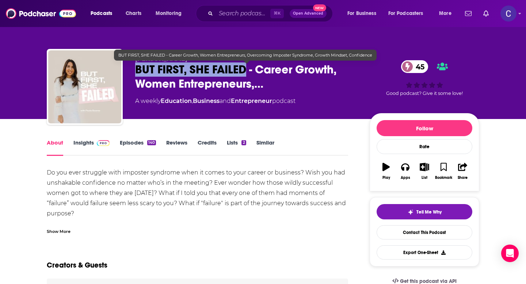
drag, startPoint x: 247, startPoint y: 72, endPoint x: 136, endPoint y: 70, distance: 111.1
click at [136, 70] on span "BUT FIRST, SHE FAILED - Career Growth, Women Entrepreneurs,…" at bounding box center [246, 77] width 223 height 29
copy h1 "BUT FIRST, SHE FAILED"
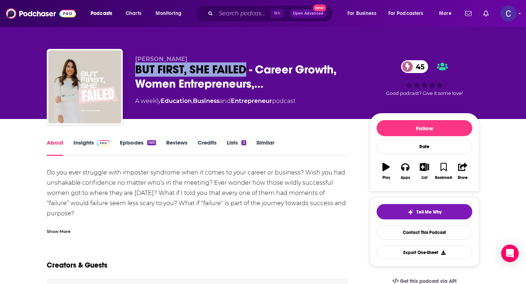
click at [87, 144] on link "Insights" at bounding box center [91, 147] width 36 height 17
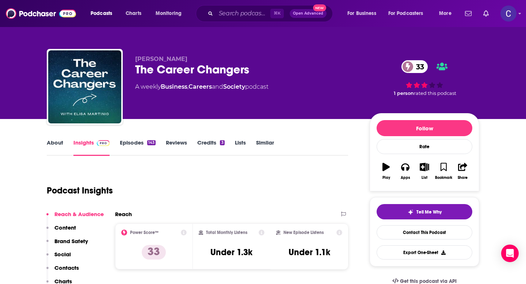
click at [62, 143] on link "About" at bounding box center [55, 147] width 16 height 17
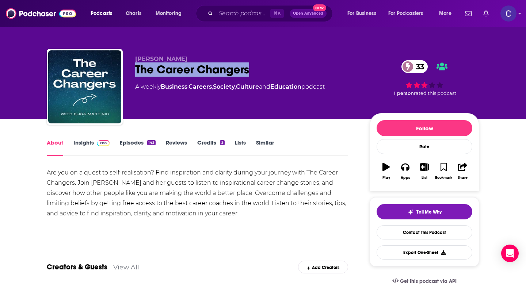
drag, startPoint x: 266, startPoint y: 69, endPoint x: 129, endPoint y: 72, distance: 137.1
click at [129, 72] on div "Elisa Martinig The Career Changers 33 A weekly Business , Careers , Society , C…" at bounding box center [263, 88] width 433 height 79
copy h1 "The Career Changers"
drag, startPoint x: 133, startPoint y: 60, endPoint x: 198, endPoint y: 60, distance: 64.3
click at [198, 60] on div "Elisa Martinig The Career Changers 33 A weekly Business , Careers , Society , C…" at bounding box center [263, 88] width 433 height 79
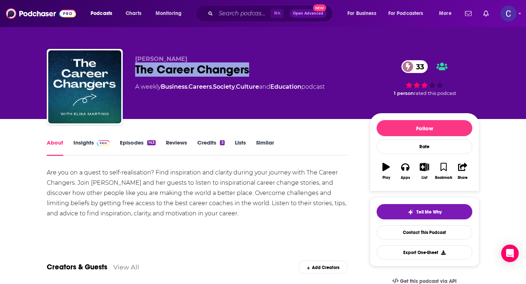
copy span "Elisa Martinig"
click at [79, 152] on link "Insights" at bounding box center [91, 147] width 36 height 17
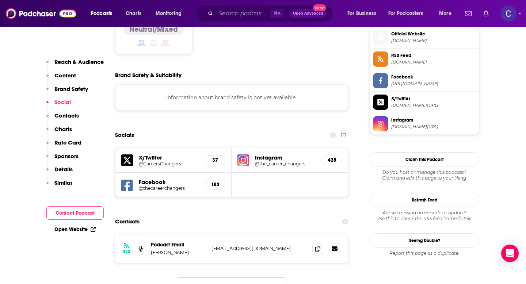
scroll to position [624, 0]
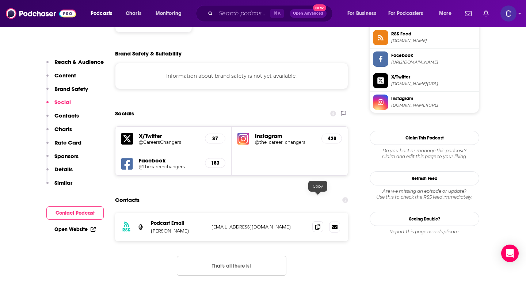
click at [319, 224] on icon at bounding box center [317, 227] width 5 height 6
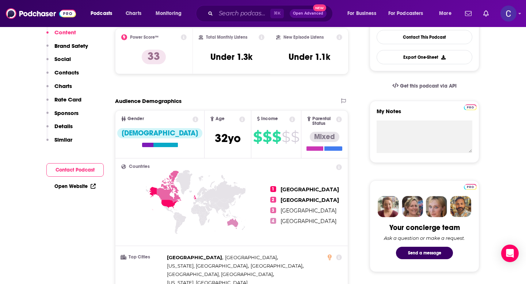
scroll to position [0, 0]
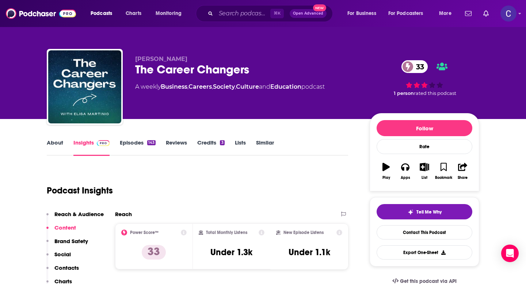
click at [270, 144] on link "Similar" at bounding box center [265, 147] width 18 height 17
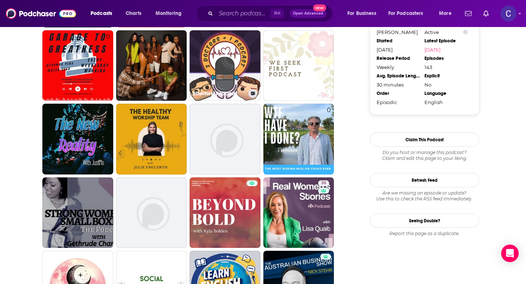
scroll to position [756, 0]
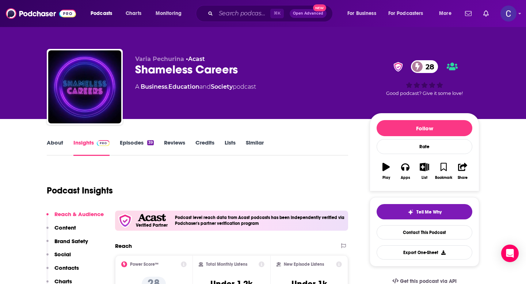
click at [49, 147] on link "About" at bounding box center [55, 147] width 16 height 17
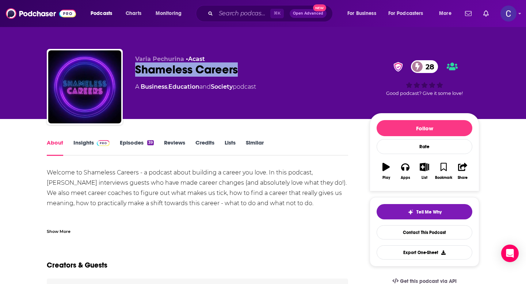
drag, startPoint x: 242, startPoint y: 72, endPoint x: 137, endPoint y: 69, distance: 105.3
click at [137, 69] on div "Shameless Careers 28" at bounding box center [246, 70] width 223 height 14
copy h1 "Shameless Careers"
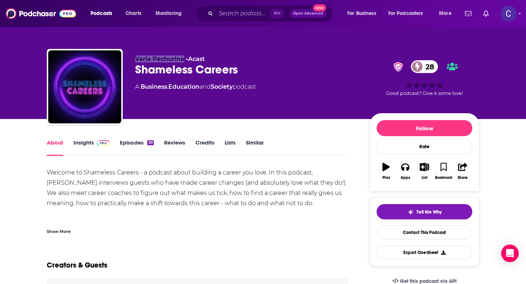
drag, startPoint x: 137, startPoint y: 58, endPoint x: 183, endPoint y: 61, distance: 45.8
click at [183, 61] on span "Varia Pechurina" at bounding box center [159, 59] width 49 height 7
copy span "Varia Pechurina"
click at [82, 142] on link "Insights" at bounding box center [91, 147] width 36 height 17
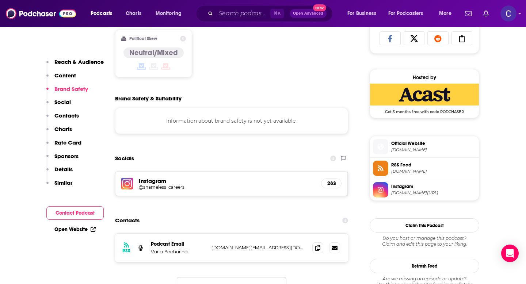
scroll to position [492, 0]
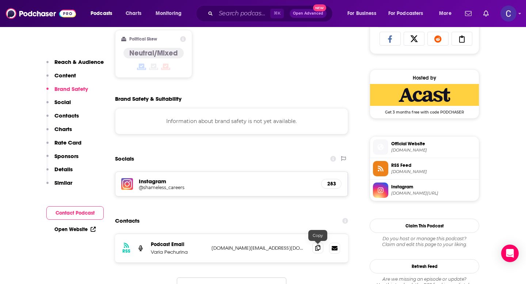
click at [322, 250] on span at bounding box center [318, 248] width 11 height 11
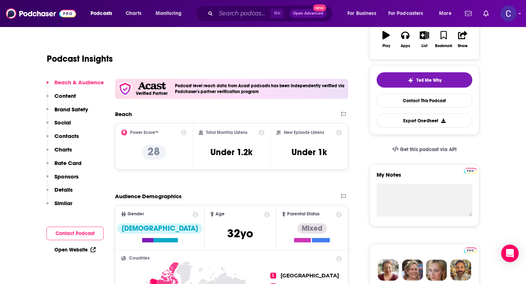
scroll to position [0, 0]
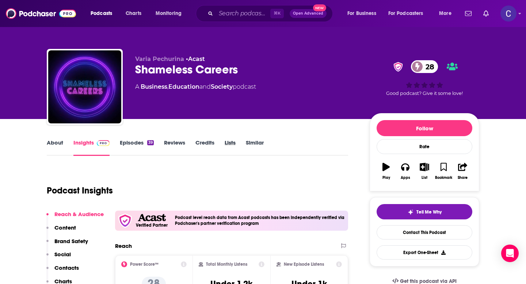
click at [245, 145] on div "Lists" at bounding box center [235, 147] width 21 height 17
click at [247, 145] on link "Similar" at bounding box center [255, 147] width 18 height 17
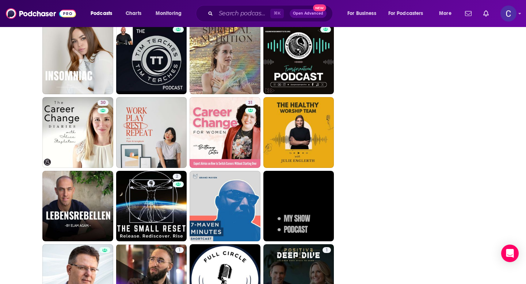
scroll to position [1422, 0]
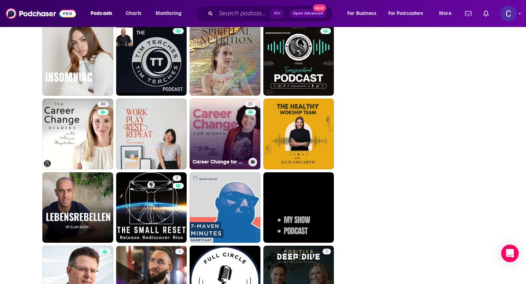
click at [207, 131] on link "31 Career Change for Women | Career Coaching, Career Path" at bounding box center [225, 134] width 71 height 71
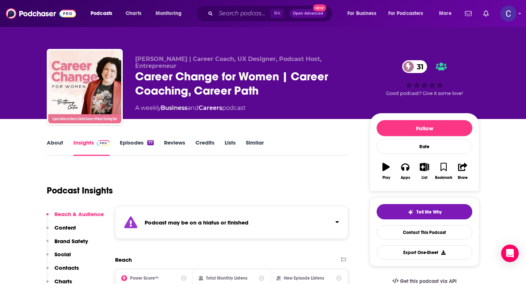
click at [253, 143] on link "Similar" at bounding box center [255, 147] width 18 height 17
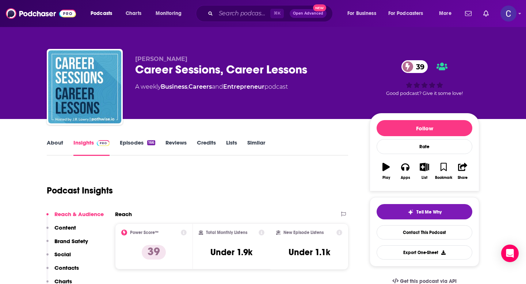
click at [52, 144] on link "About" at bounding box center [55, 147] width 16 height 17
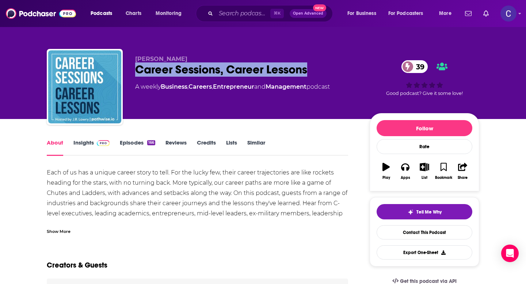
drag, startPoint x: 332, startPoint y: 74, endPoint x: 130, endPoint y: 73, distance: 201.8
click at [130, 73] on div "JR Lowry Career Sessions, Career Lessons 39 A weekly Business , Careers , Entre…" at bounding box center [263, 88] width 433 height 79
copy h1 "Career Sessions, Career Lessons"
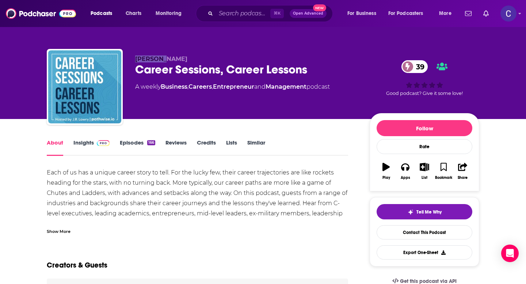
drag, startPoint x: 132, startPoint y: 59, endPoint x: 202, endPoint y: 59, distance: 69.8
click at [202, 59] on div "JR Lowry Career Sessions, Career Lessons 39 A weekly Business , Careers , Entre…" at bounding box center [263, 88] width 433 height 79
copy span "JR Lowry"
click at [87, 144] on link "Insights" at bounding box center [91, 147] width 36 height 17
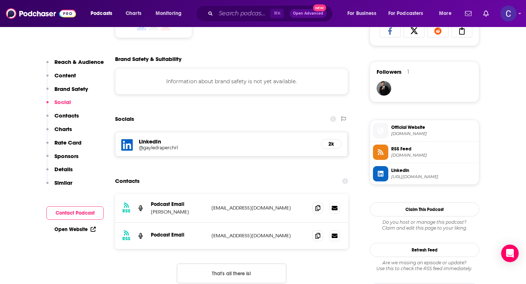
scroll to position [502, 0]
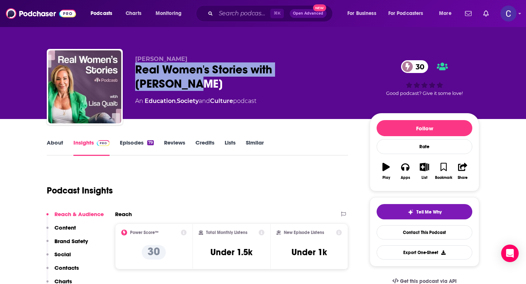
drag, startPoint x: 134, startPoint y: 70, endPoint x: 337, endPoint y: 70, distance: 202.5
click at [337, 70] on div "[PERSON_NAME] Real Women's Stories with [PERSON_NAME] 30 An Education , Society…" at bounding box center [263, 88] width 433 height 79
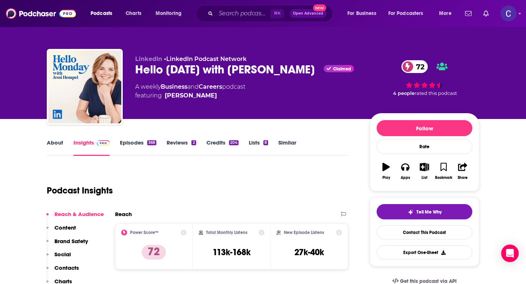
click at [53, 140] on link "About" at bounding box center [55, 147] width 16 height 17
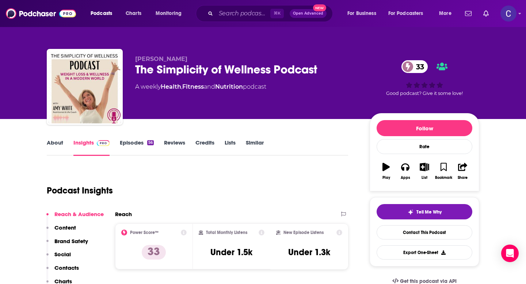
click at [47, 146] on link "About" at bounding box center [55, 147] width 16 height 17
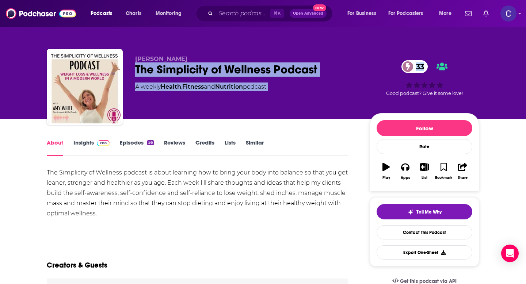
drag, startPoint x: 236, startPoint y: 73, endPoint x: 386, endPoint y: 83, distance: 149.8
click at [386, 83] on div "Amy White The Simplicity of Wellness Podcast 33 A weekly Health , Fitness and N…" at bounding box center [263, 88] width 433 height 79
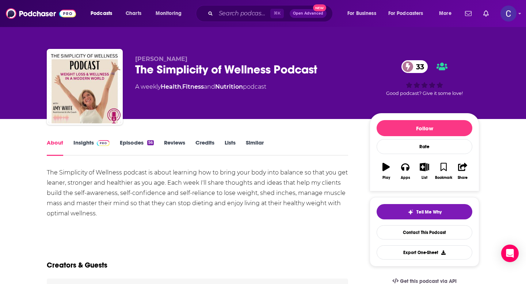
click at [333, 77] on div "Amy White The Simplicity of Wellness Podcast 33 A weekly Health , Fitness and N…" at bounding box center [246, 85] width 223 height 58
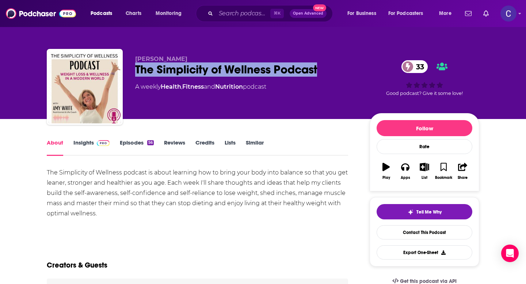
drag, startPoint x: 346, startPoint y: 71, endPoint x: 137, endPoint y: 72, distance: 209.4
click at [137, 72] on div "The Simplicity of Wellness Podcast 33" at bounding box center [246, 70] width 223 height 14
copy h1 "The Simplicity of Wellness Podcast"
click at [135, 145] on link "Episodes 56" at bounding box center [137, 147] width 34 height 17
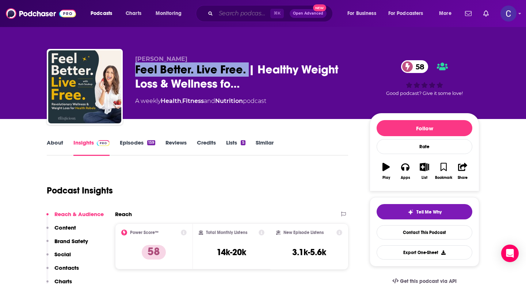
click at [239, 14] on input "Search podcasts, credits, & more..." at bounding box center [243, 14] width 54 height 12
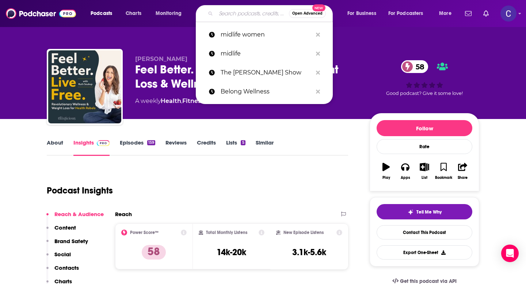
paste input "You Are Not Crazy"
type input "You Are Not Crazy"
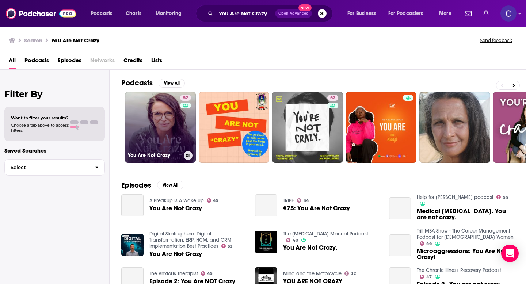
click at [156, 120] on link "52 You Are Not Crazy" at bounding box center [160, 127] width 71 height 71
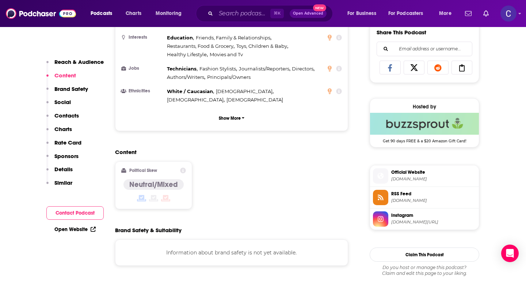
scroll to position [565, 0]
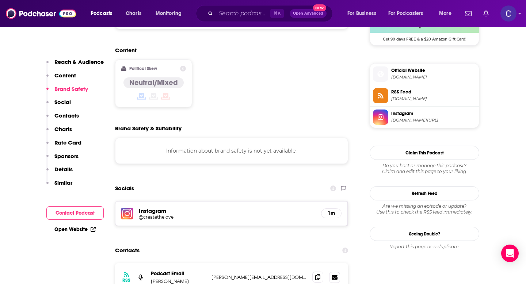
click at [319, 272] on span at bounding box center [318, 277] width 11 height 11
click at [246, 13] on input "Search podcasts, credits, & more..." at bounding box center [243, 14] width 54 height 12
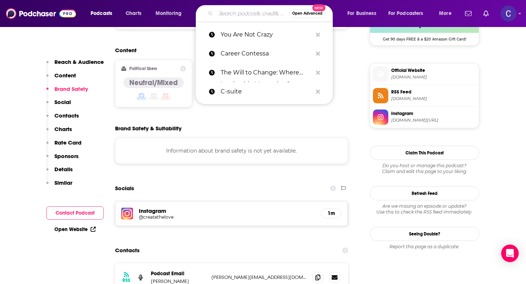
paste input "What Heals with [PERSON_NAME]"
type input "What Heals with [PERSON_NAME]"
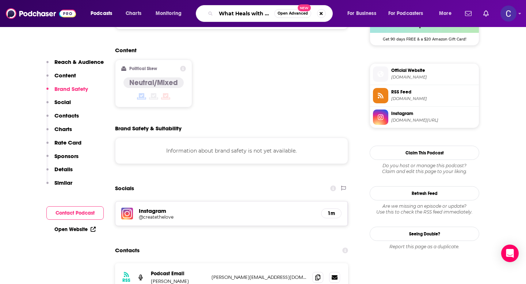
scroll to position [0, 23]
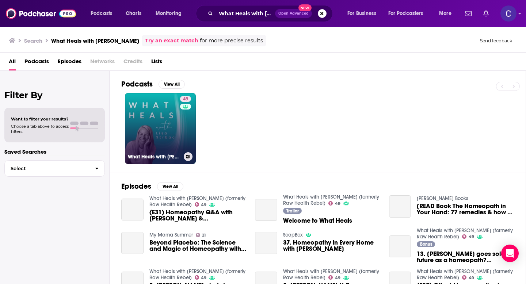
click at [159, 136] on link "49 What Heals with [PERSON_NAME] (formerly Raw Health Rebel)" at bounding box center [160, 128] width 71 height 71
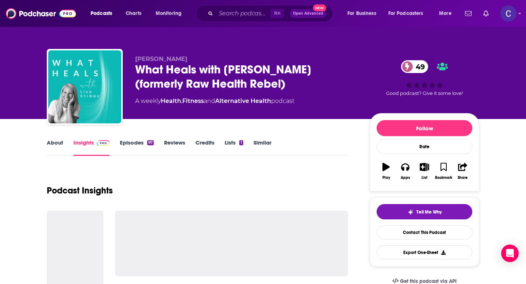
click at [189, 57] on div "[PERSON_NAME] What Heals with [PERSON_NAME] (formerly Raw Health Rebel) 49 A we…" at bounding box center [263, 88] width 433 height 79
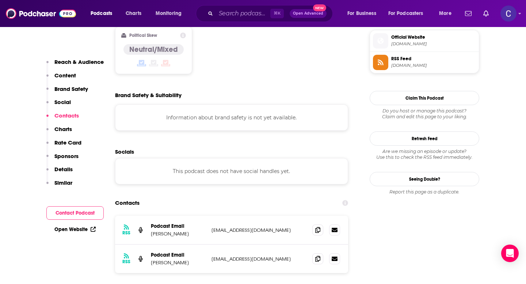
scroll to position [635, 0]
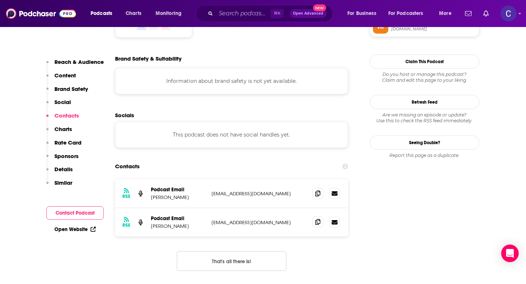
click at [321, 217] on span at bounding box center [318, 222] width 11 height 11
click at [243, 15] on input "Search podcasts, credits, & more..." at bounding box center [243, 14] width 54 height 12
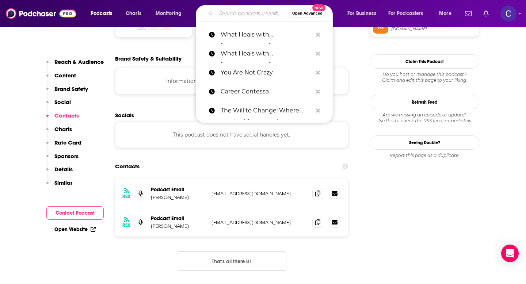
paste input "Clutterbug"
type input "Clutterbug"
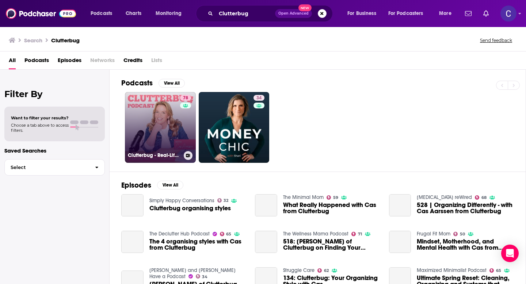
click at [167, 139] on link "78 Clutterbug - Real-Life Hacks and Tips to Declutter, Organize and Clean your …" at bounding box center [160, 127] width 71 height 71
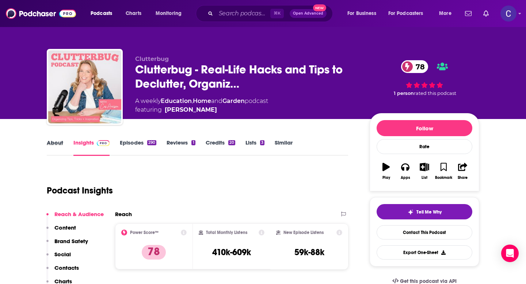
click at [66, 143] on div "About" at bounding box center [60, 147] width 27 height 17
click at [57, 143] on link "About" at bounding box center [55, 147] width 16 height 17
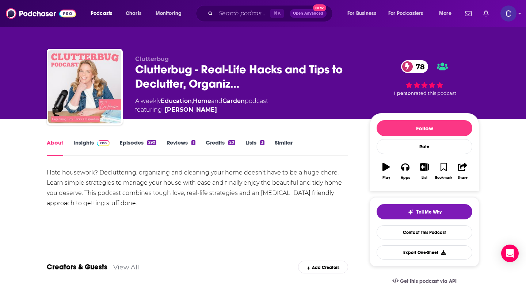
drag, startPoint x: 241, startPoint y: 108, endPoint x: 223, endPoint y: 111, distance: 17.8
click at [223, 111] on span "featuring Cassandra Aarssen" at bounding box center [201, 110] width 133 height 9
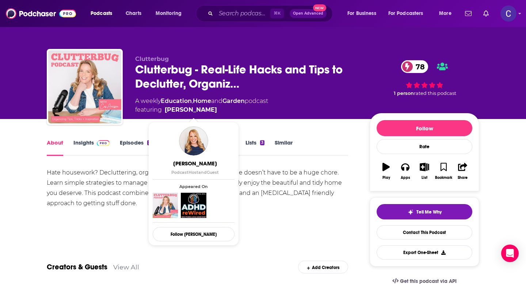
drag, startPoint x: 233, startPoint y: 111, endPoint x: 222, endPoint y: 109, distance: 11.1
click at [222, 109] on span "featuring Cassandra Aarssen" at bounding box center [201, 110] width 133 height 9
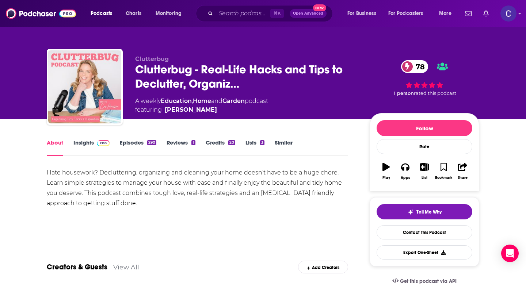
copy span "Cassandra Aarssen"
click at [80, 141] on link "Insights" at bounding box center [91, 147] width 36 height 17
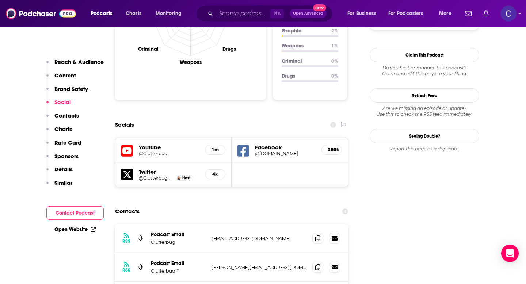
scroll to position [748, 0]
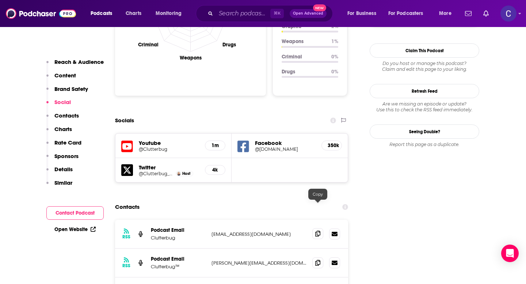
click at [318, 231] on icon at bounding box center [317, 234] width 5 height 6
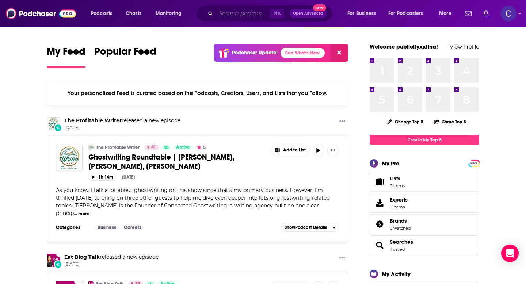
click at [249, 11] on input "Search podcasts, credits, & more..." at bounding box center [243, 14] width 54 height 12
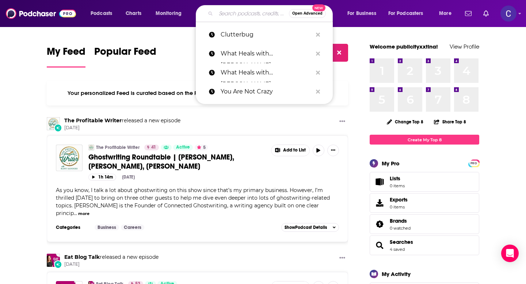
paste input "Headspace for the Workplace with Dr. [PERSON_NAME]"
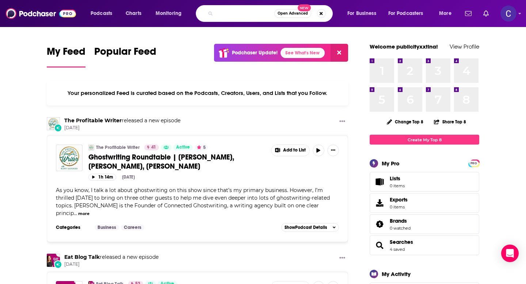
type input "Headspace for the Workplace with Dr. Sally"
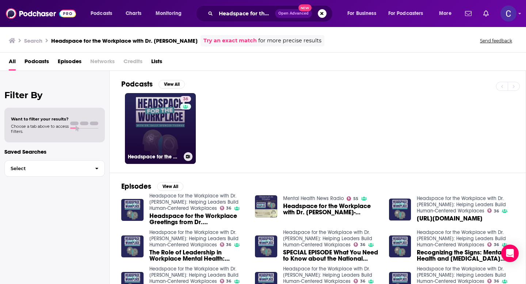
click at [159, 128] on link "36 Headspace for the Workplace with Dr. Sally: Helping Leaders Build Human-Cent…" at bounding box center [160, 128] width 71 height 71
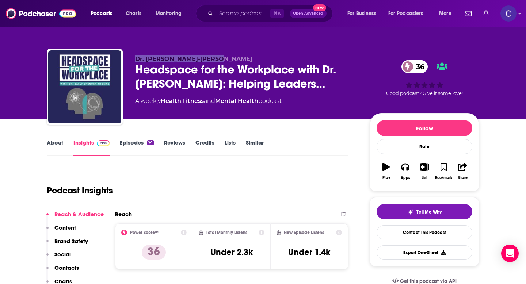
drag, startPoint x: 164, startPoint y: 57, endPoint x: 235, endPoint y: 57, distance: 70.5
click at [235, 57] on div "Dr. Sally Spencer-Thomas Headspace for the Workplace with Dr. Sally: Helping Le…" at bounding box center [263, 88] width 433 height 79
copy span "Dr. Sally Spencer-Thomas"
click at [63, 143] on div "About" at bounding box center [60, 147] width 27 height 17
click at [54, 145] on link "About" at bounding box center [55, 147] width 16 height 17
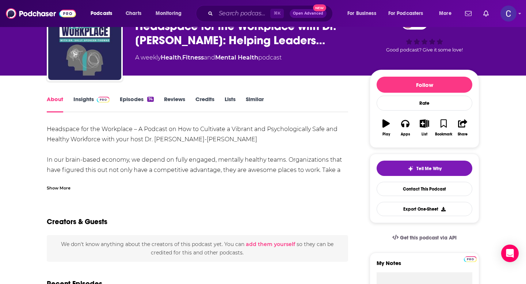
scroll to position [63, 0]
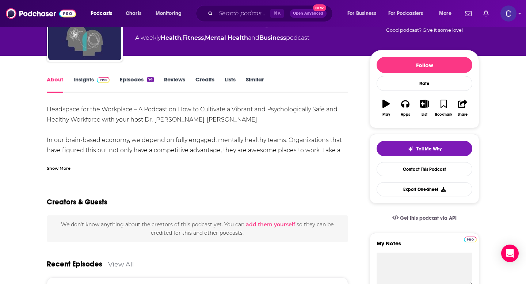
click at [81, 82] on link "Insights" at bounding box center [91, 84] width 36 height 17
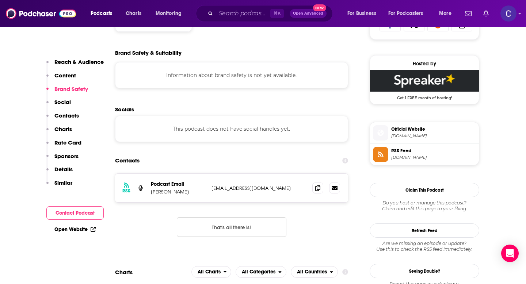
scroll to position [546, 0]
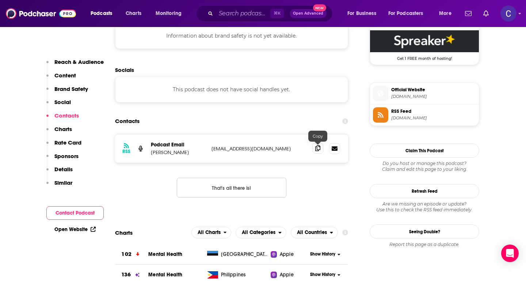
click at [319, 150] on icon at bounding box center [317, 148] width 5 height 6
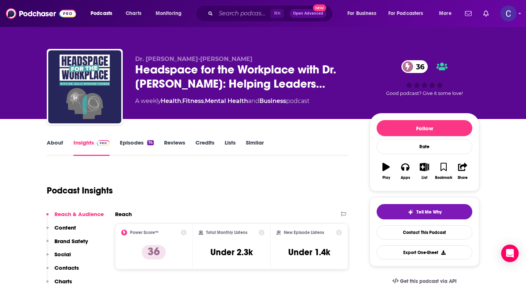
click at [255, 143] on link "Similar" at bounding box center [255, 147] width 18 height 17
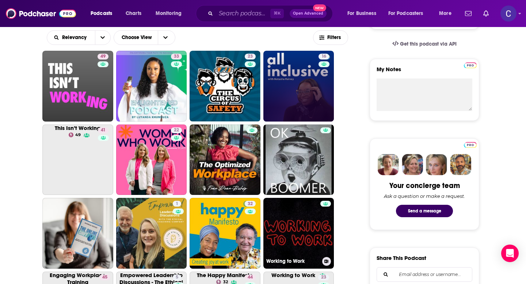
scroll to position [271, 0]
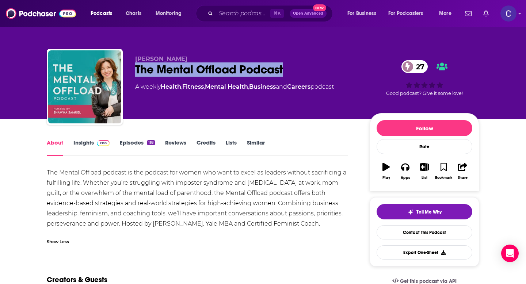
click at [255, 144] on link "Similar" at bounding box center [256, 147] width 18 height 17
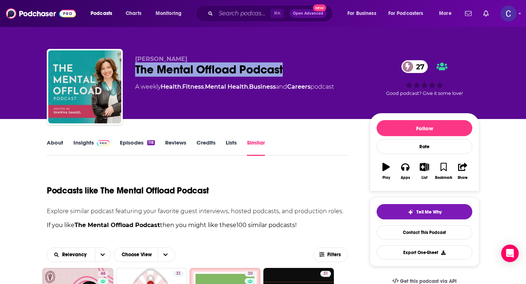
drag, startPoint x: 293, startPoint y: 69, endPoint x: 136, endPoint y: 68, distance: 156.8
click at [136, 68] on div "The Mental Offload Podcast 27" at bounding box center [246, 70] width 223 height 14
copy h2 "The Mental Offload Podcast"
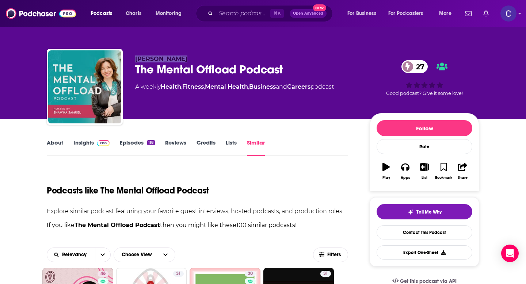
drag, startPoint x: 135, startPoint y: 53, endPoint x: 205, endPoint y: 57, distance: 69.9
click at [205, 57] on div "Shawna Samuel The Mental Offload Podcast 27 A weekly Health , Fitness , Mental …" at bounding box center [263, 88] width 433 height 79
copy span "Shawna Samuel"
click at [80, 144] on link "Insights" at bounding box center [91, 147] width 36 height 17
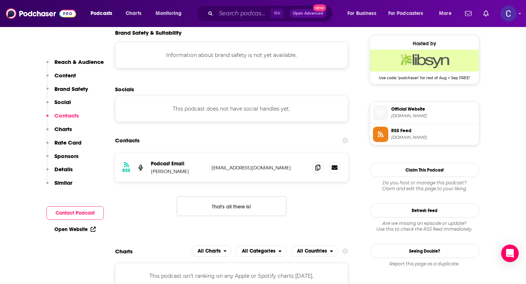
scroll to position [530, 0]
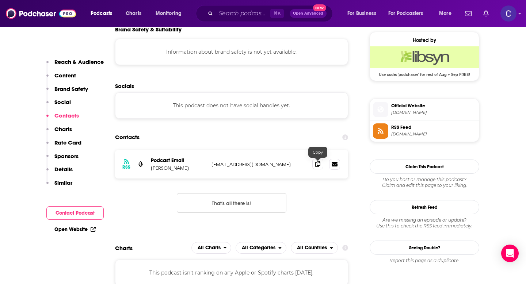
click at [321, 169] on span at bounding box center [318, 164] width 11 height 11
click at [234, 17] on input "Search podcasts, credits, & more..." at bounding box center [243, 14] width 54 height 12
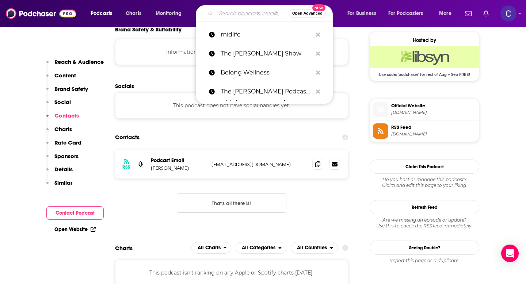
type input "D"
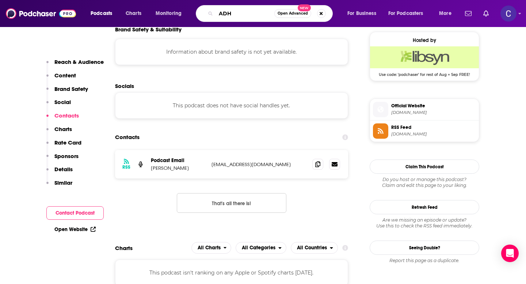
type input "ADHD"
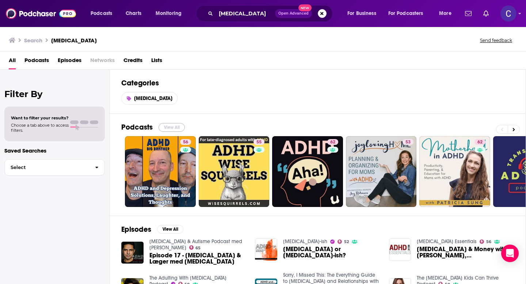
click at [175, 126] on button "View All" at bounding box center [172, 127] width 26 height 9
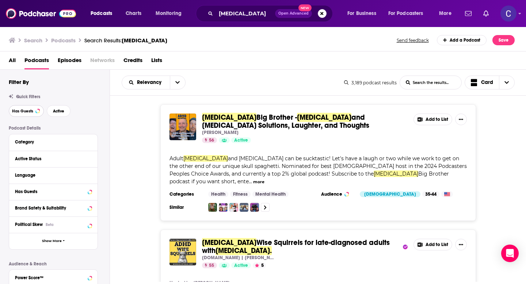
click at [19, 111] on span "Has Guests" at bounding box center [22, 111] width 21 height 4
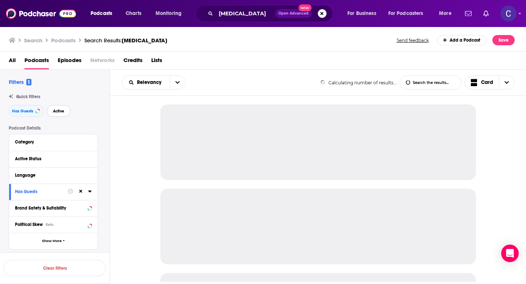
click at [57, 116] on button "Active" at bounding box center [59, 111] width 24 height 12
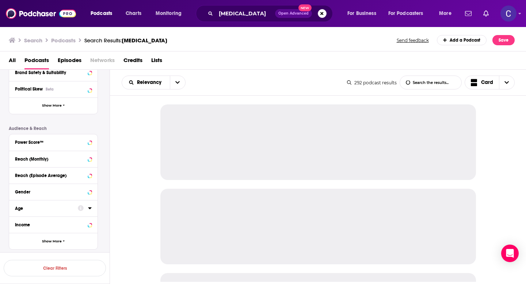
scroll to position [135, 0]
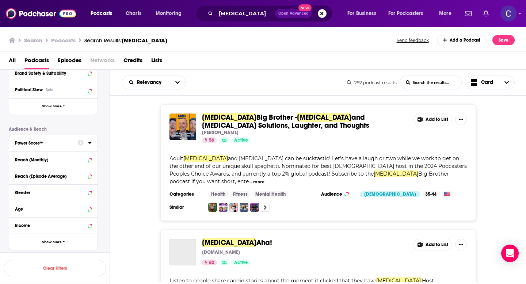
click at [68, 145] on div "Power Score™" at bounding box center [44, 143] width 58 height 5
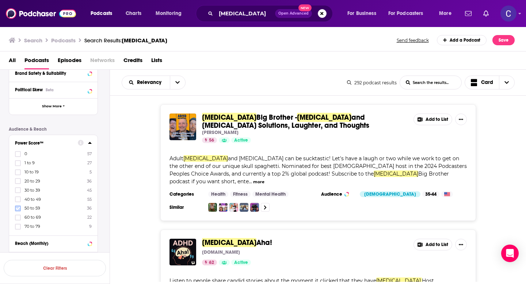
click at [18, 207] on icon at bounding box center [18, 209] width 4 height 4
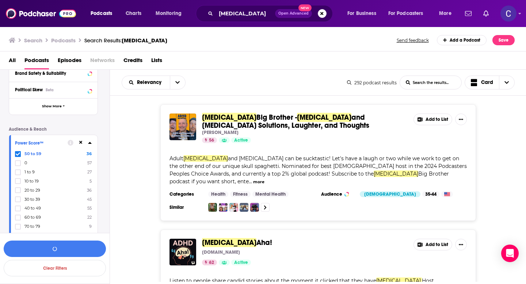
click at [17, 196] on div "50 to 59 36 0 57 1 to 9 27 10 to 19 5 20 to 29 36 30 to 39 45 40 to 49 55 60 to…" at bounding box center [53, 190] width 77 height 79
click at [18, 200] on icon at bounding box center [18, 199] width 4 height 4
click at [20, 207] on icon at bounding box center [18, 208] width 4 height 3
click at [67, 253] on button "View 81 Results" at bounding box center [55, 249] width 102 height 16
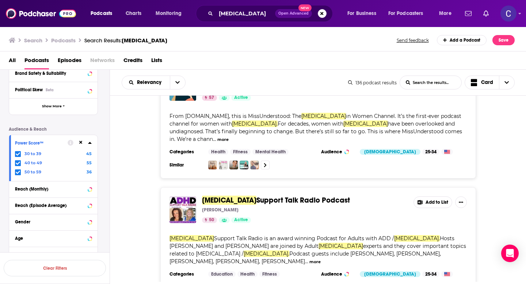
scroll to position [2732, 0]
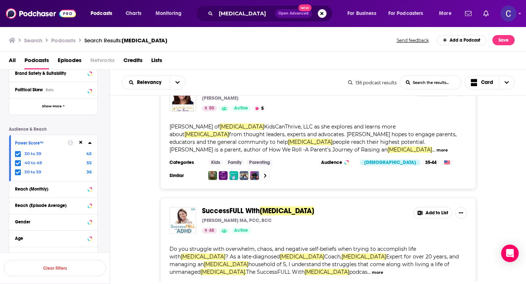
scroll to position [3356, 0]
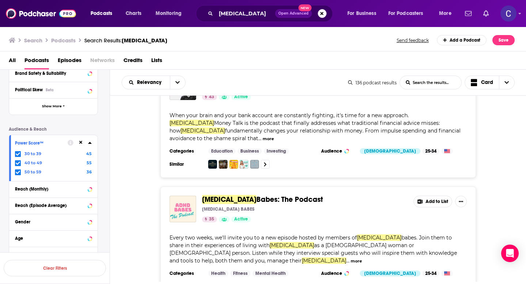
scroll to position [4306, 0]
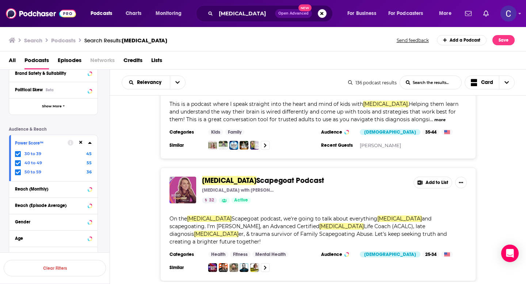
scroll to position [5607, 0]
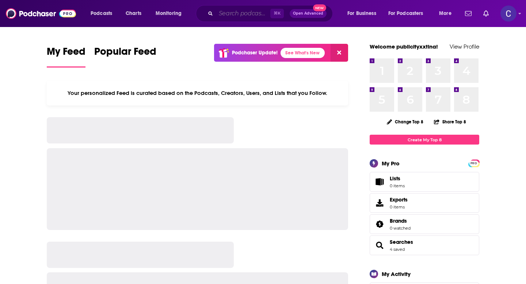
click at [242, 13] on input "Search podcasts, credits, & more..." at bounding box center [243, 14] width 54 height 12
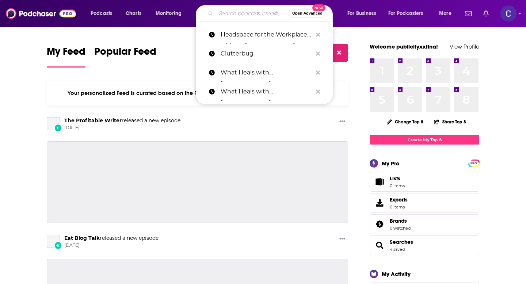
paste input "HR [DEMOGRAPHIC_DATA]"
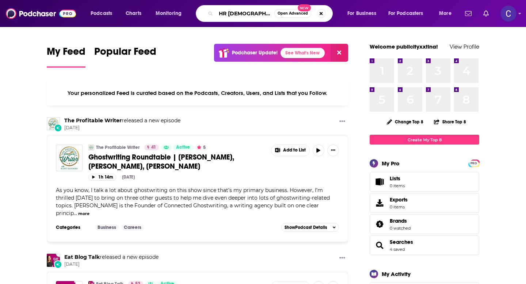
type input "HR [DEMOGRAPHIC_DATA]"
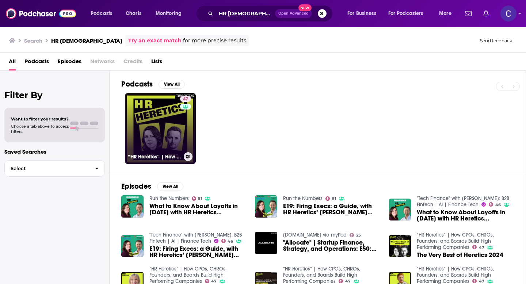
click at [158, 126] on link "47 “HR Heretics” | How CPOs, CHROs, Founders, and Boards Build High Performing …" at bounding box center [160, 128] width 71 height 71
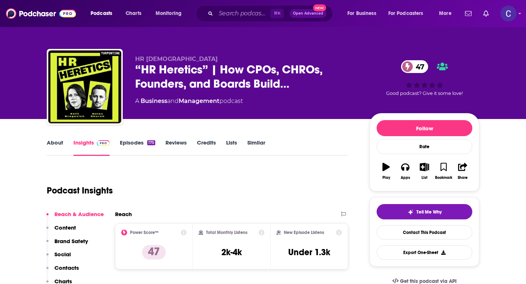
click at [56, 144] on link "About" at bounding box center [55, 147] width 16 height 17
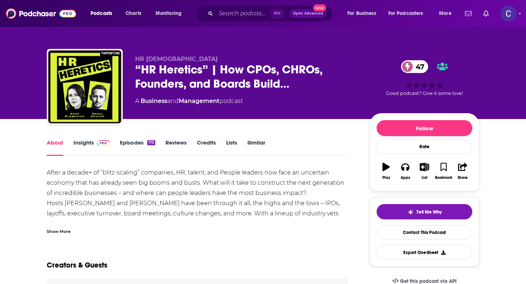
click at [64, 234] on div "Show More" at bounding box center [59, 231] width 24 height 7
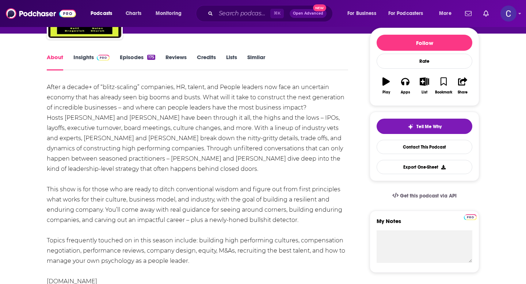
scroll to position [103, 0]
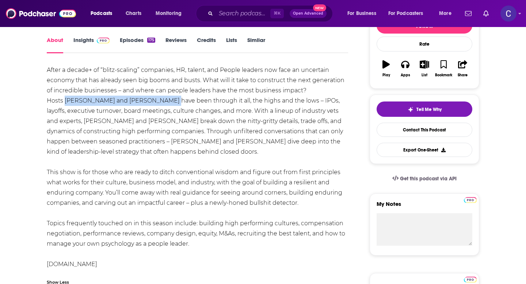
drag, startPoint x: 64, startPoint y: 100, endPoint x: 162, endPoint y: 101, distance: 97.6
click at [162, 101] on div "After a decade+ of “blitz-scaling” companies, HR, talent, and People leaders no…" at bounding box center [198, 167] width 302 height 205
copy div "[PERSON_NAME] and [PERSON_NAME]"
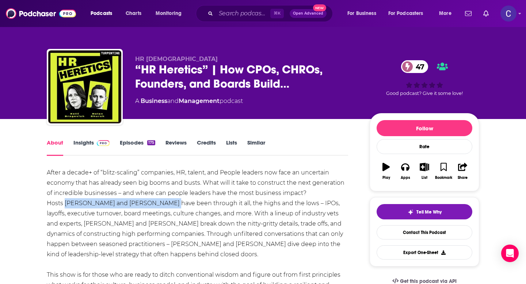
click at [86, 147] on link "Insights" at bounding box center [91, 147] width 36 height 17
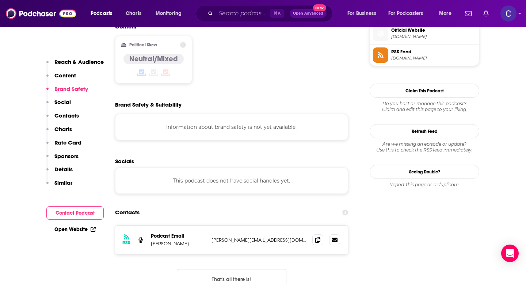
scroll to position [601, 0]
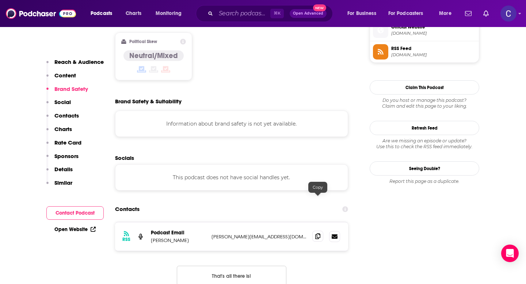
click at [317, 234] on icon at bounding box center [317, 237] width 5 height 6
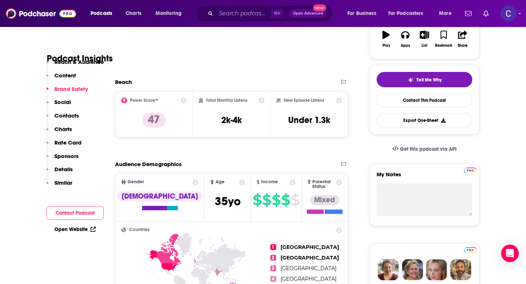
scroll to position [0, 0]
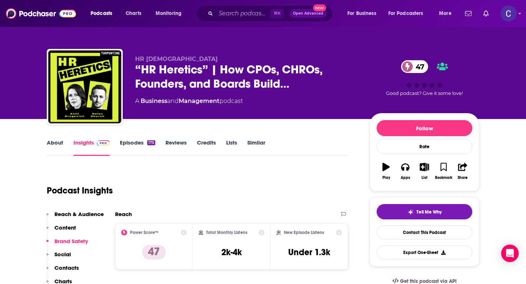
click at [258, 144] on link "Similar" at bounding box center [256, 147] width 18 height 17
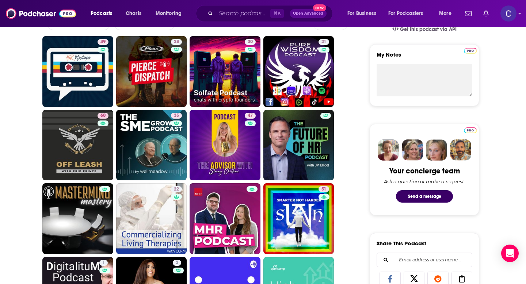
scroll to position [252, 0]
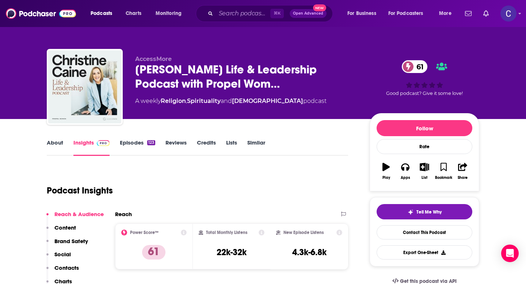
click at [56, 148] on link "About" at bounding box center [55, 147] width 16 height 17
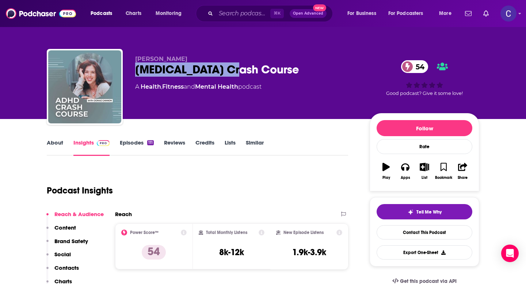
drag, startPoint x: 250, startPoint y: 69, endPoint x: 133, endPoint y: 68, distance: 117.0
click at [133, 68] on div "Donae Cannon ADHD Crash Course 54 A Health , Fitness and Mental Health podcast …" at bounding box center [263, 88] width 433 height 79
copy h2 "ADHD Crash Course"
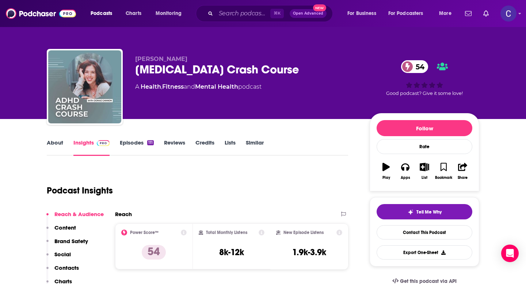
click at [253, 139] on div "About Insights Episodes 111 Reviews Credits Lists Similar" at bounding box center [198, 147] width 302 height 18
click at [259, 143] on link "Similar" at bounding box center [255, 147] width 18 height 17
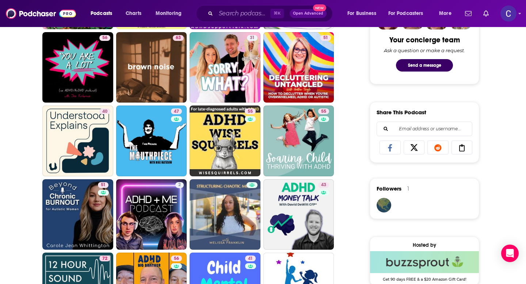
scroll to position [385, 0]
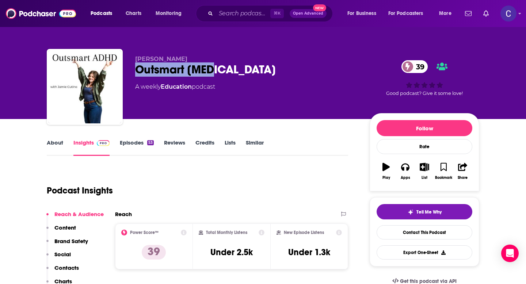
drag, startPoint x: 226, startPoint y: 73, endPoint x: 135, endPoint y: 72, distance: 91.4
click at [135, 72] on div "[PERSON_NAME] Outsmart [MEDICAL_DATA] 39 A weekly Education podcast 39 Good pod…" at bounding box center [263, 88] width 433 height 79
copy h2 "Outsmart [MEDICAL_DATA]"
click at [255, 139] on link "Similar" at bounding box center [255, 147] width 18 height 17
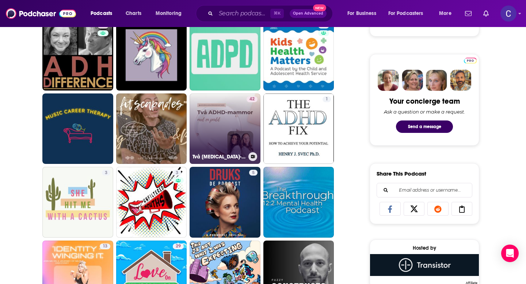
scroll to position [324, 0]
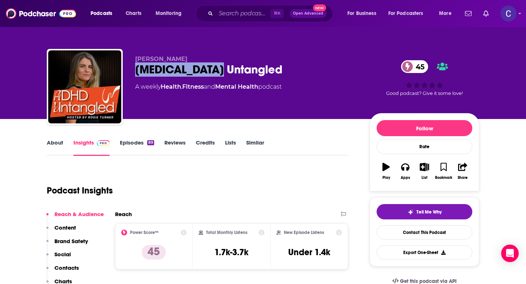
drag, startPoint x: 235, startPoint y: 73, endPoint x: 137, endPoint y: 72, distance: 98.0
click at [137, 72] on div "[MEDICAL_DATA] Untangled 45" at bounding box center [246, 70] width 223 height 14
copy h2 "[MEDICAL_DATA] Untangled"
click at [256, 145] on link "Similar" at bounding box center [255, 147] width 18 height 17
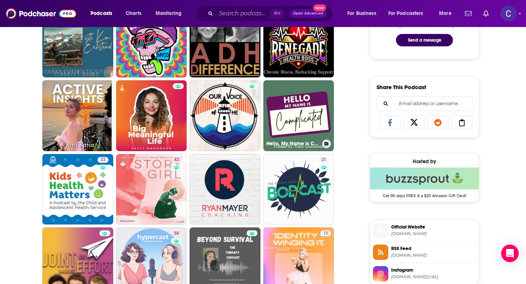
scroll to position [415, 0]
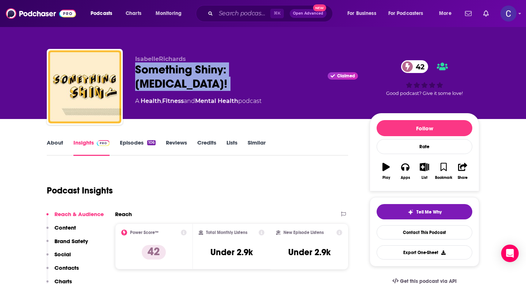
drag, startPoint x: 136, startPoint y: 68, endPoint x: 269, endPoint y: 70, distance: 133.8
click at [269, 70] on div "Something Shiny: ADHD! Claimed 42" at bounding box center [246, 77] width 223 height 29
copy div "Something Shiny: ADHD!"
click at [252, 141] on link "Similar" at bounding box center [257, 147] width 18 height 17
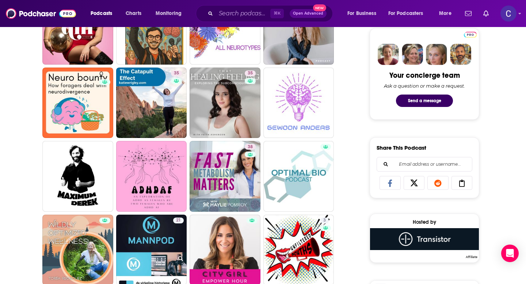
scroll to position [348, 0]
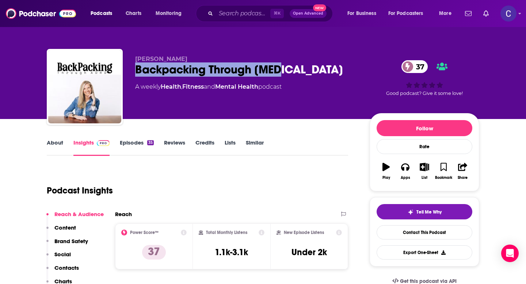
drag, startPoint x: 295, startPoint y: 72, endPoint x: 136, endPoint y: 70, distance: 158.6
click at [136, 70] on div "Backpacking Through ADHD 37" at bounding box center [246, 70] width 223 height 14
copy h2 "Backpacking Through ADHD"
drag, startPoint x: 131, startPoint y: 59, endPoint x: 236, endPoint y: 59, distance: 105.3
click at [236, 59] on div "Tera Greenwood Backpacking Through ADHD 37 A weekly Health , Fitness and Mental…" at bounding box center [263, 88] width 433 height 79
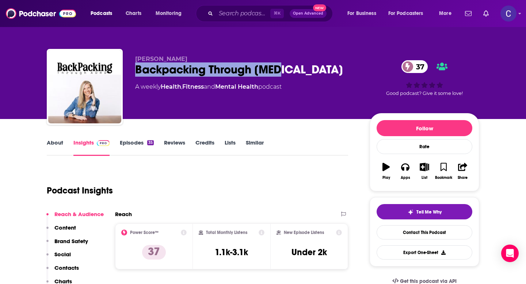
copy span "Tera Greenwood"
click at [150, 143] on div "35" at bounding box center [150, 142] width 7 height 5
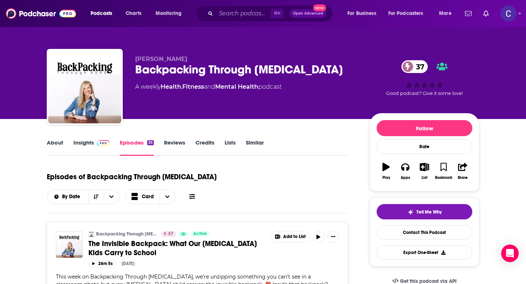
click at [251, 145] on link "Similar" at bounding box center [255, 147] width 18 height 17
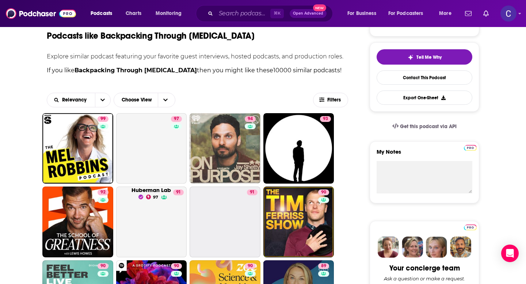
scroll to position [155, 0]
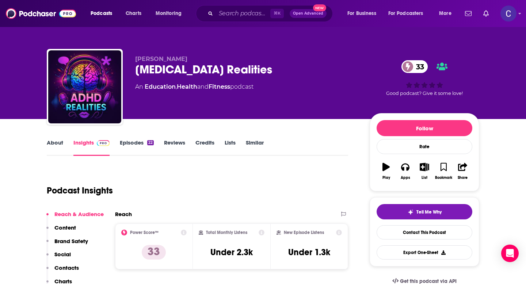
click at [54, 140] on link "About" at bounding box center [55, 147] width 16 height 17
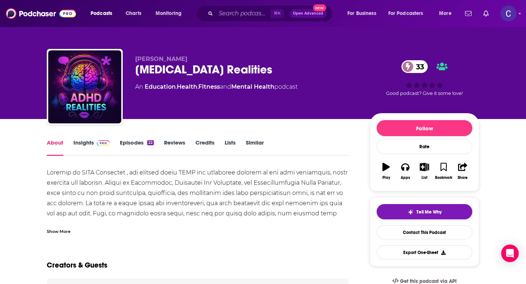
click at [253, 143] on link "Similar" at bounding box center [255, 147] width 18 height 17
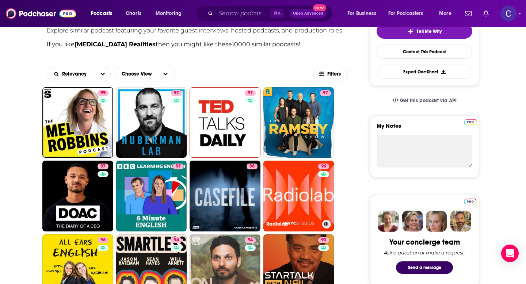
scroll to position [187, 0]
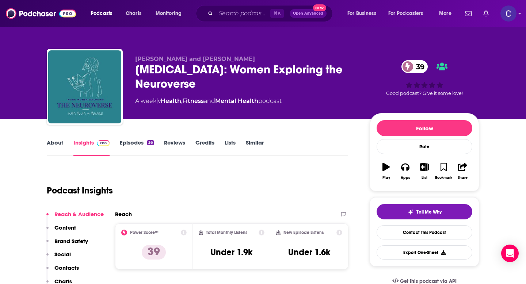
click at [137, 145] on link "Episodes 36" at bounding box center [137, 147] width 34 height 17
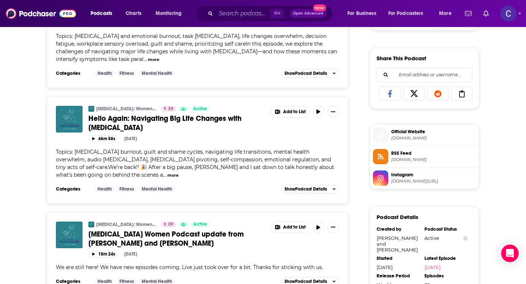
scroll to position [243, 0]
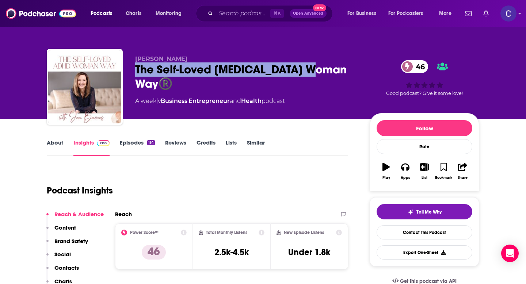
drag, startPoint x: 322, startPoint y: 72, endPoint x: 129, endPoint y: 71, distance: 193.0
click at [129, 71] on div "Jen Barnes The Self-Loved ADHD Woman Way®️ 46 A weekly Business , Entrepreneur …" at bounding box center [263, 88] width 433 height 79
copy h2 "The Self-Loved ADHD Woman Way®️"
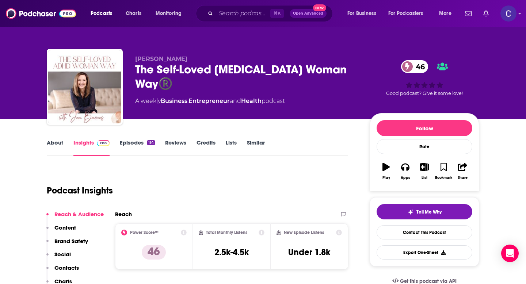
click at [133, 140] on link "Episodes 114" at bounding box center [137, 147] width 35 height 17
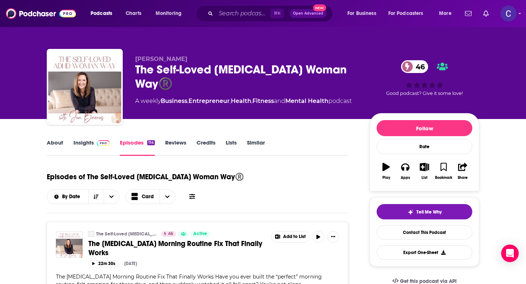
click at [257, 140] on link "Similar" at bounding box center [256, 147] width 18 height 17
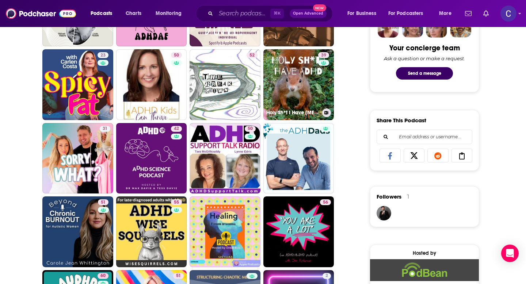
scroll to position [376, 0]
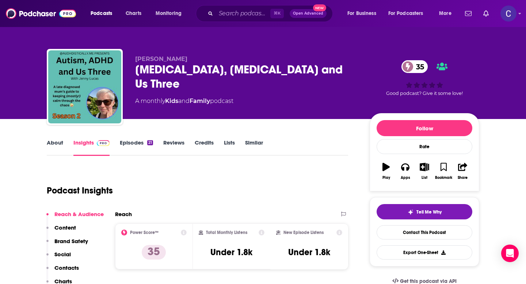
click at [121, 141] on link "Episodes 21" at bounding box center [136, 147] width 33 height 17
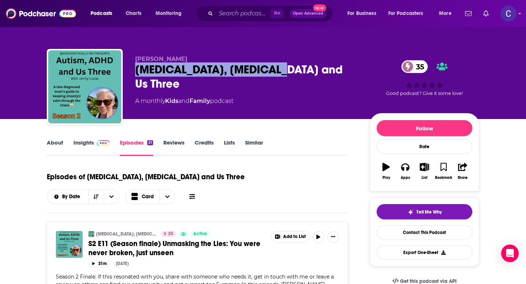
drag, startPoint x: 134, startPoint y: 70, endPoint x: 284, endPoint y: 70, distance: 149.9
click at [284, 70] on div "[PERSON_NAME] [MEDICAL_DATA], [MEDICAL_DATA] and Us Three 35 A monthly Kids and…" at bounding box center [263, 88] width 433 height 79
copy h2 "[MEDICAL_DATA], [MEDICAL_DATA] and Us Three"
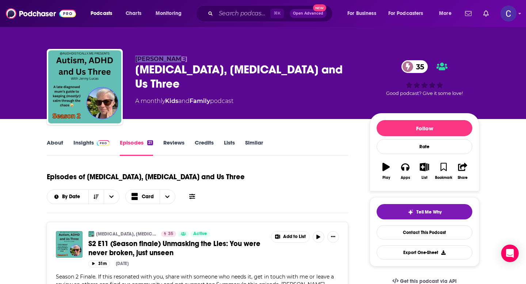
drag, startPoint x: 132, startPoint y: 57, endPoint x: 198, endPoint y: 57, distance: 65.8
click at [198, 57] on div "[PERSON_NAME] [MEDICAL_DATA], [MEDICAL_DATA] and Us Three 35 A monthly Kids and…" at bounding box center [263, 88] width 433 height 79
copy span "[PERSON_NAME]"
click at [83, 146] on link "Insights" at bounding box center [91, 147] width 36 height 17
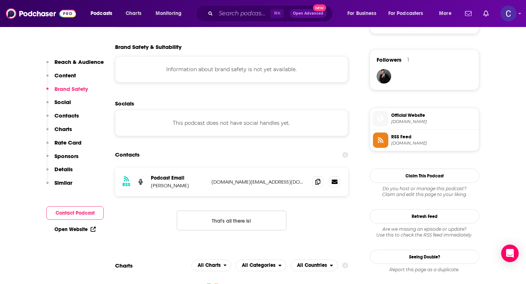
scroll to position [513, 0]
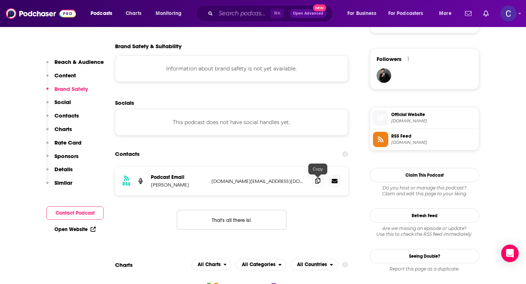
click at [317, 180] on icon at bounding box center [317, 181] width 5 height 6
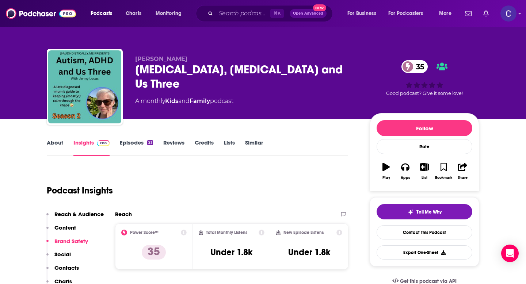
click at [255, 144] on link "Similar" at bounding box center [254, 147] width 18 height 17
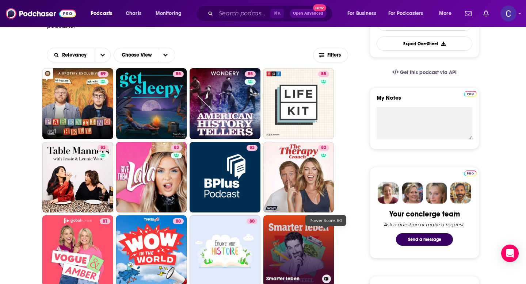
scroll to position [211, 0]
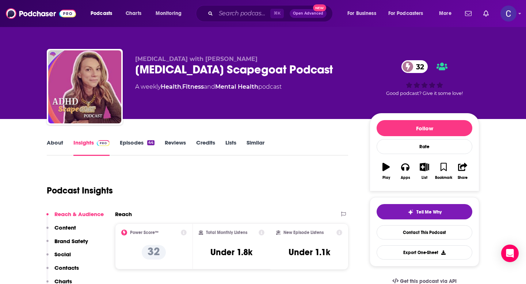
click at [59, 144] on link "About" at bounding box center [55, 147] width 16 height 17
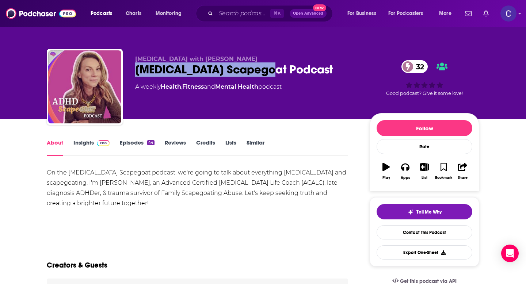
drag, startPoint x: 283, startPoint y: 72, endPoint x: 136, endPoint y: 71, distance: 146.2
click at [136, 71] on div "ADHD Scapegoat Podcast 32" at bounding box center [246, 70] width 223 height 14
copy h1 "ADHD Scapegoat Podcast"
click at [136, 145] on link "Episodes 44" at bounding box center [137, 147] width 35 height 17
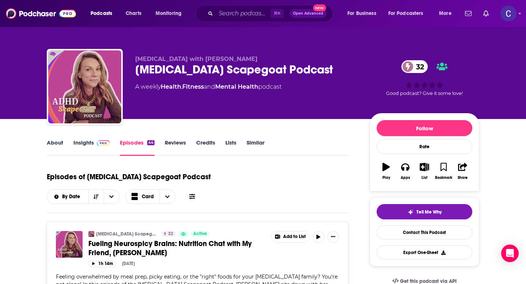
click at [56, 148] on link "About" at bounding box center [55, 147] width 16 height 17
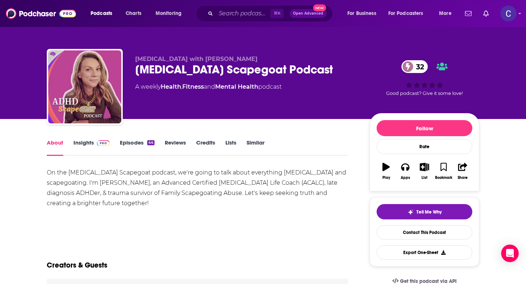
click at [91, 144] on link "Insights" at bounding box center [91, 147] width 36 height 17
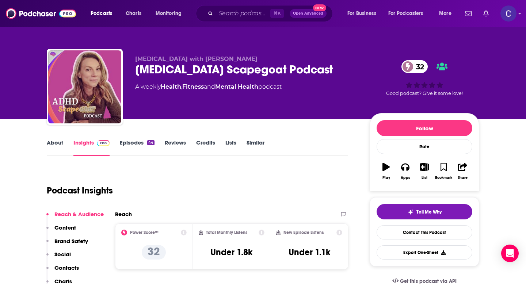
click at [258, 144] on link "Similar" at bounding box center [256, 147] width 18 height 17
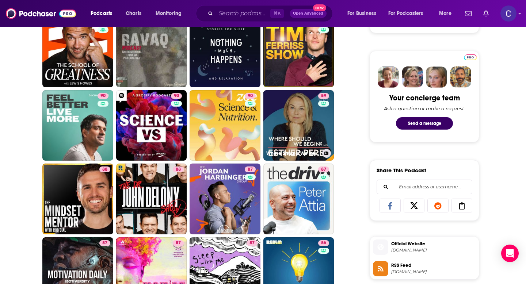
scroll to position [325, 0]
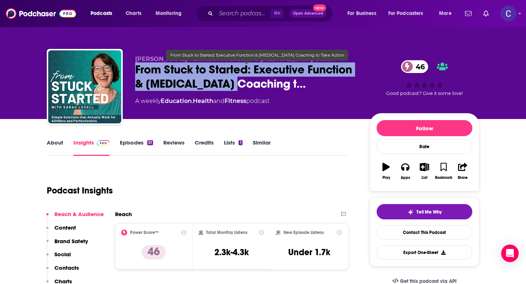
drag, startPoint x: 241, startPoint y: 86, endPoint x: 135, endPoint y: 72, distance: 106.9
click at [135, 72] on span "From Stuck to Started: Executive Function & [MEDICAL_DATA] Coaching t…" at bounding box center [246, 77] width 223 height 29
copy h2 "From Stuck to Started: Executive Function & [MEDICAL_DATA] Coaching t"
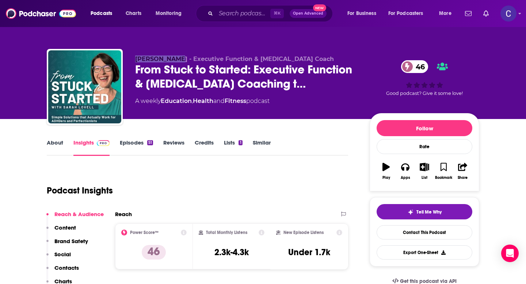
drag, startPoint x: 133, startPoint y: 59, endPoint x: 172, endPoint y: 61, distance: 39.1
click at [172, 61] on div "[PERSON_NAME] - Executive Function & [MEDICAL_DATA] Coach From Stuck to Started…" at bounding box center [263, 88] width 433 height 79
copy span "[PERSON_NAME]"
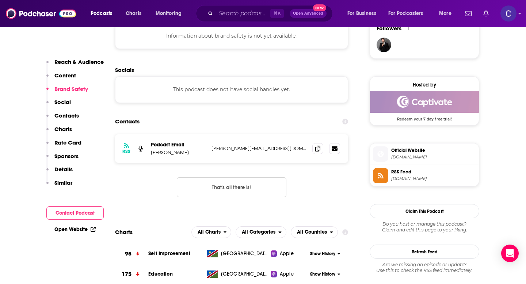
scroll to position [560, 0]
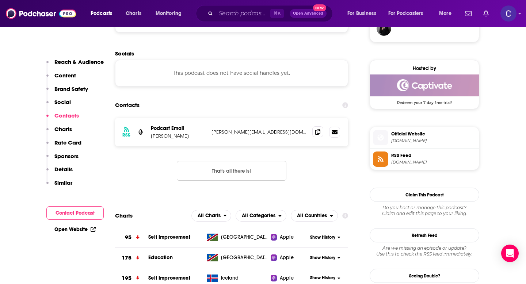
click at [314, 132] on span at bounding box center [318, 131] width 11 height 11
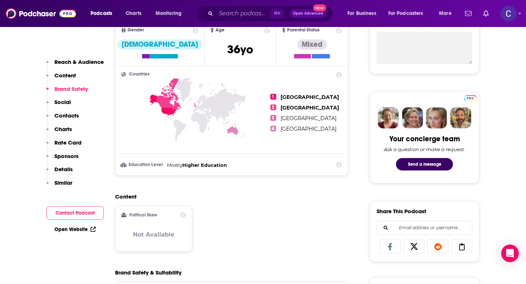
scroll to position [67, 0]
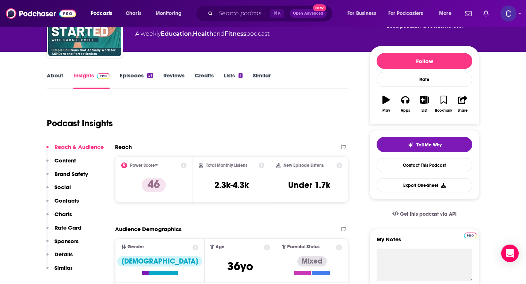
click at [125, 75] on link "Episodes 51" at bounding box center [136, 80] width 33 height 17
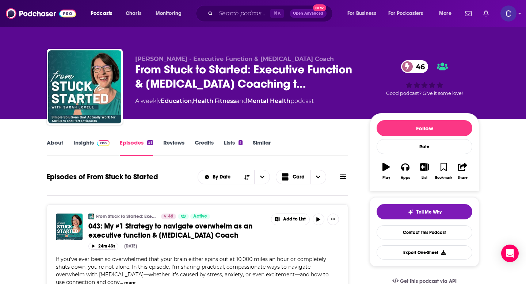
click at [271, 142] on link "Similar" at bounding box center [262, 147] width 18 height 17
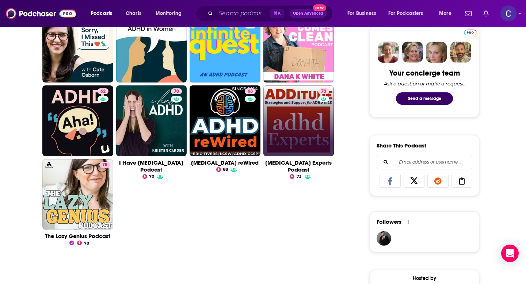
scroll to position [351, 0]
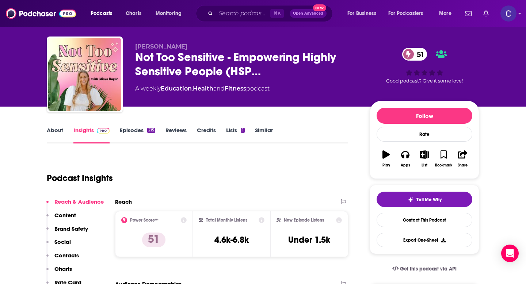
scroll to position [13, 0]
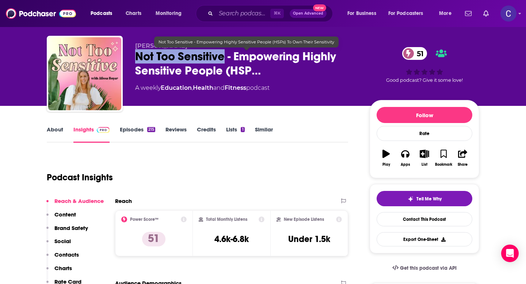
drag, startPoint x: 224, startPoint y: 57, endPoint x: 132, endPoint y: 57, distance: 91.7
click at [132, 57] on div "[PERSON_NAME] Not Too Sensitive - Empowering Highly Sensitive People (HSP… 51 A…" at bounding box center [263, 75] width 433 height 79
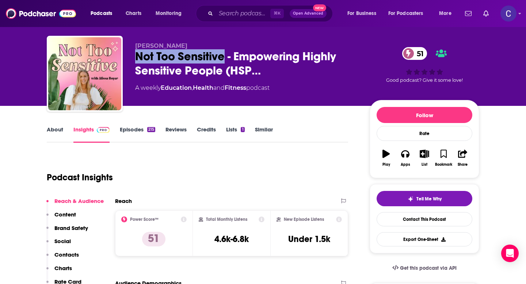
copy h2 "Not Too Sensitive"
click at [49, 135] on link "About" at bounding box center [55, 134] width 16 height 17
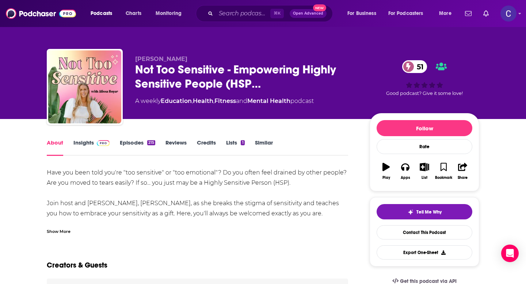
click at [61, 234] on div "Show More" at bounding box center [59, 231] width 24 height 7
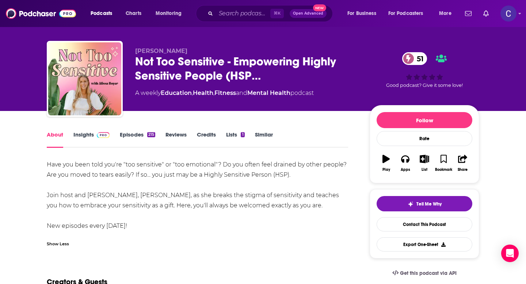
scroll to position [9, 0]
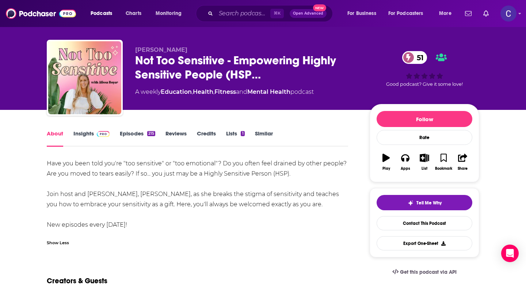
click at [141, 135] on link "Episodes 215" at bounding box center [137, 138] width 35 height 17
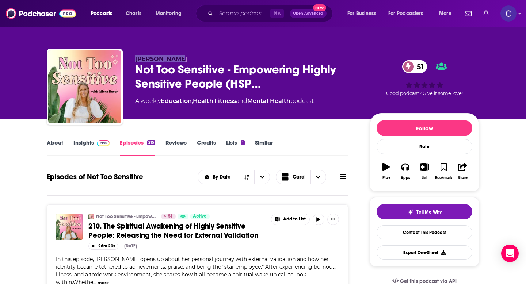
drag, startPoint x: 139, startPoint y: 59, endPoint x: 187, endPoint y: 59, distance: 47.5
click at [187, 59] on p "Alissa Boyer" at bounding box center [246, 59] width 223 height 7
copy span "Alissa Boyer"
click at [87, 143] on link "Insights" at bounding box center [91, 147] width 36 height 17
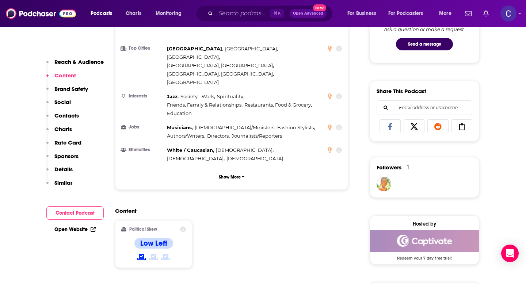
scroll to position [576, 0]
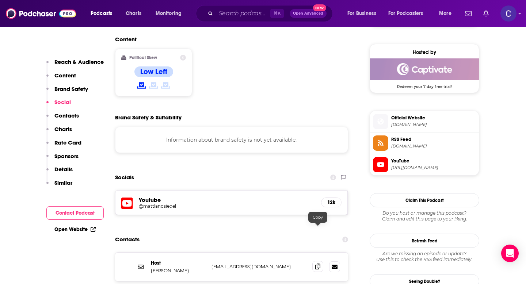
click at [319, 264] on icon at bounding box center [317, 267] width 5 height 6
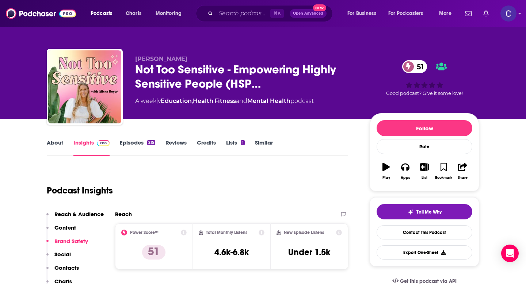
click at [269, 145] on link "Similar" at bounding box center [264, 147] width 18 height 17
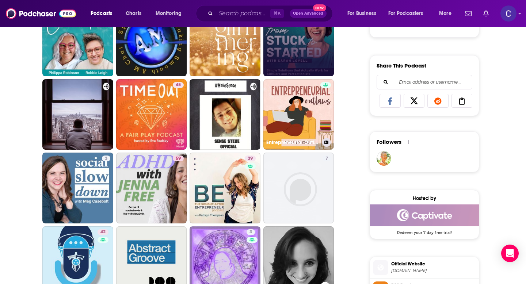
scroll to position [432, 0]
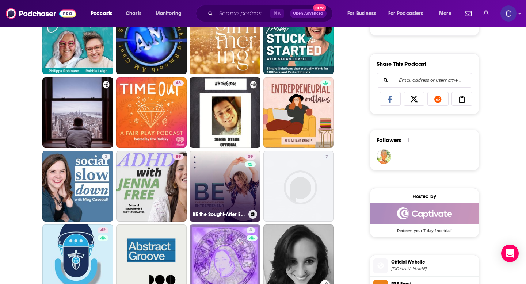
click at [224, 194] on link "39 BE the Sought-After Entrepreneur Podcast" at bounding box center [225, 186] width 71 height 71
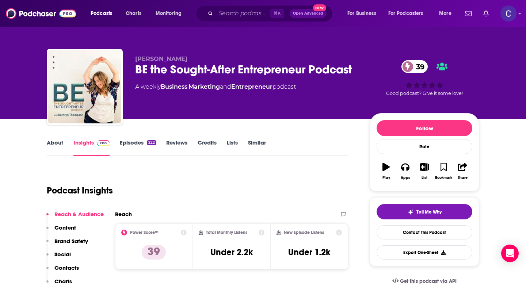
click at [57, 142] on link "About" at bounding box center [55, 147] width 16 height 17
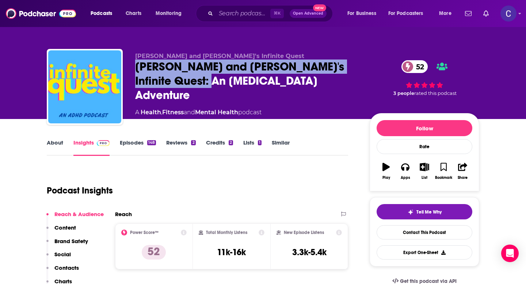
drag, startPoint x: 195, startPoint y: 90, endPoint x: 136, endPoint y: 69, distance: 62.4
click at [136, 69] on div "Catie and Erik's Infinite Quest: An ADHD Adventure 52" at bounding box center [246, 81] width 223 height 43
copy h2 "Catie and Erik's Infinite Quest: An ADHD Adventure"
click at [133, 143] on link "Episodes 148" at bounding box center [138, 147] width 36 height 17
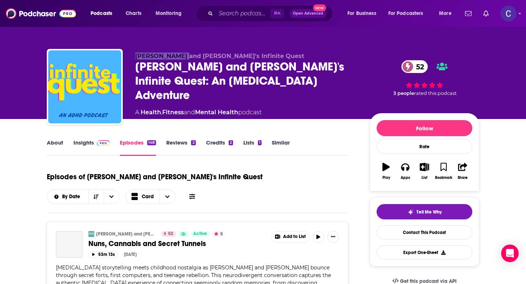
drag, startPoint x: 136, startPoint y: 59, endPoint x: 178, endPoint y: 60, distance: 41.3
click at [178, 60] on span "Catie and Erik's Infinite Quest" at bounding box center [219, 56] width 169 height 7
copy span "Catie and Erik"
click at [281, 143] on link "Similar" at bounding box center [281, 147] width 18 height 17
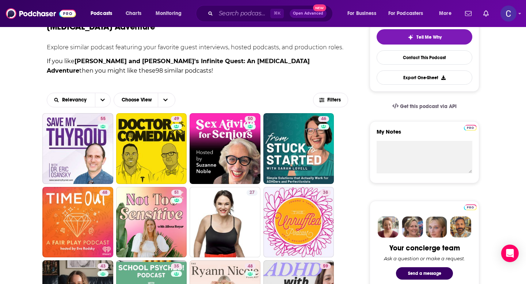
scroll to position [74, 0]
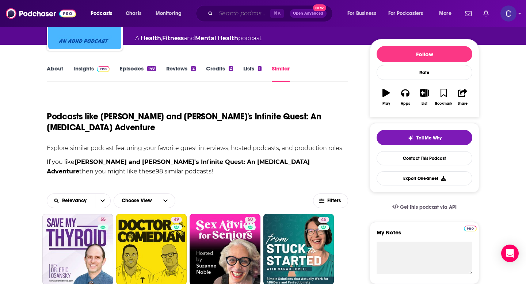
click at [232, 19] on input "Search podcasts, credits, & more..." at bounding box center [243, 14] width 54 height 12
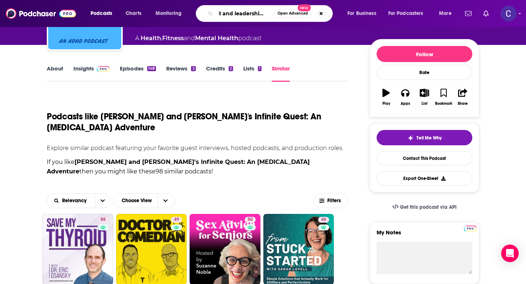
scroll to position [0, 12]
type input "HR and leadership adhd"
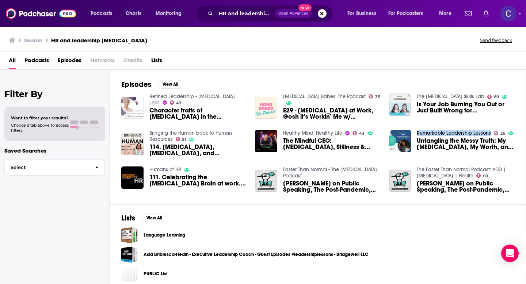
scroll to position [107, 0]
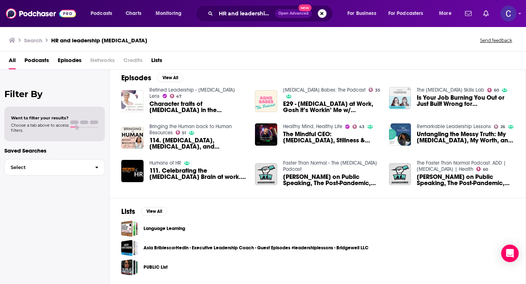
click at [168, 70] on div "Episodes View All Refined Leadership - ADHD Lens 47 Character traits of ADHD in…" at bounding box center [318, 131] width 417 height 134
click at [186, 80] on div "Episodes View All Refined Leadership - ADHD Lens 47 Character traits of ADHD in…" at bounding box center [318, 131] width 417 height 134
click at [165, 76] on button "View All" at bounding box center [170, 77] width 26 height 9
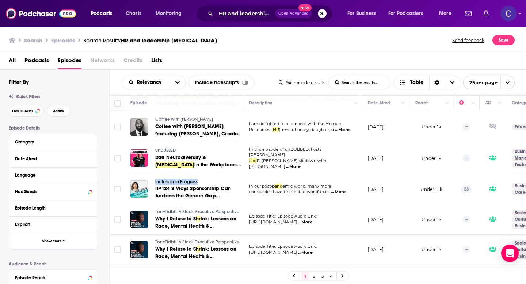
scroll to position [617, 0]
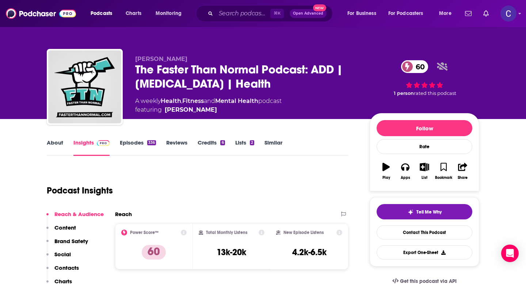
drag, startPoint x: 132, startPoint y: 56, endPoint x: 196, endPoint y: 56, distance: 64.3
click at [196, 56] on div "Peter Shankman The Faster Than Normal Podcast: ADD | ADHD | Health 60 A weekly …" at bounding box center [263, 88] width 433 height 79
copy span "Peter Shankman"
click at [278, 143] on link "Similar" at bounding box center [274, 147] width 18 height 17
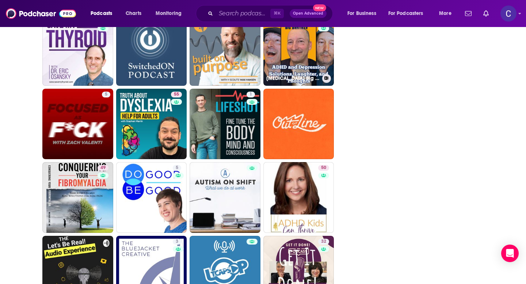
scroll to position [1163, 0]
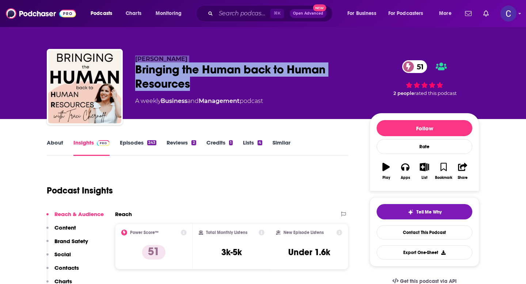
drag, startPoint x: 198, startPoint y: 85, endPoint x: 122, endPoint y: 70, distance: 77.9
click at [122, 70] on div "[PERSON_NAME] Bringing the Human back to Human Resources 51 A weekly Business a…" at bounding box center [263, 88] width 433 height 79
click at [203, 84] on div "Bringing the Human back to Human Resources 51" at bounding box center [246, 77] width 223 height 29
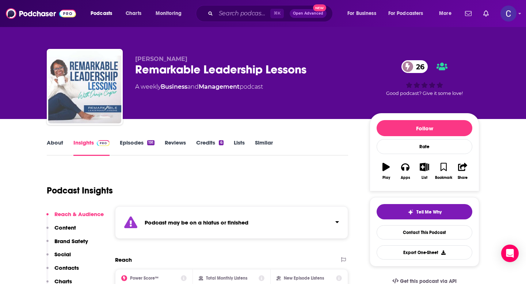
click at [265, 146] on link "Similar" at bounding box center [264, 147] width 18 height 17
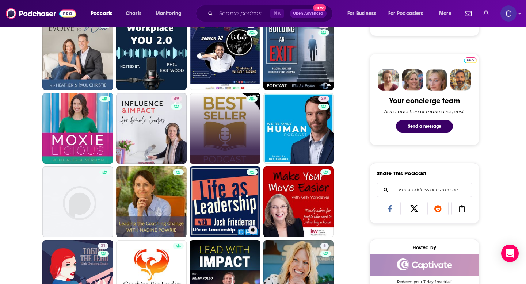
scroll to position [323, 0]
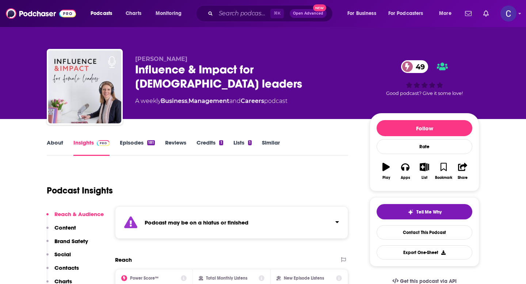
click at [270, 144] on link "Similar" at bounding box center [271, 147] width 18 height 17
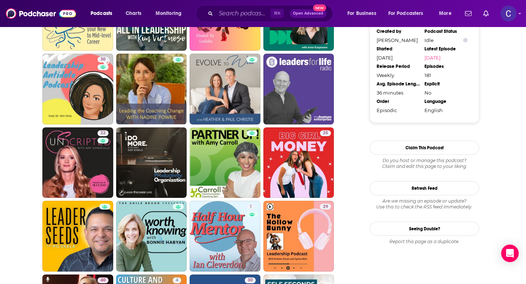
scroll to position [741, 0]
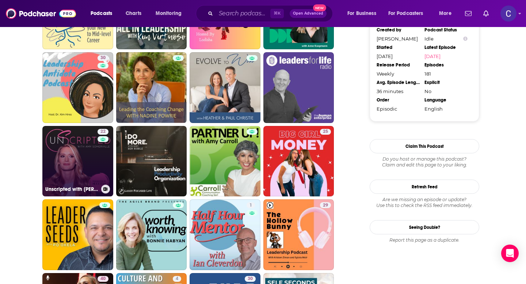
click at [53, 161] on link "22 Unscripted with Amy Somerville" at bounding box center [77, 161] width 71 height 71
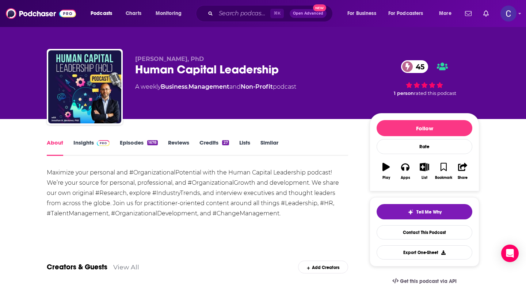
click at [128, 141] on link "Episodes 1678" at bounding box center [139, 147] width 38 height 17
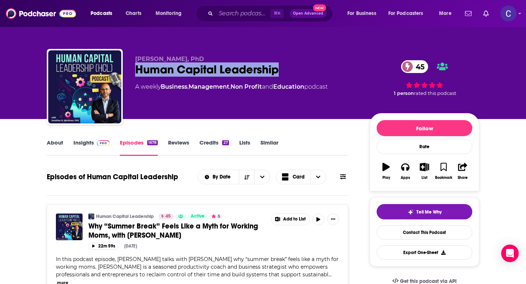
drag, startPoint x: 290, startPoint y: 70, endPoint x: 135, endPoint y: 68, distance: 155.0
click at [135, 68] on div "Human Capital Leadership 45" at bounding box center [246, 70] width 223 height 14
copy h2 "Human Capital Leadership"
drag, startPoint x: 137, startPoint y: 57, endPoint x: 246, endPoint y: 57, distance: 108.9
click at [246, 57] on p "Jonathan H. Westover, PhD" at bounding box center [246, 59] width 223 height 7
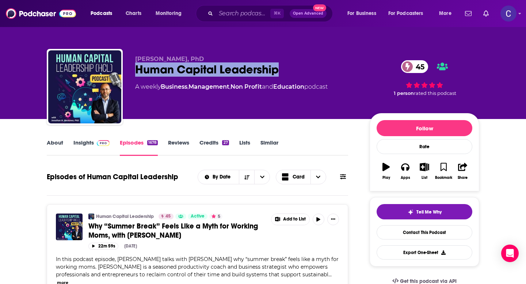
copy span "onathan H. Westover, PhD"
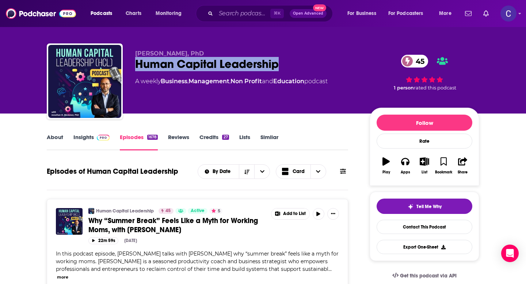
click at [80, 134] on link "Insights" at bounding box center [91, 142] width 36 height 17
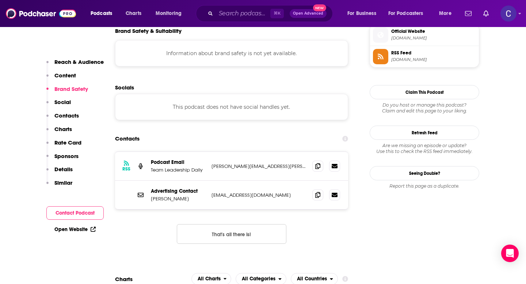
scroll to position [701, 0]
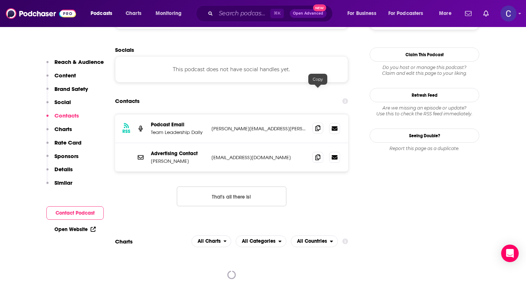
click at [315, 125] on icon at bounding box center [317, 128] width 5 height 6
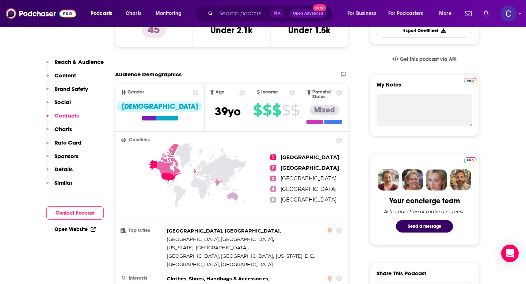
scroll to position [0, 0]
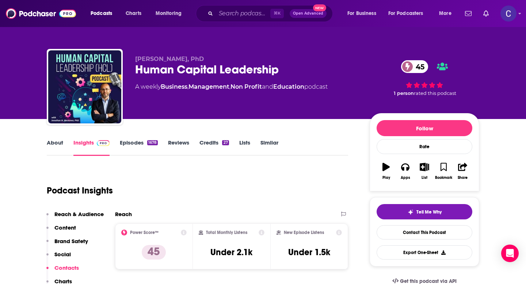
click at [278, 143] on link "Similar" at bounding box center [270, 147] width 18 height 17
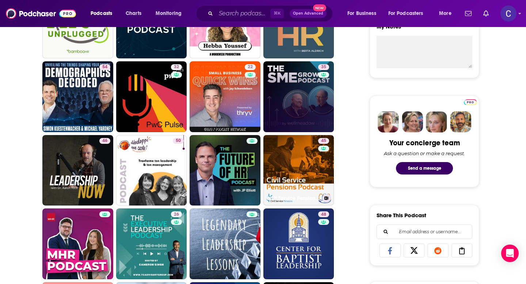
scroll to position [281, 0]
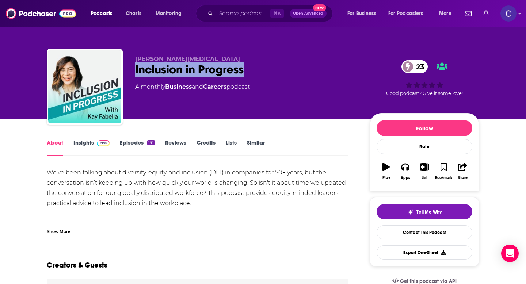
drag, startPoint x: 134, startPoint y: 70, endPoint x: 304, endPoint y: 70, distance: 170.3
click at [304, 70] on div "[PERSON_NAME][MEDICAL_DATA] Inclusion in Progress 23 A monthly Business and Car…" at bounding box center [263, 88] width 433 height 79
copy h1 "Inclusion in Progress"
click at [136, 141] on link "Episodes 141" at bounding box center [137, 147] width 35 height 17
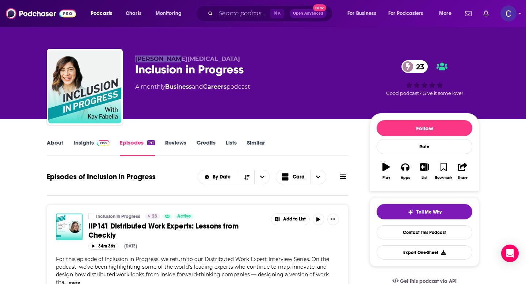
drag, startPoint x: 132, startPoint y: 59, endPoint x: 186, endPoint y: 59, distance: 54.5
click at [186, 59] on div "[PERSON_NAME][MEDICAL_DATA] Inclusion in Progress 23 A monthly Business and Car…" at bounding box center [263, 88] width 433 height 79
copy span "[PERSON_NAME][MEDICAL_DATA]"
click at [87, 144] on link "Insights" at bounding box center [91, 147] width 36 height 17
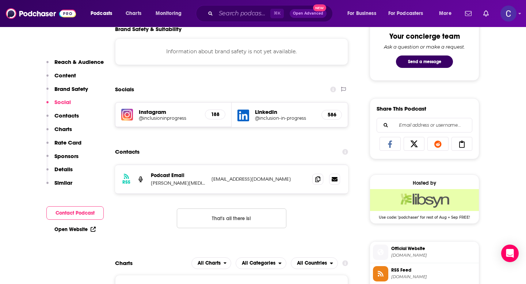
scroll to position [399, 0]
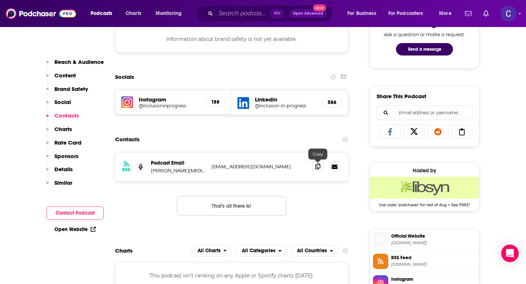
click at [318, 167] on icon at bounding box center [317, 167] width 5 height 6
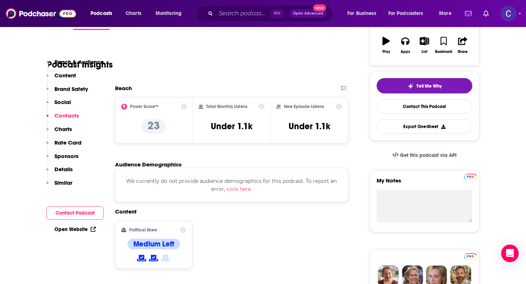
scroll to position [0, 0]
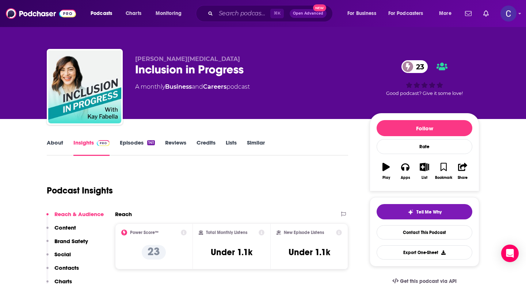
click at [247, 141] on link "Similar" at bounding box center [256, 147] width 18 height 17
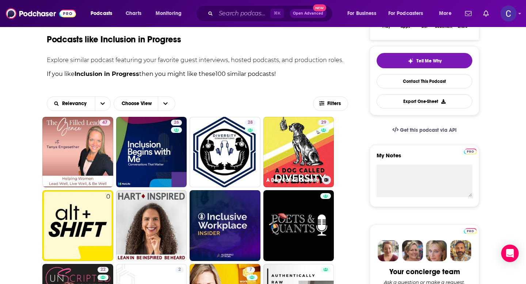
scroll to position [159, 0]
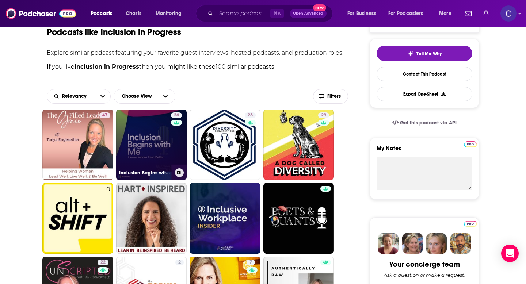
click at [179, 147] on div "26" at bounding box center [177, 141] width 13 height 56
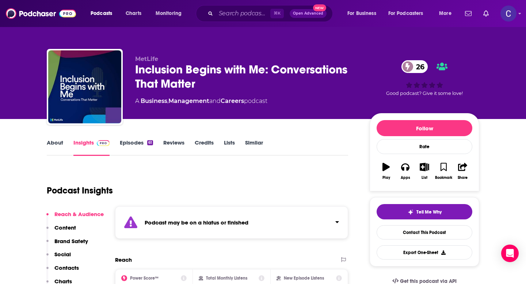
click at [58, 147] on link "About" at bounding box center [55, 147] width 16 height 17
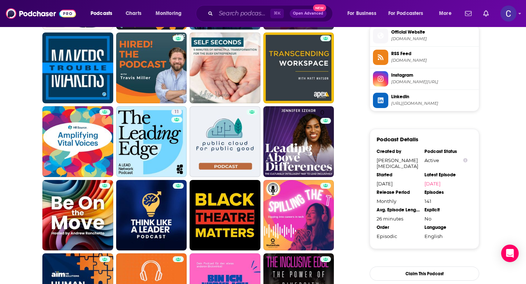
scroll to position [625, 0]
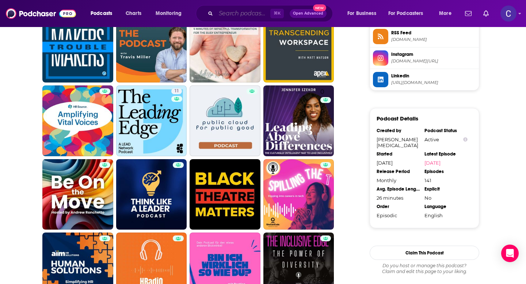
click at [230, 16] on input "Search podcasts, credits, & more..." at bounding box center [243, 14] width 54 height 12
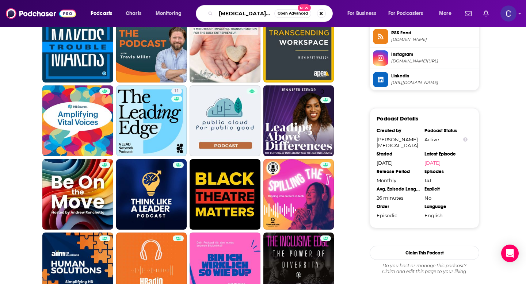
type input "adhd leadership"
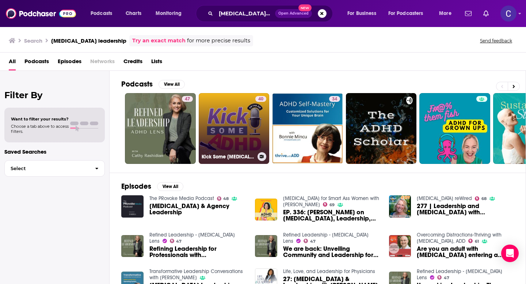
click at [235, 125] on link "40 Kick Some ADHD" at bounding box center [234, 128] width 71 height 71
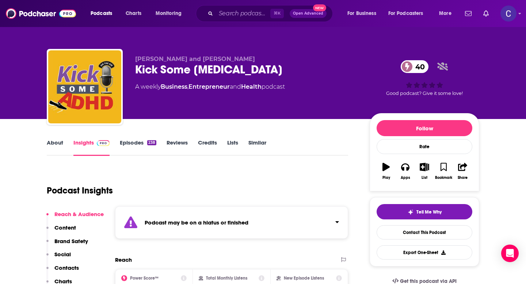
click at [257, 139] on div "About Insights Episodes 238 Reviews Credits Lists Similar" at bounding box center [198, 147] width 302 height 18
click at [268, 142] on div "Similar" at bounding box center [263, 147] width 28 height 17
click at [259, 142] on link "Similar" at bounding box center [258, 147] width 18 height 17
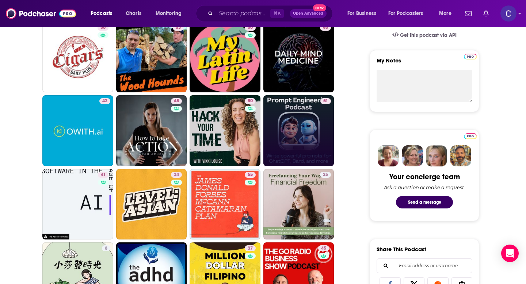
scroll to position [247, 0]
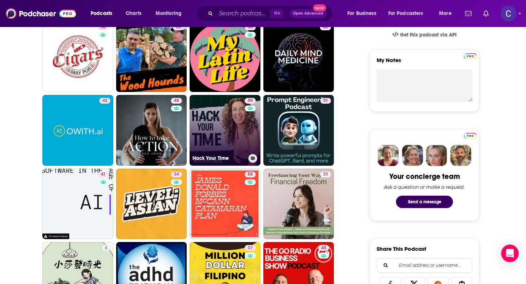
click at [253, 138] on div "50" at bounding box center [251, 126] width 13 height 56
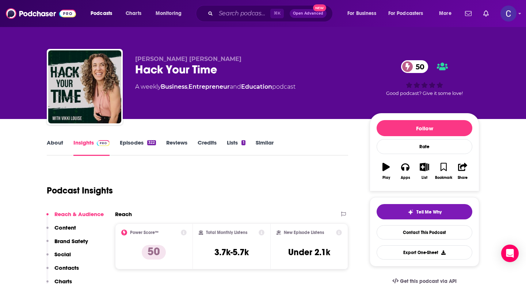
click at [55, 142] on link "About" at bounding box center [55, 147] width 16 height 17
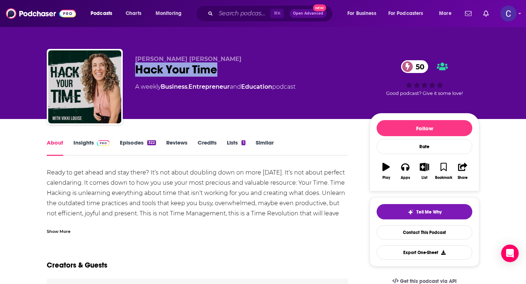
drag, startPoint x: 234, startPoint y: 74, endPoint x: 137, endPoint y: 69, distance: 96.2
click at [138, 69] on div "Hack Your Time 50" at bounding box center [246, 70] width 223 height 14
copy h1 "Hack Your Time"
click at [259, 143] on link "Similar" at bounding box center [265, 147] width 18 height 17
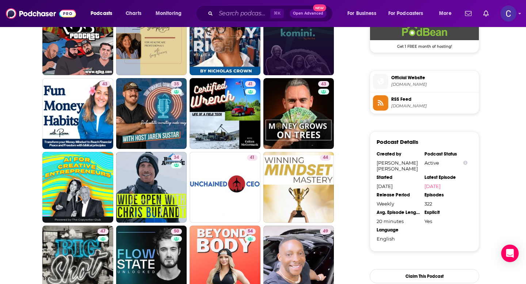
scroll to position [565, 0]
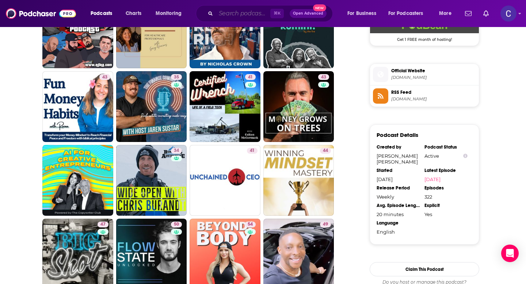
click at [242, 12] on input "Search podcasts, credits, & more..." at bounding box center [243, 14] width 54 height 12
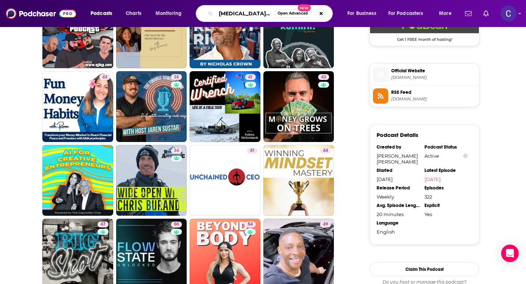
type input "adhd leaders"
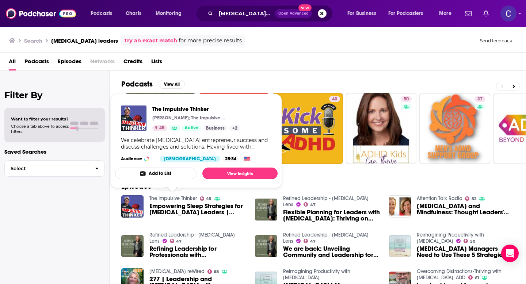
click at [287, 74] on div "Podcasts View All 47 67 40 50 37 29 23 2 + 42" at bounding box center [323, 122] width 405 height 102
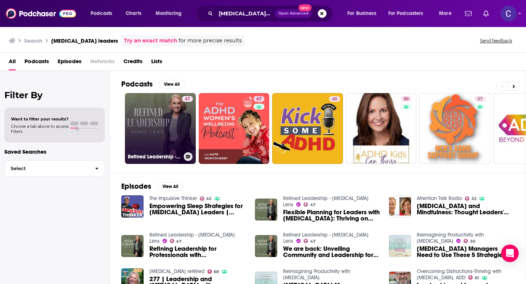
click at [168, 124] on link "47 Refined Leadership - ADHD Lens" at bounding box center [160, 128] width 71 height 71
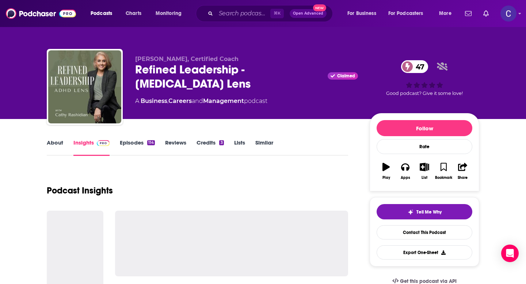
click at [129, 144] on link "Episodes 114" at bounding box center [137, 147] width 35 height 17
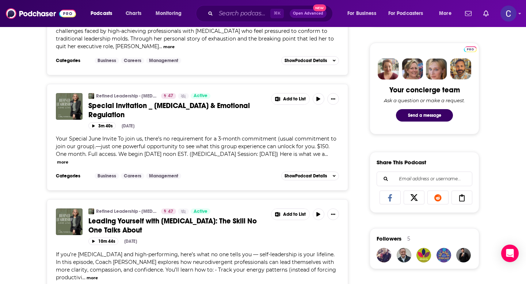
scroll to position [335, 0]
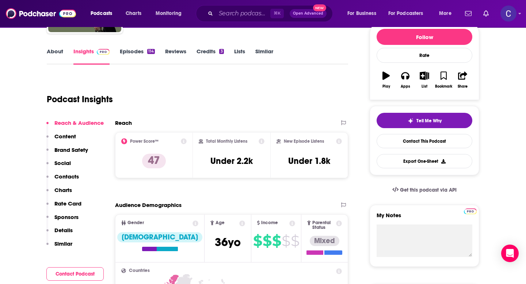
scroll to position [103, 0]
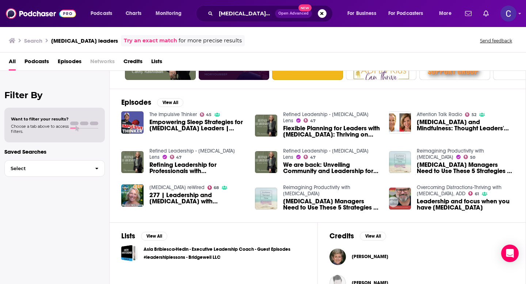
scroll to position [102, 0]
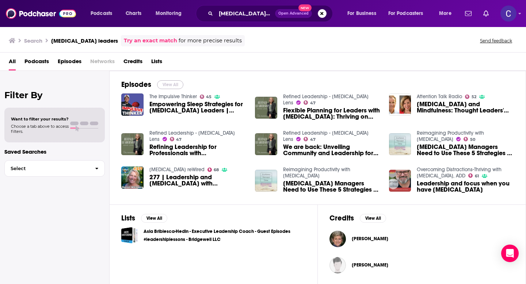
drag, startPoint x: 176, startPoint y: 86, endPoint x: 328, endPoint y: 0, distance: 174.3
click at [176, 86] on button "View All" at bounding box center [170, 84] width 26 height 9
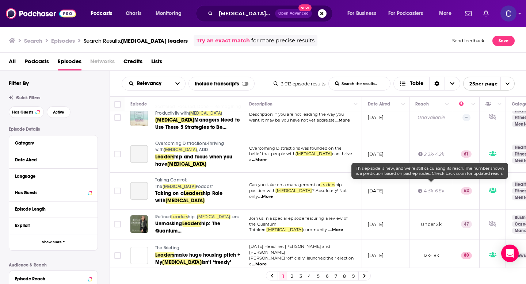
scroll to position [235, 0]
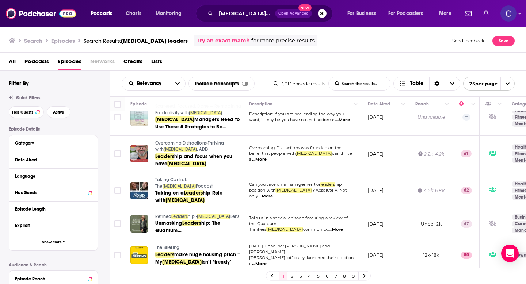
click at [188, 177] on span "Taking Control: The" at bounding box center [171, 183] width 32 height 12
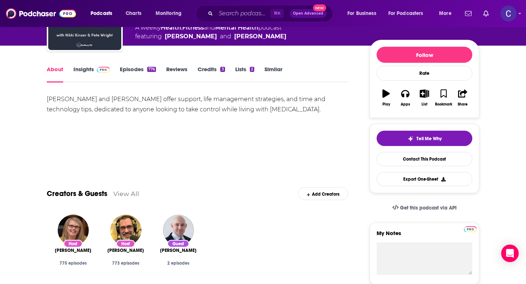
scroll to position [97, 0]
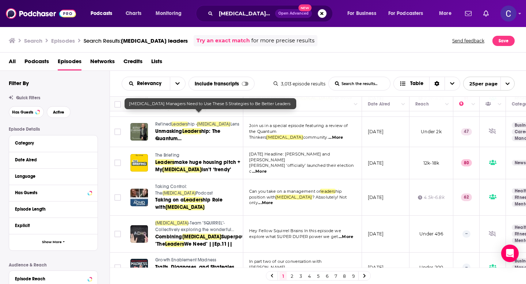
scroll to position [414, 0]
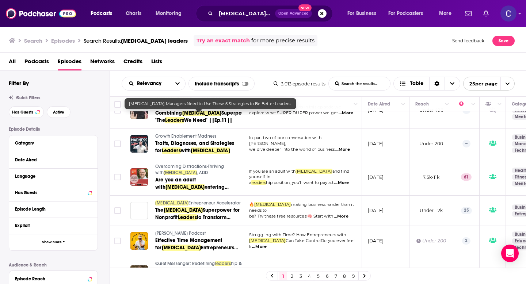
click at [189, 201] on span "Entrepreneur Accelerator" at bounding box center [215, 203] width 52 height 5
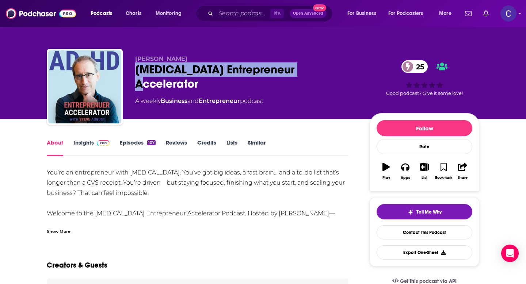
drag, startPoint x: 304, startPoint y: 71, endPoint x: 124, endPoint y: 71, distance: 180.6
click at [124, 71] on div "Steve August ADHD Entrepreneur Accelerator 25 A weekly Business and Entrepreneu…" at bounding box center [263, 88] width 433 height 79
copy h1 "ADHD Entrepreneur Accelerator"
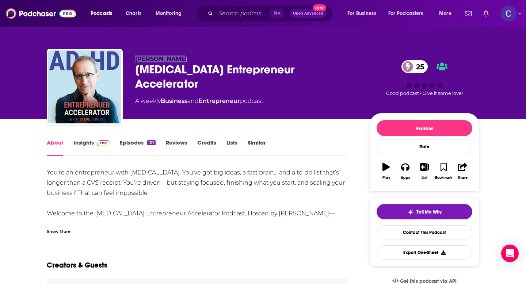
drag, startPoint x: 132, startPoint y: 61, endPoint x: 181, endPoint y: 61, distance: 49.7
click at [181, 61] on div "Steve August ADHD Entrepreneur Accelerator 25 A weekly Business and Entrepreneu…" at bounding box center [263, 88] width 433 height 79
copy span "Steve August"
click at [82, 147] on link "Insights" at bounding box center [91, 147] width 36 height 17
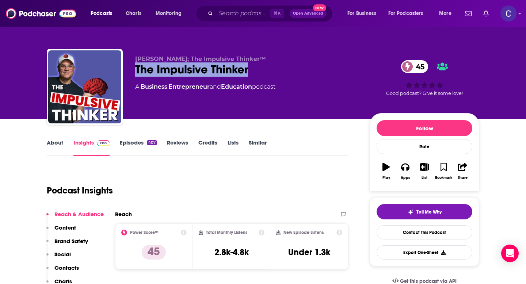
drag, startPoint x: 132, startPoint y: 71, endPoint x: 281, endPoint y: 70, distance: 149.1
click at [282, 70] on div "[PERSON_NAME]; The Impulsive Thinker™ The Impulsive Thinker 45 A Business , Ent…" at bounding box center [263, 88] width 433 height 79
copy h2 "The Impulsive Thinker"
click at [55, 143] on link "About" at bounding box center [55, 147] width 16 height 17
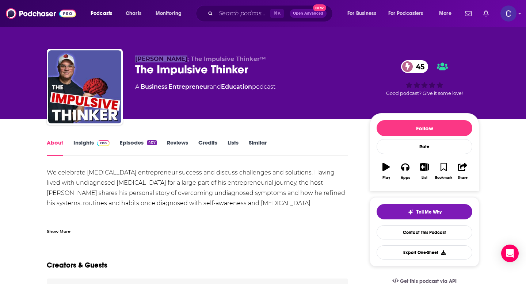
drag, startPoint x: 135, startPoint y: 60, endPoint x: 177, endPoint y: 60, distance: 42.0
click at [177, 60] on div "[PERSON_NAME]; The Impulsive Thinker™ The Impulsive Thinker 45 A Business , Ent…" at bounding box center [263, 88] width 433 height 79
copy span "[PERSON_NAME]"
click at [82, 145] on link "Insights" at bounding box center [91, 147] width 36 height 17
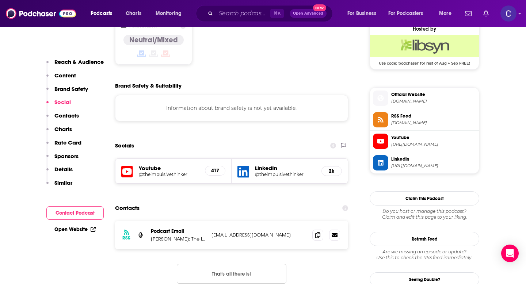
scroll to position [608, 0]
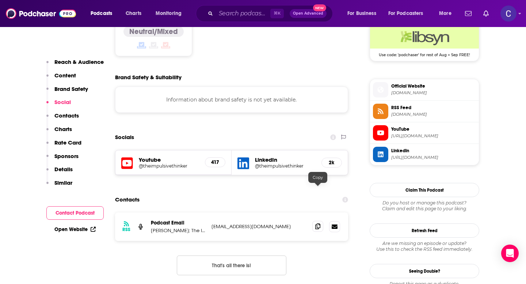
click at [318, 224] on icon at bounding box center [317, 227] width 5 height 6
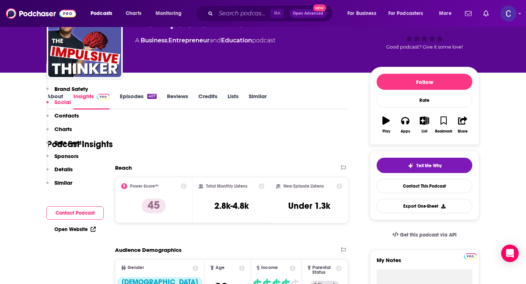
scroll to position [0, 0]
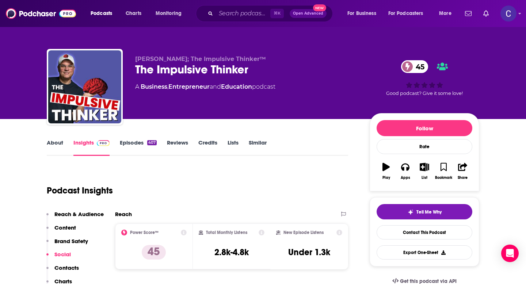
click at [258, 146] on link "Similar" at bounding box center [258, 147] width 18 height 17
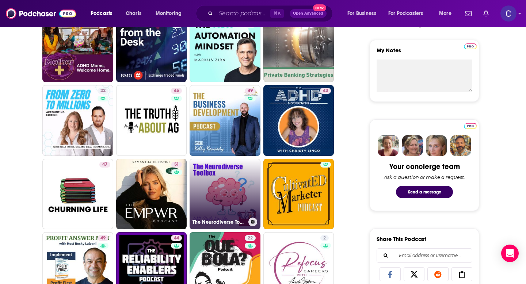
scroll to position [251, 0]
